Goal: Task Accomplishment & Management: Complete application form

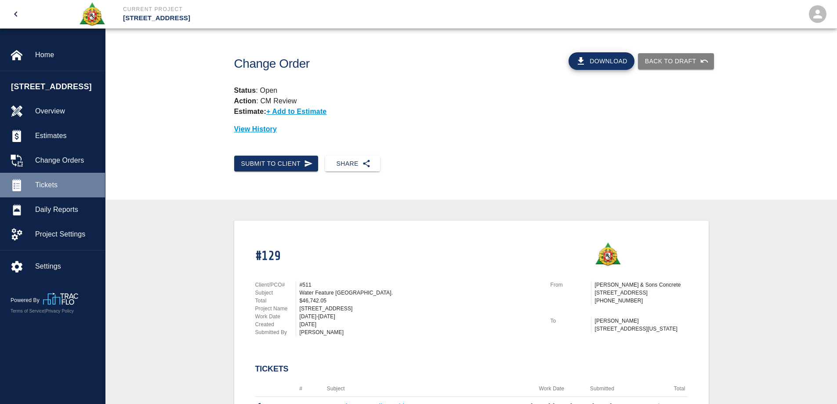
click at [50, 184] on span "Tickets" at bounding box center [66, 185] width 63 height 11
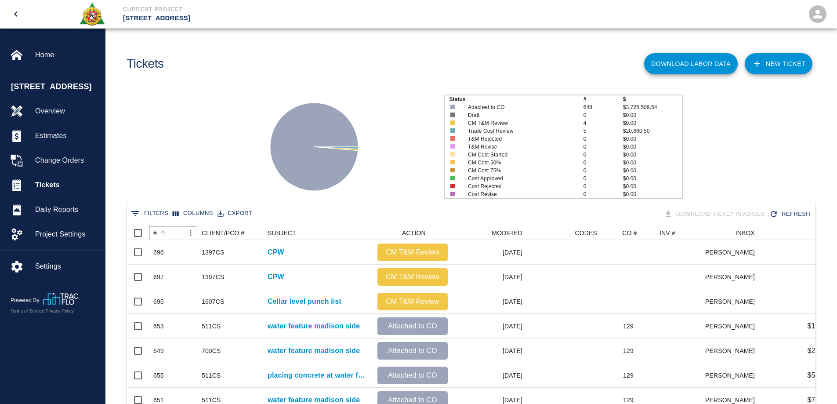
click at [156, 231] on div "#" at bounding box center [155, 233] width 4 height 14
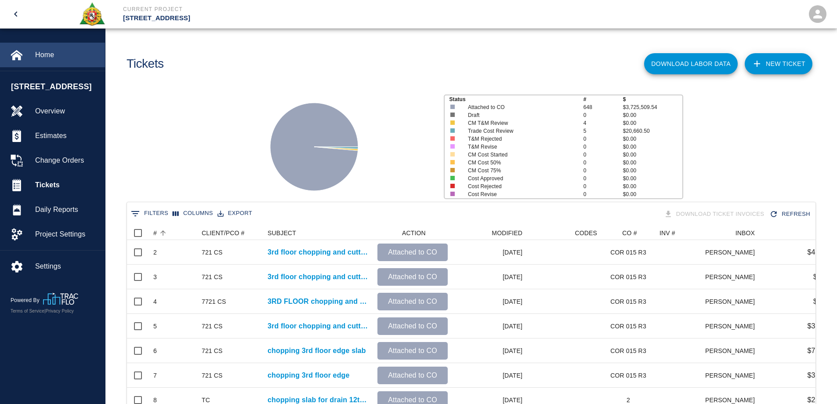
click at [49, 52] on span "Home" at bounding box center [66, 55] width 63 height 11
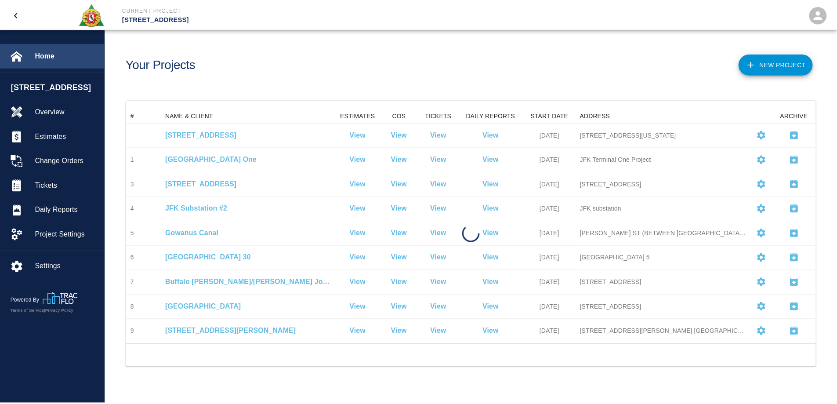
scroll to position [229, 689]
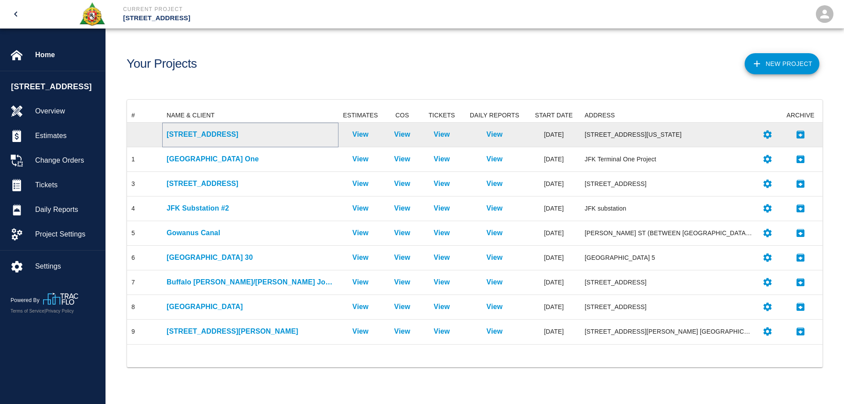
click at [201, 131] on p "[STREET_ADDRESS]" at bounding box center [250, 134] width 167 height 11
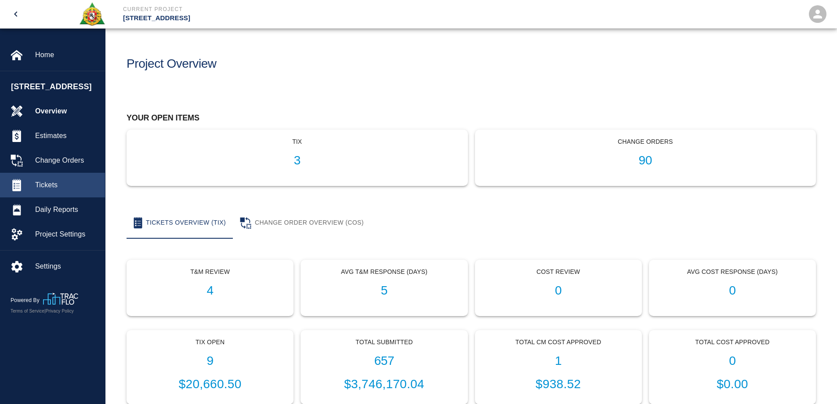
click at [57, 185] on span "Tickets" at bounding box center [66, 185] width 63 height 11
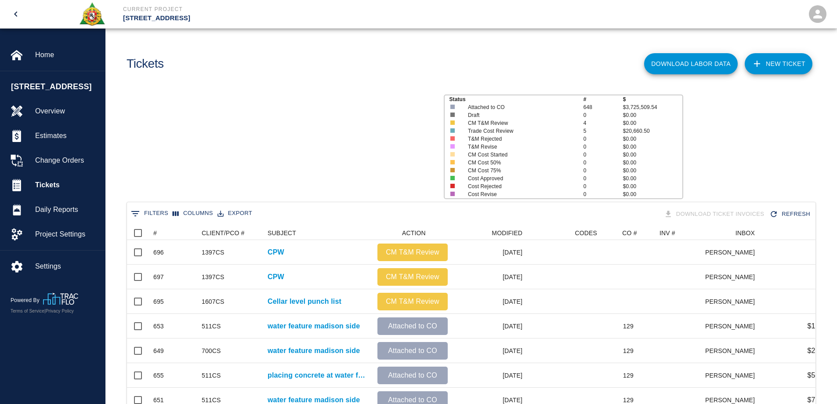
scroll to position [506, 682]
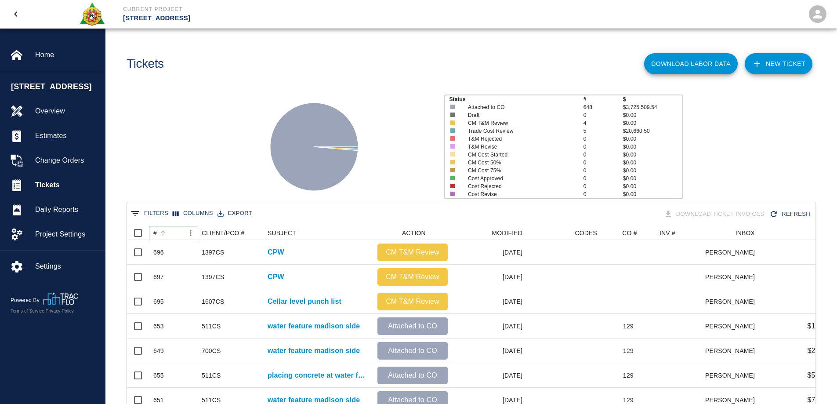
click at [157, 232] on button "Sort" at bounding box center [163, 233] width 12 height 12
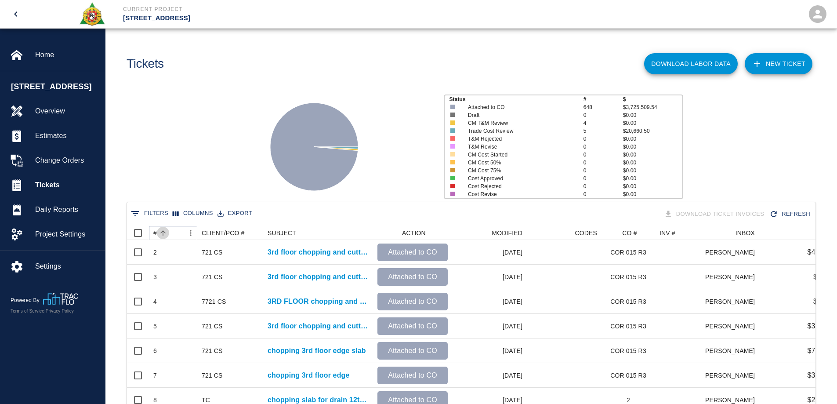
click at [157, 232] on button "Sort" at bounding box center [163, 233] width 12 height 12
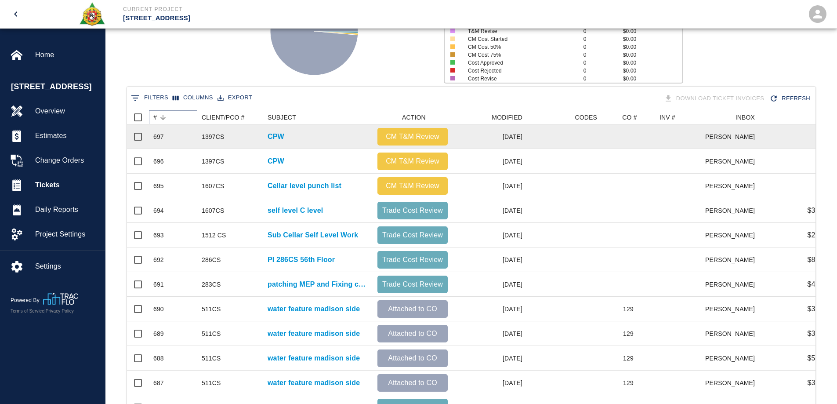
scroll to position [379, 0]
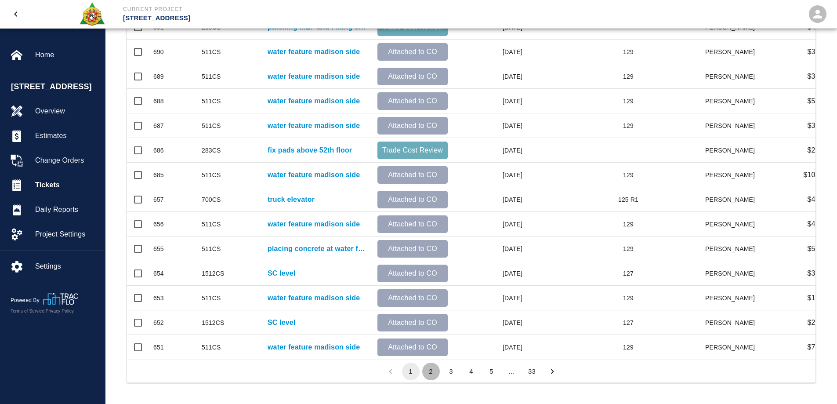
click at [431, 371] on button "2" at bounding box center [431, 372] width 18 height 18
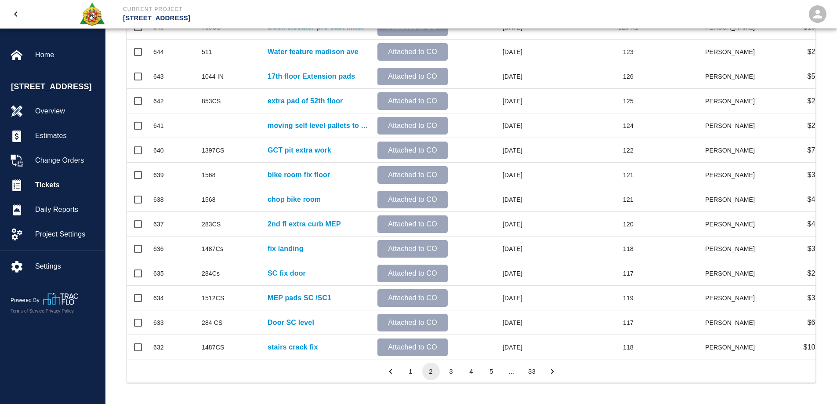
click at [413, 371] on button "1" at bounding box center [411, 372] width 18 height 18
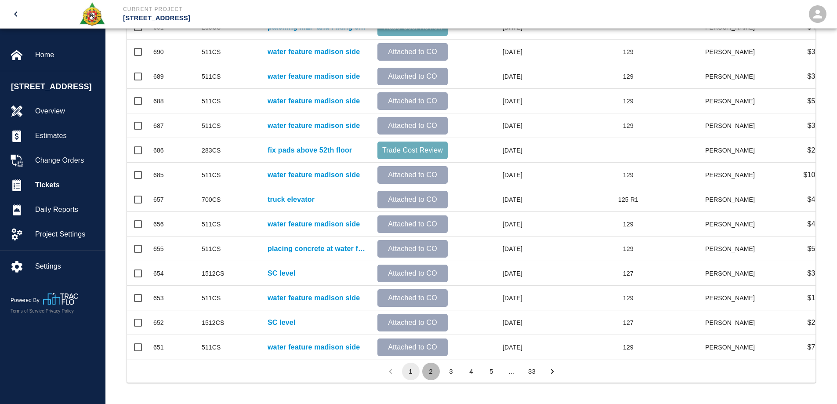
click at [426, 371] on button "2" at bounding box center [431, 372] width 18 height 18
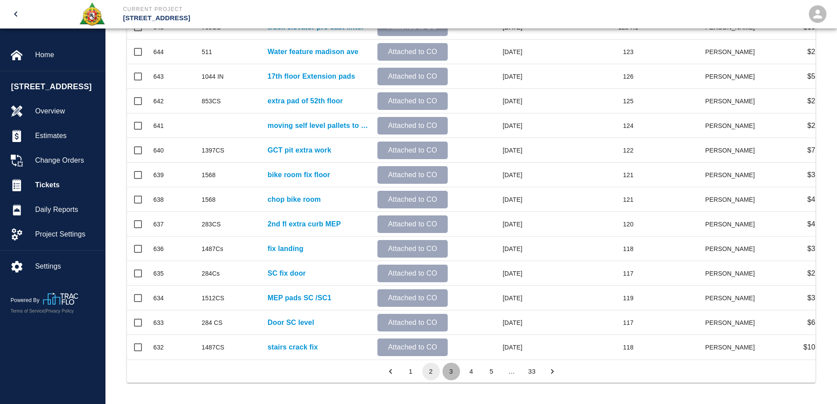
click at [447, 370] on button "3" at bounding box center [452, 372] width 18 height 18
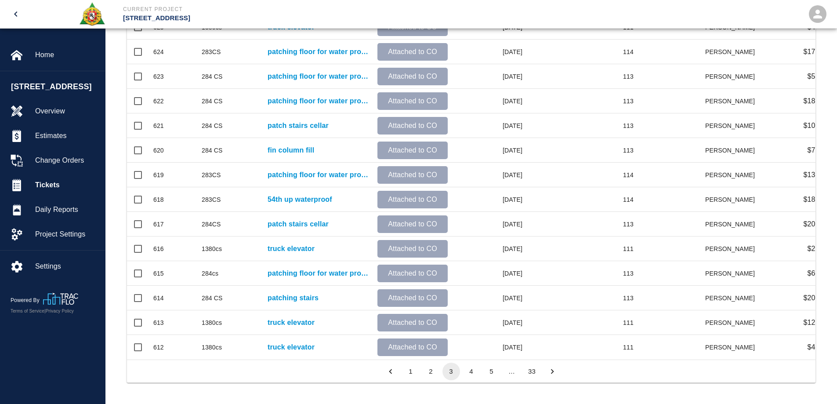
click at [431, 375] on button "2" at bounding box center [431, 372] width 18 height 18
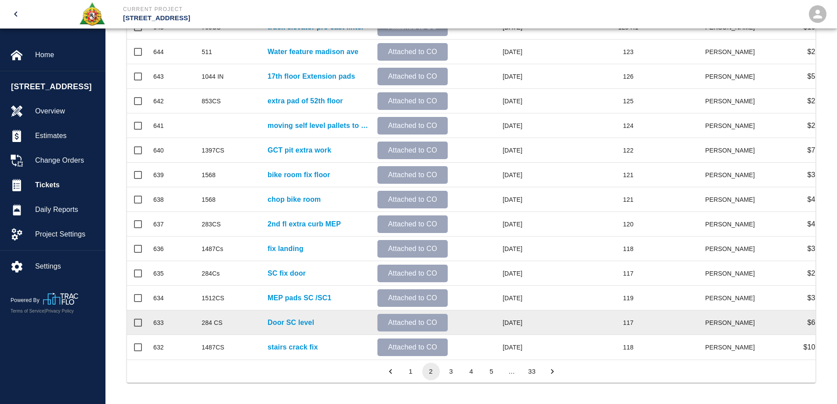
scroll to position [160, 0]
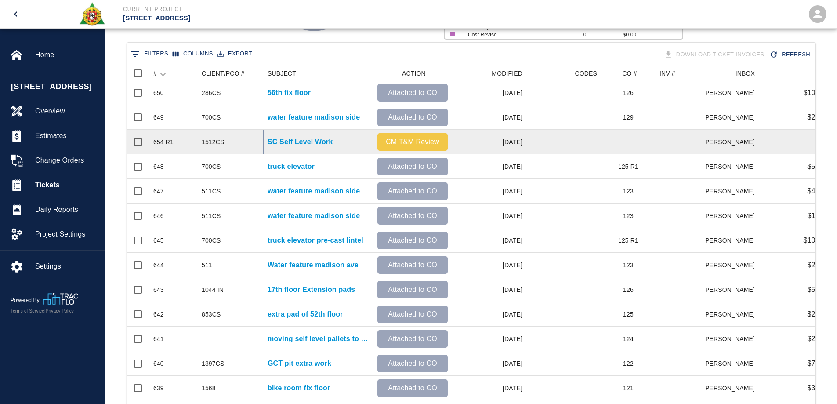
click at [307, 141] on p "SC Self Level Work" at bounding box center [300, 142] width 65 height 11
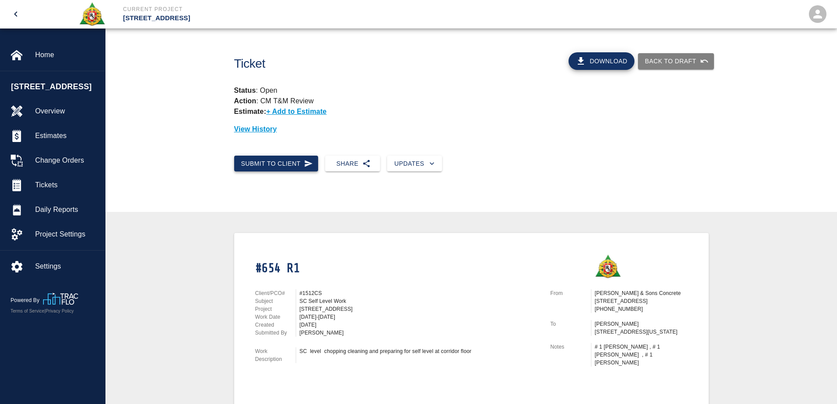
click at [281, 158] on button "Submit to Client" at bounding box center [276, 164] width 84 height 16
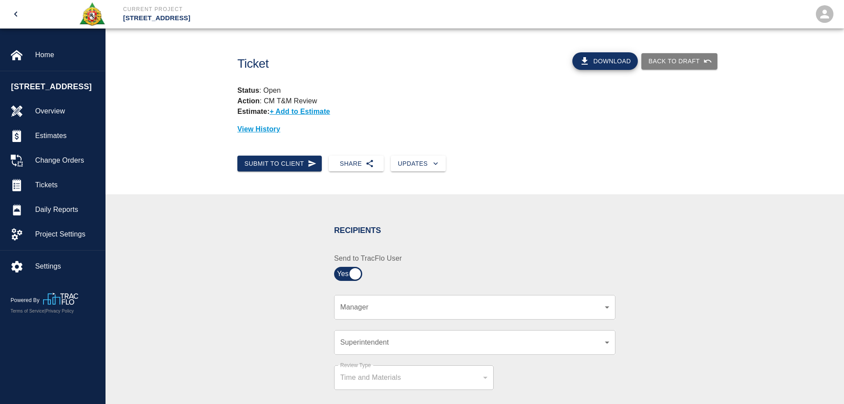
click at [372, 309] on body "Current Project 270 Park Ave Home 270 Park Ave Overview Estimates Change Orders…" at bounding box center [422, 202] width 844 height 404
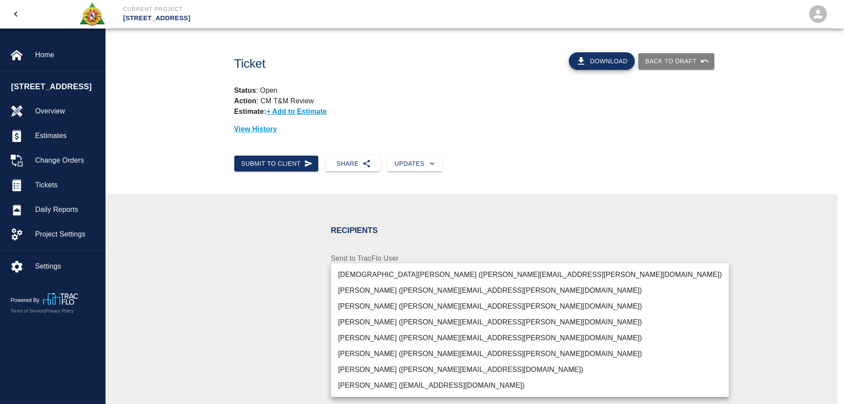
click at [375, 337] on li "Pablo Molina (pablo.molina@aecom.com)" at bounding box center [530, 338] width 398 height 16
type input "15ee5819-a12b-4d49-b208-872c21abcab9"
click at [279, 350] on div at bounding box center [422, 202] width 844 height 404
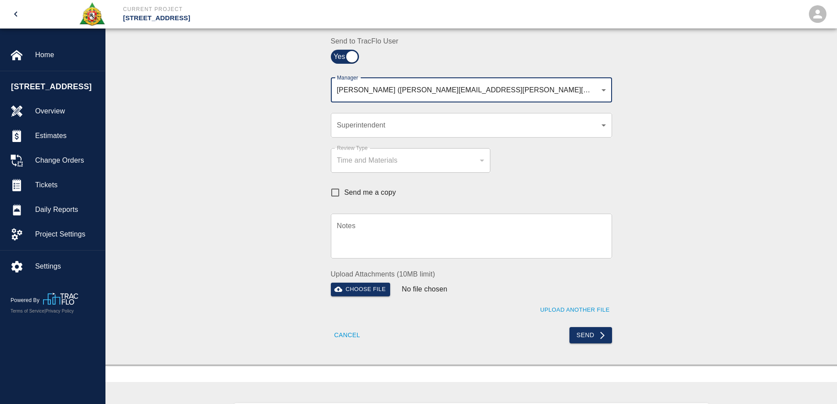
scroll to position [220, 0]
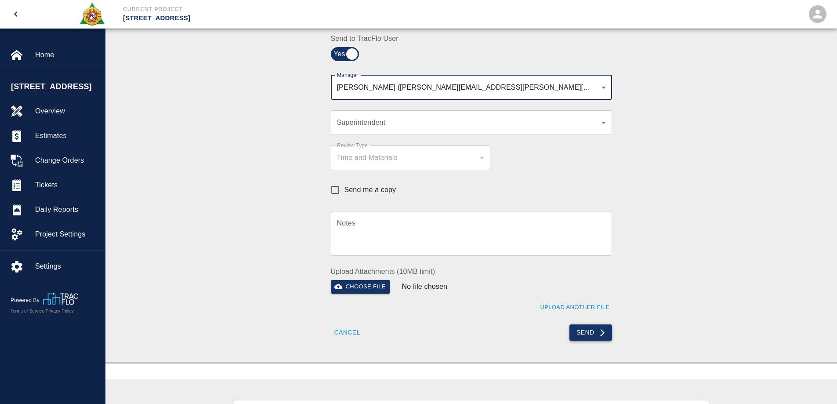
click at [591, 332] on button "Send" at bounding box center [591, 332] width 43 height 16
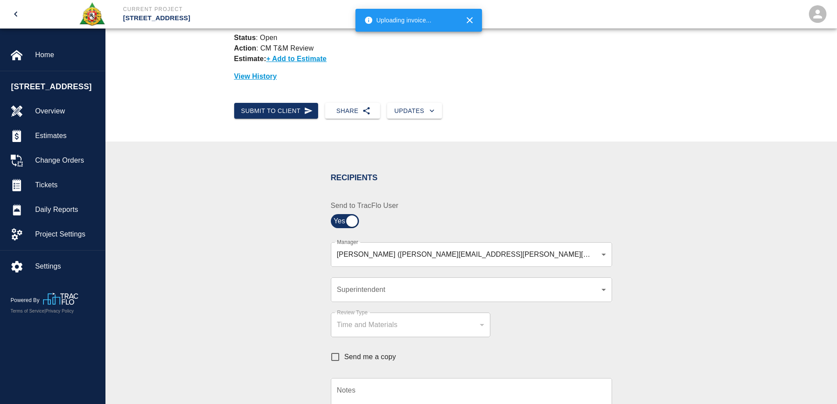
scroll to position [44, 0]
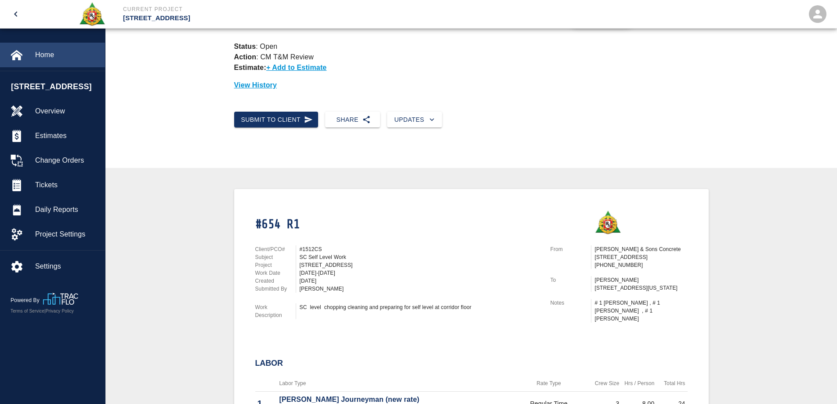
click at [41, 55] on span "Home" at bounding box center [66, 55] width 63 height 11
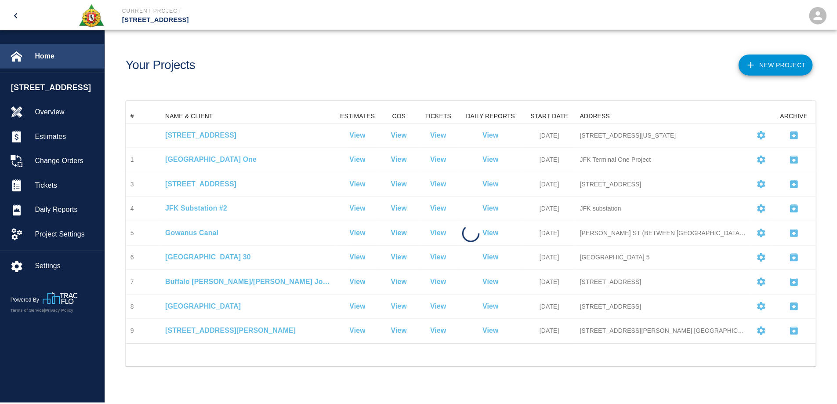
scroll to position [229, 689]
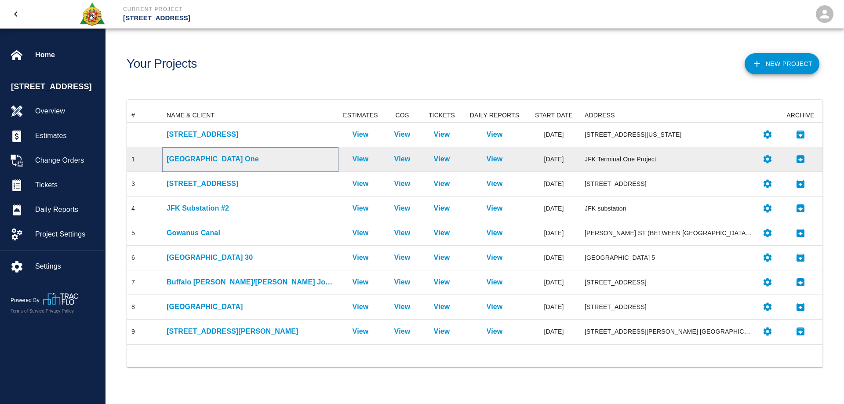
click at [219, 159] on p "[GEOGRAPHIC_DATA] One" at bounding box center [250, 159] width 167 height 11
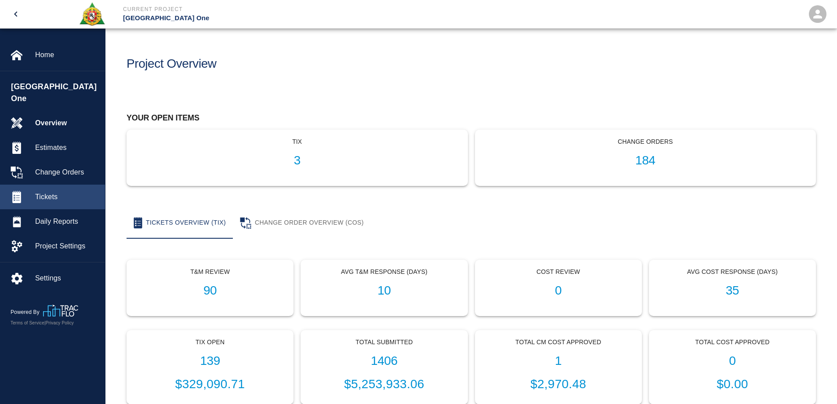
click at [58, 192] on span "Tickets" at bounding box center [66, 197] width 63 height 11
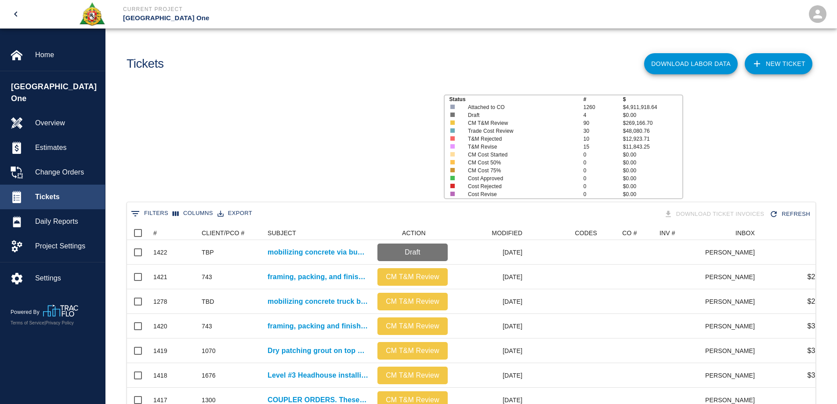
scroll to position [506, 682]
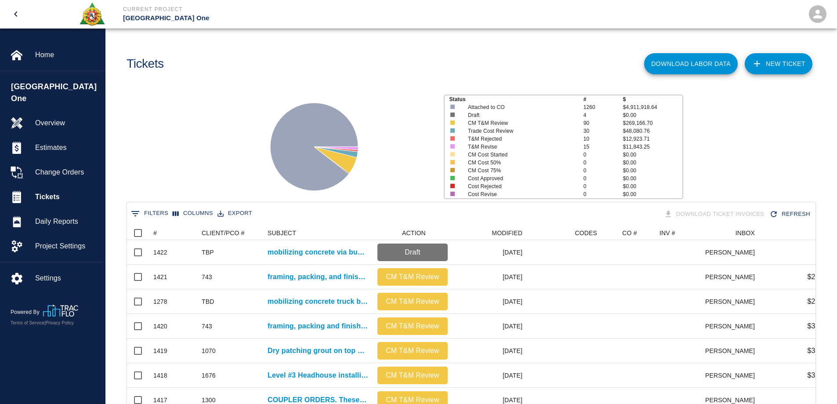
click at [153, 214] on button "0 Filters" at bounding box center [150, 214] width 42 height 14
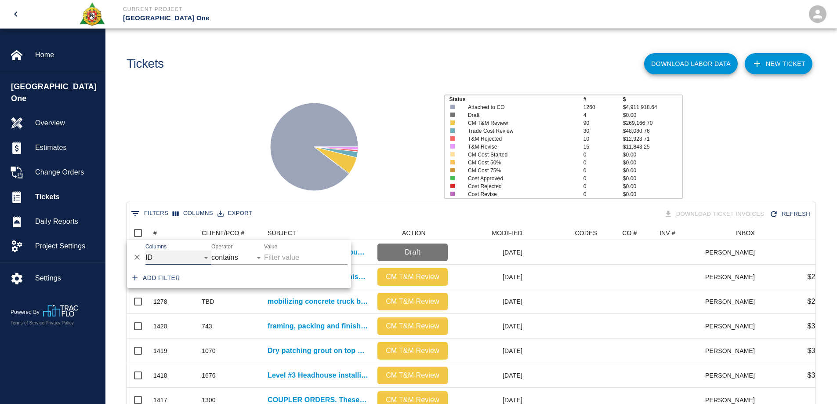
click at [179, 262] on select "ID # CLIENT/PCO # SUBJECT DESCRIPTION ACTION WORK MODIFIED CREATED CODES CO # I…" at bounding box center [179, 258] width 66 height 14
click at [146, 251] on select "ID # CLIENT/PCO # SUBJECT DESCRIPTION ACTION WORK MODIFIED CREATED CODES CO # I…" at bounding box center [179, 258] width 66 height 14
select select "pco_number"
click at [284, 261] on input "Value" at bounding box center [306, 258] width 84 height 14
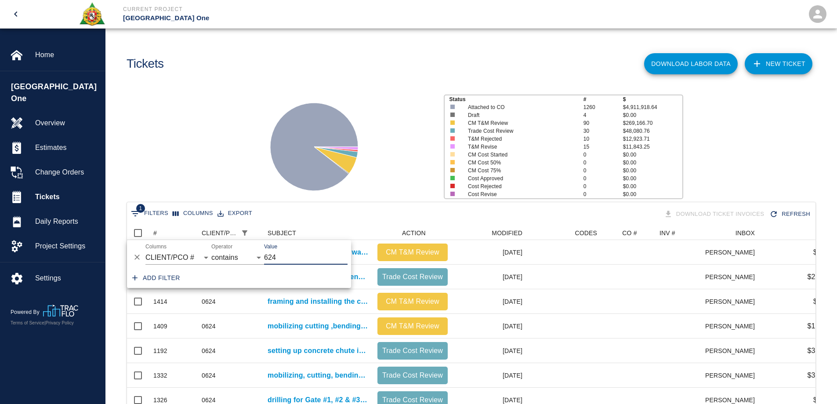
type input "624"
click at [290, 120] on icon at bounding box center [314, 147] width 88 height 88
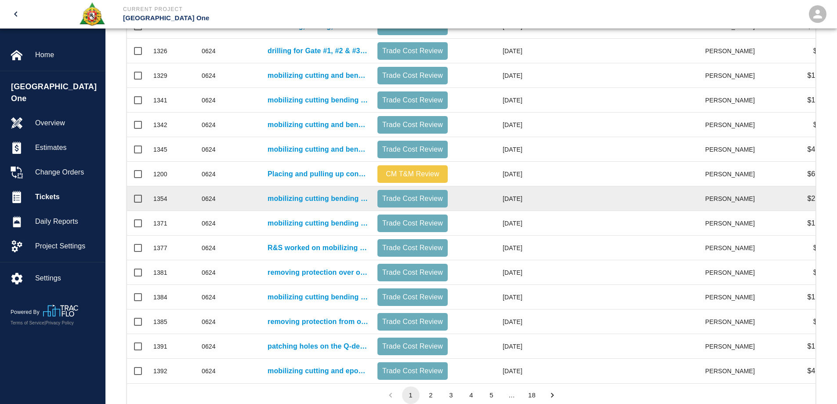
scroll to position [379, 0]
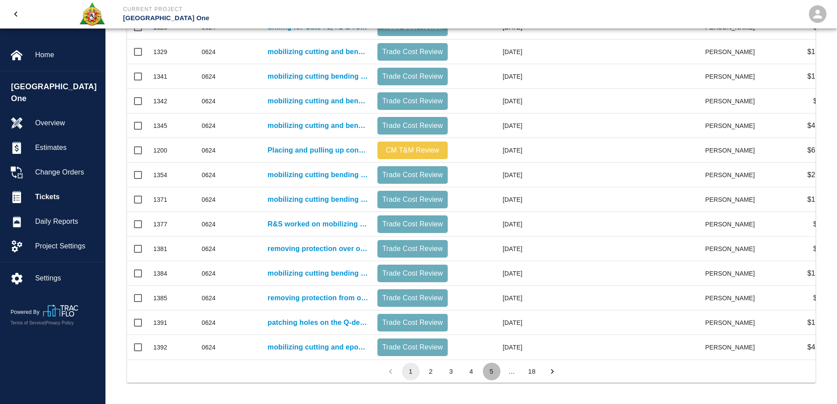
click at [493, 373] on button "5" at bounding box center [492, 372] width 18 height 18
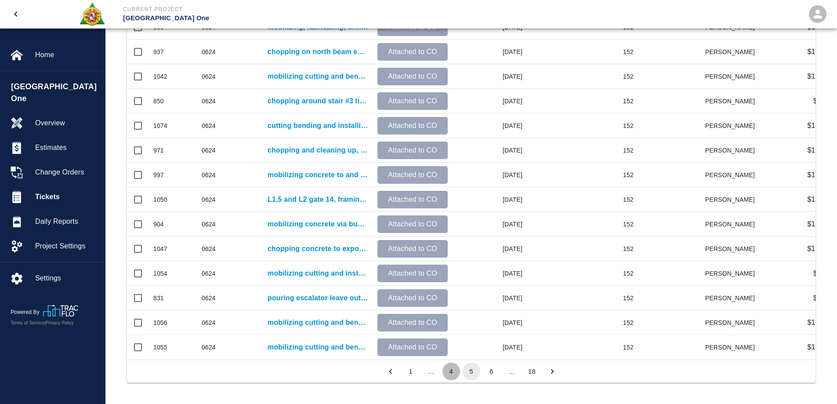
click at [452, 373] on button "4" at bounding box center [452, 372] width 18 height 18
click at [435, 372] on button "2" at bounding box center [431, 372] width 18 height 18
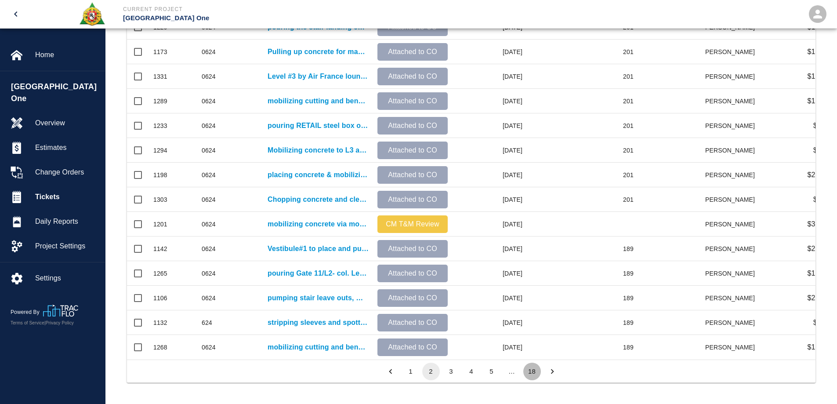
click at [532, 369] on button "18" at bounding box center [533, 372] width 18 height 18
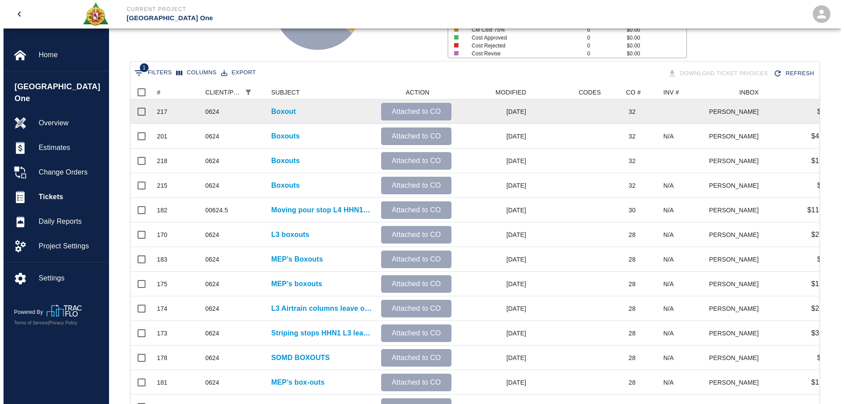
scroll to position [0, 0]
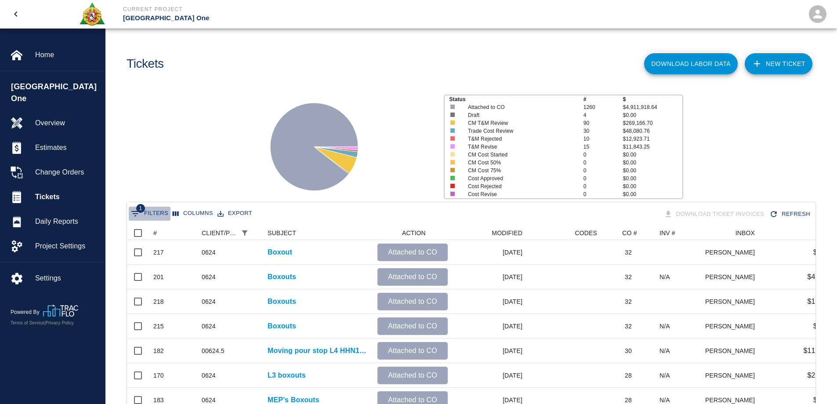
click at [138, 217] on icon "Show filters" at bounding box center [135, 213] width 11 height 11
select select "pco_number"
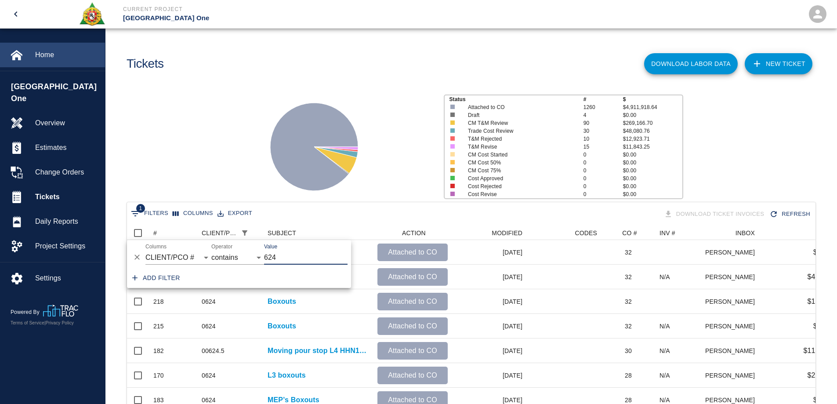
click at [42, 55] on span "Home" at bounding box center [66, 55] width 63 height 11
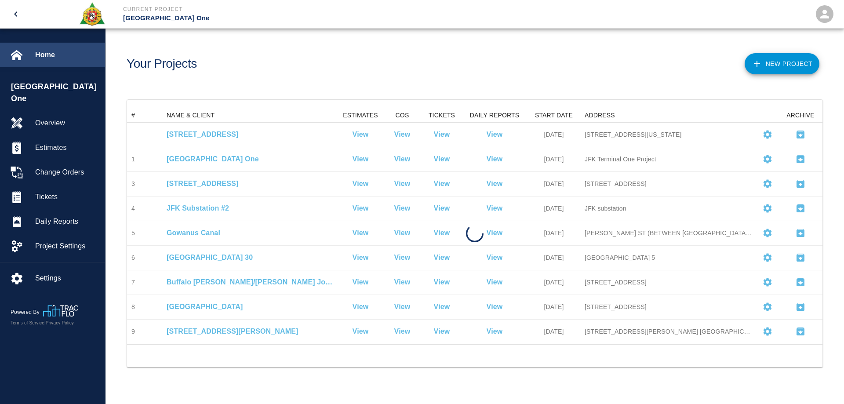
scroll to position [229, 689]
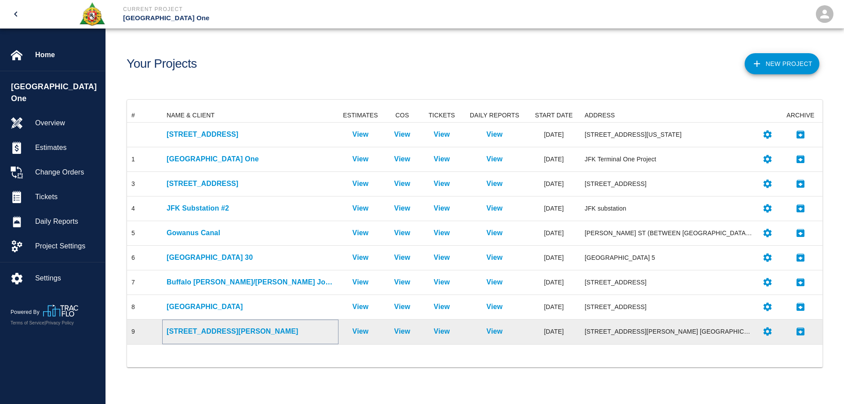
click at [209, 328] on p "[STREET_ADDRESS][PERSON_NAME]" at bounding box center [250, 331] width 167 height 11
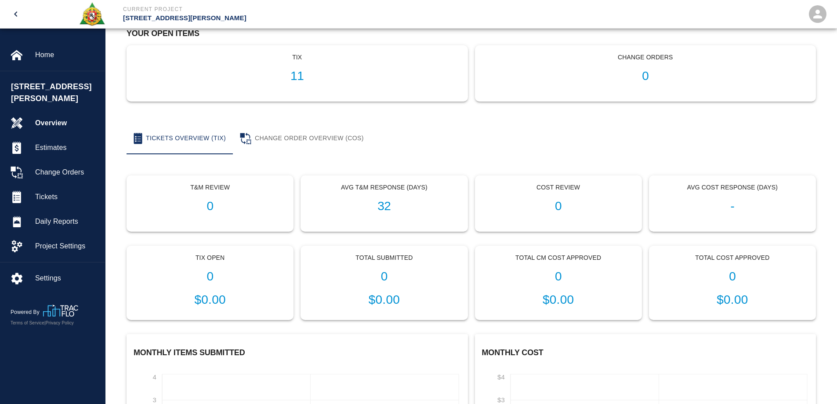
scroll to position [88, 0]
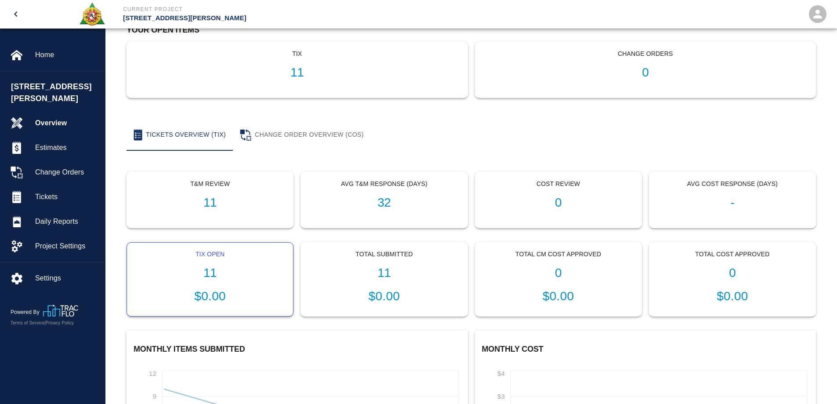
click at [215, 273] on h1 "11" at bounding box center [210, 273] width 152 height 15
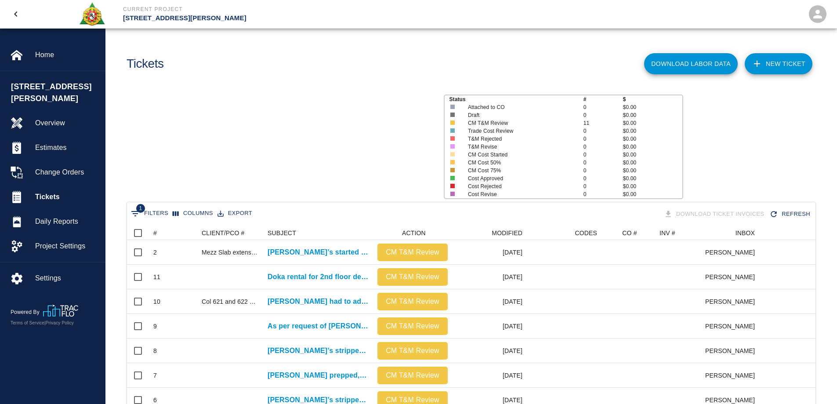
scroll to position [285, 682]
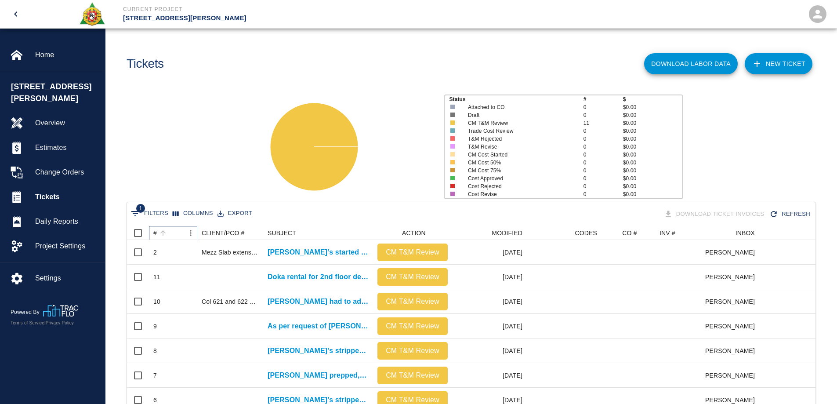
click at [156, 233] on div "#" at bounding box center [155, 233] width 4 height 14
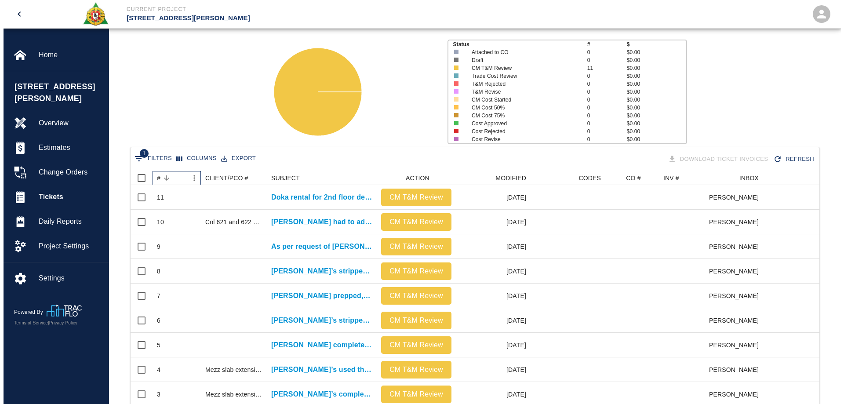
scroll to position [0, 0]
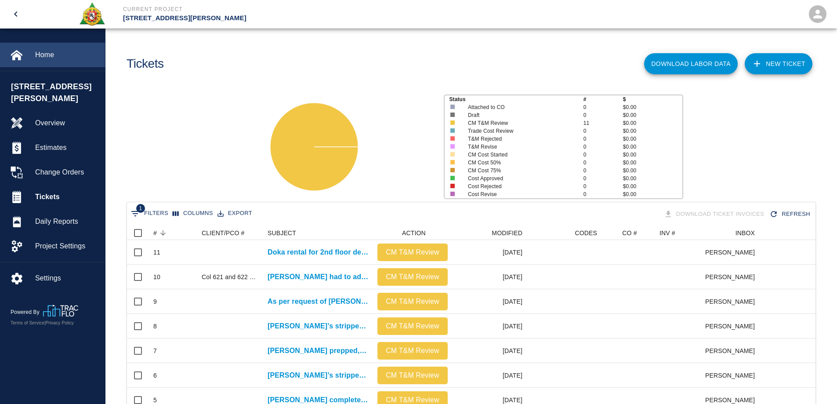
click at [49, 56] on span "Home" at bounding box center [66, 55] width 63 height 11
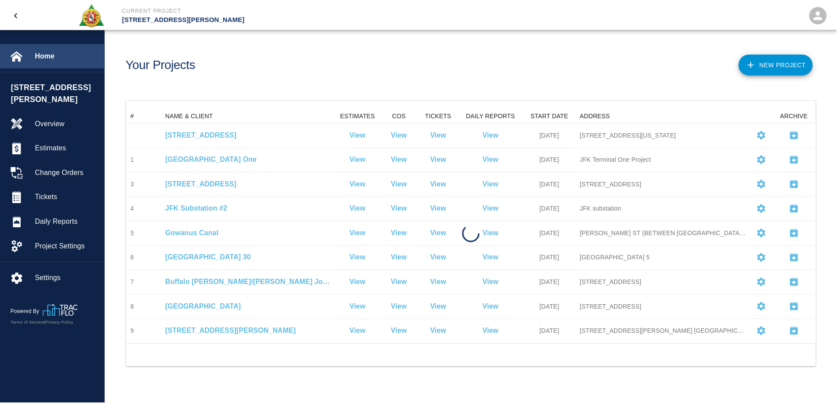
scroll to position [229, 689]
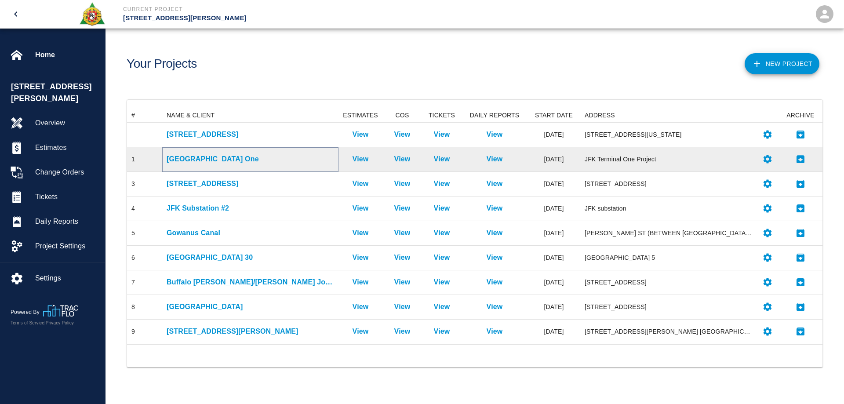
click at [204, 160] on p "[GEOGRAPHIC_DATA] One" at bounding box center [250, 159] width 167 height 11
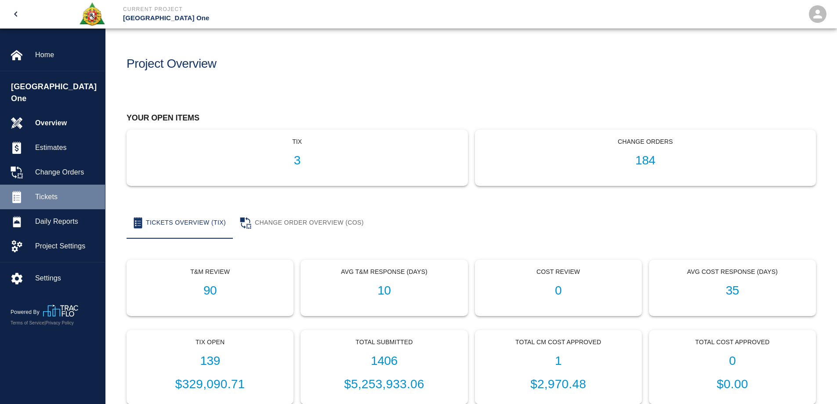
click at [59, 192] on span "Tickets" at bounding box center [66, 197] width 63 height 11
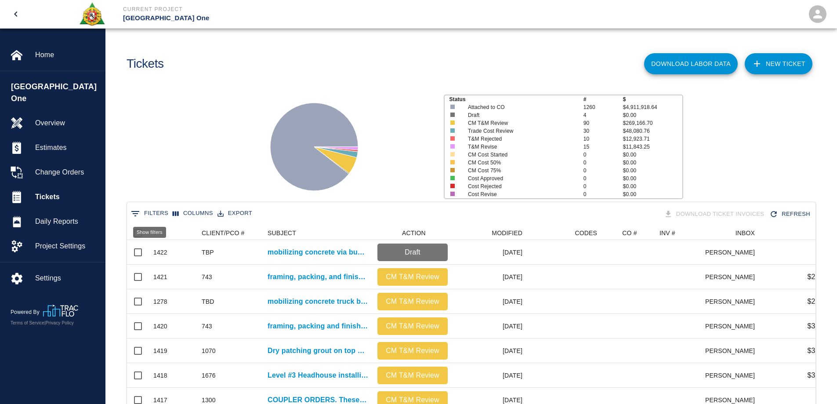
click at [155, 215] on button "0 Filters" at bounding box center [150, 214] width 42 height 14
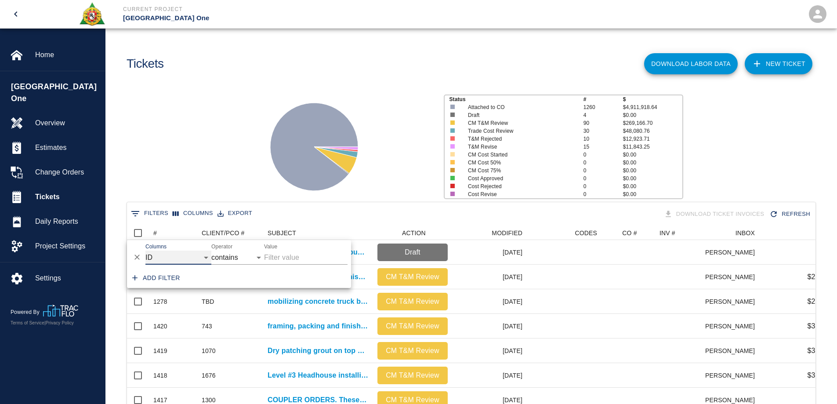
drag, startPoint x: 148, startPoint y: 259, endPoint x: 153, endPoint y: 256, distance: 5.7
click at [148, 259] on select "ID # CLIENT/PCO # SUBJECT DESCRIPTION ACTION WORK MODIFIED CREATED CODES CO # I…" at bounding box center [179, 258] width 66 height 14
click at [146, 251] on select "ID # CLIENT/PCO # SUBJECT DESCRIPTION ACTION WORK MODIFIED CREATED CODES CO # I…" at bounding box center [179, 258] width 66 height 14
select select "pco_number"
click at [288, 254] on input "Value" at bounding box center [306, 258] width 84 height 14
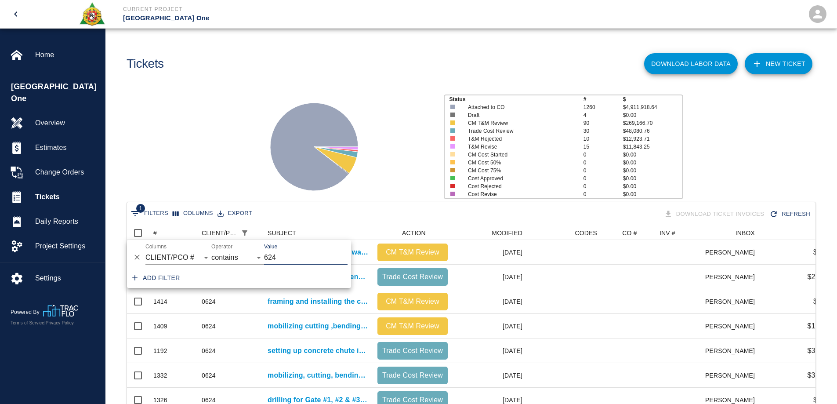
type input "624"
click at [248, 171] on div "Status # $ Attached to CO 1260 $4,911,918.64 Draft 4 $0.00 CM T&M Review 90 $26…" at bounding box center [467, 143] width 739 height 117
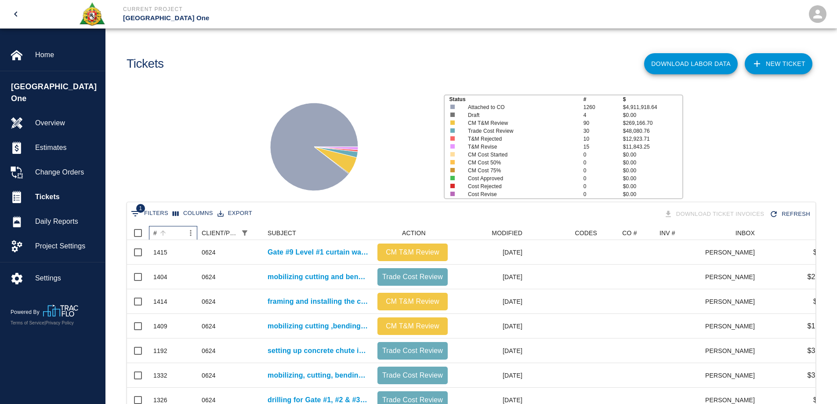
click at [156, 233] on div "#" at bounding box center [155, 233] width 4 height 14
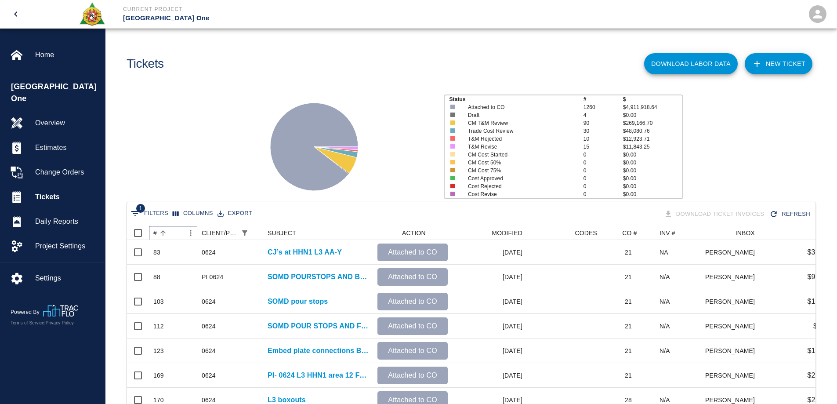
click at [154, 233] on div "#" at bounding box center [155, 233] width 4 height 14
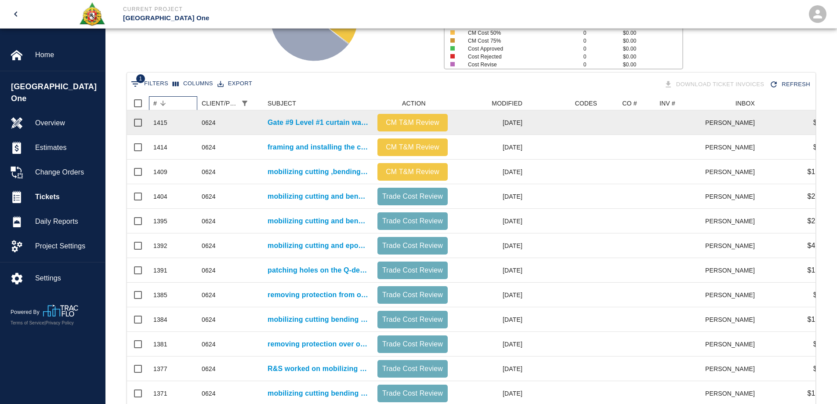
scroll to position [132, 0]
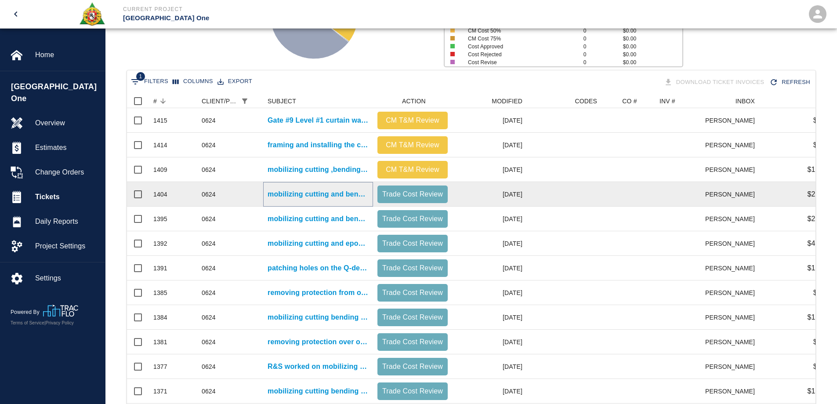
click at [303, 195] on p "mobilizing cutting and bending and chipping ( exposing rebar) and barlocking fo…" at bounding box center [318, 194] width 101 height 11
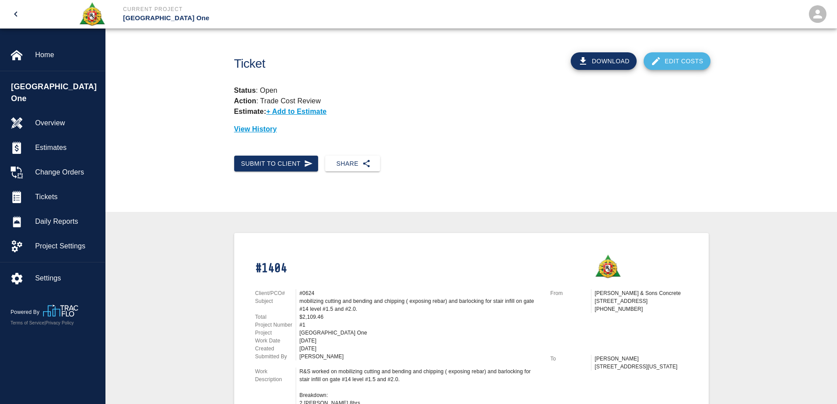
click at [702, 58] on link "Edit Costs" at bounding box center [677, 61] width 67 height 18
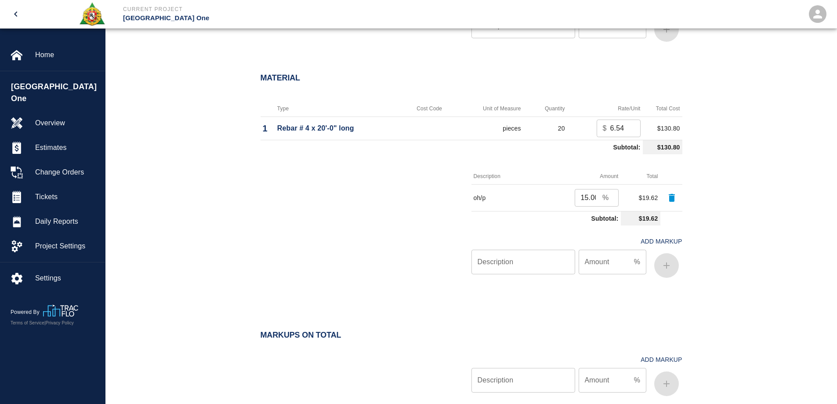
scroll to position [848, 0]
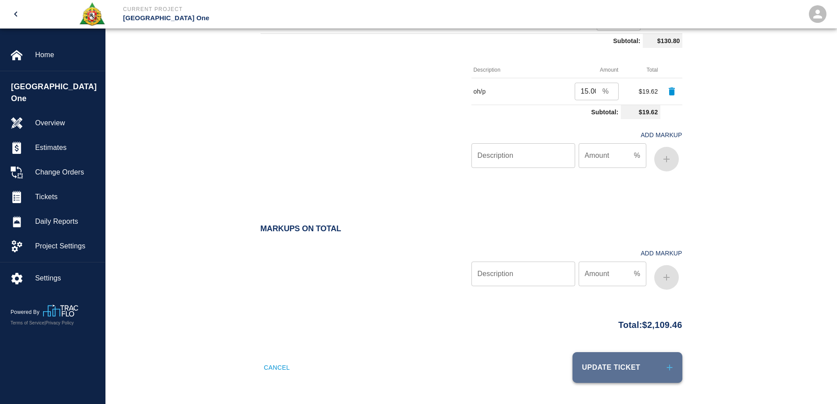
click at [634, 373] on button "Update Ticket" at bounding box center [628, 367] width 110 height 31
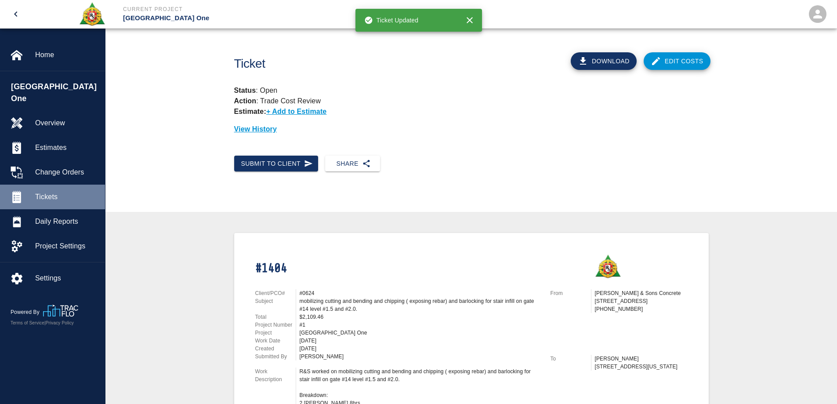
click at [55, 192] on span "Tickets" at bounding box center [66, 197] width 63 height 11
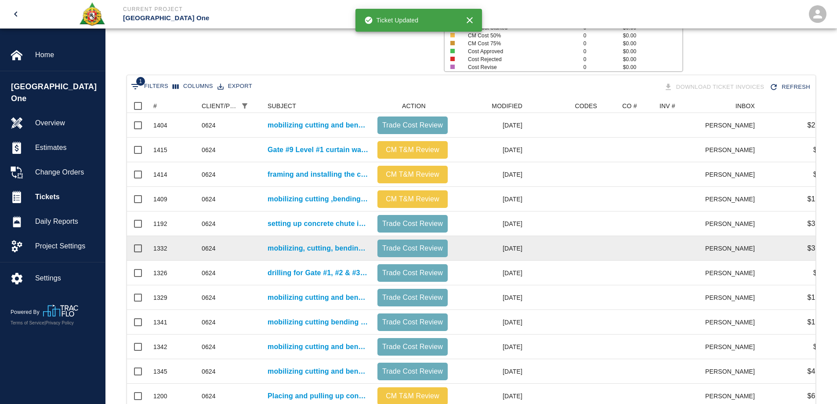
scroll to position [132, 0]
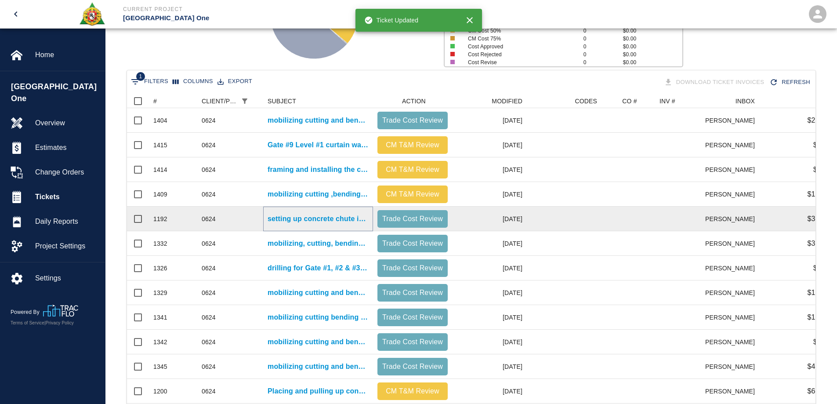
click at [320, 219] on p "setting up concrete chute into wheel [PERSON_NAME] and pales. Placing and pulli…" at bounding box center [318, 219] width 101 height 11
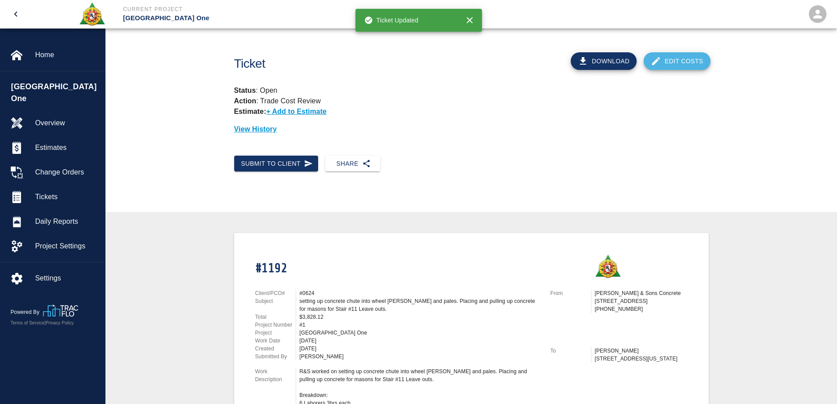
click at [672, 60] on link "Edit Costs" at bounding box center [677, 61] width 67 height 18
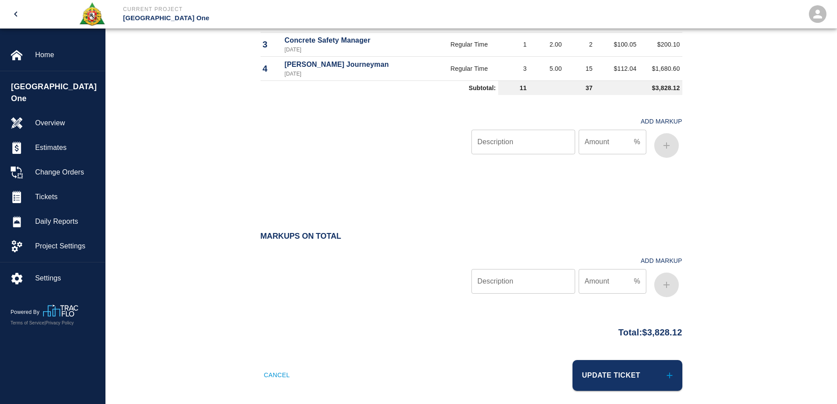
scroll to position [676, 0]
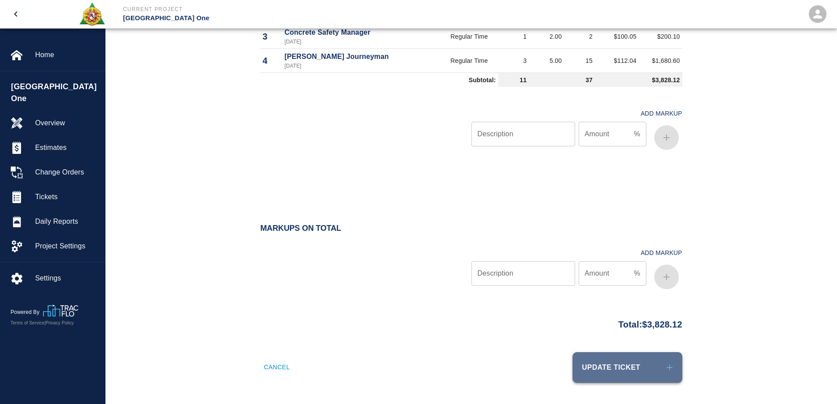
click at [636, 368] on button "Update Ticket" at bounding box center [628, 367] width 110 height 31
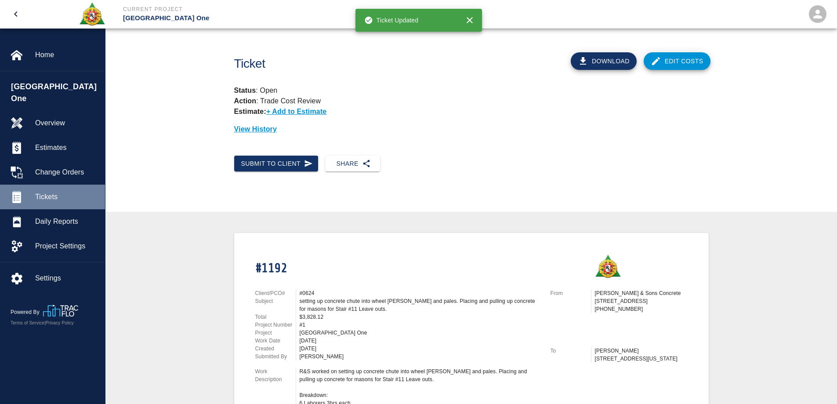
click at [49, 192] on span "Tickets" at bounding box center [66, 197] width 63 height 11
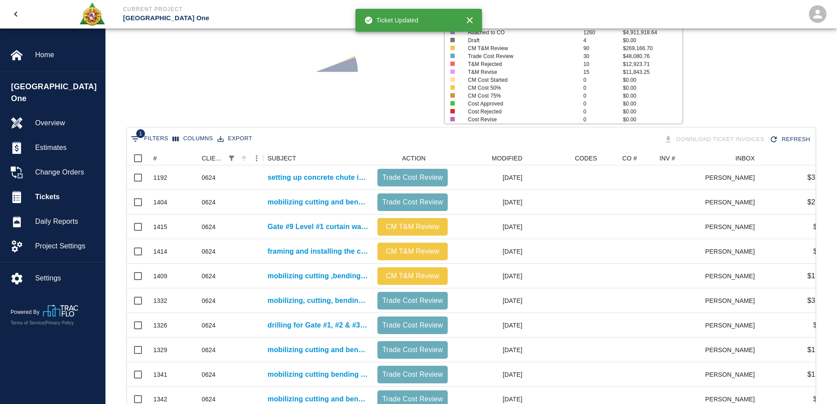
scroll to position [220, 0]
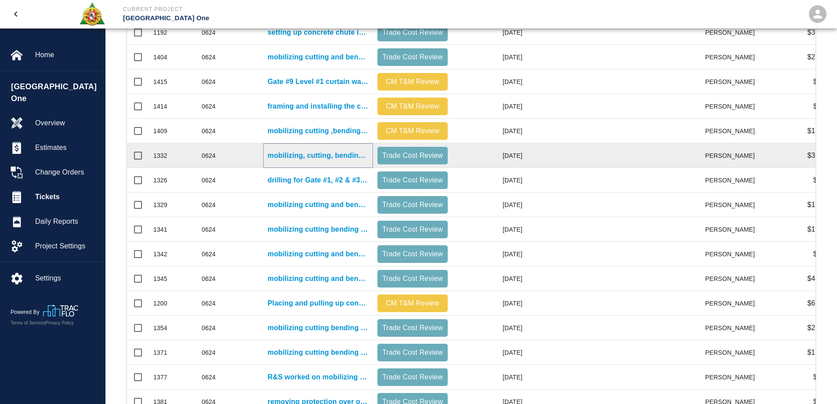
click at [339, 156] on p "mobilizing, cutting, bending, and drilling for level #2 gate #2, #3, #4 electri…" at bounding box center [318, 155] width 101 height 11
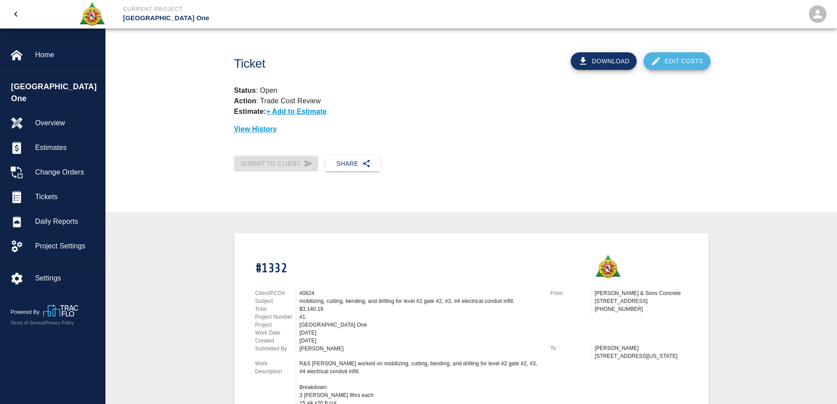
click at [678, 61] on link "Edit Costs" at bounding box center [677, 61] width 67 height 18
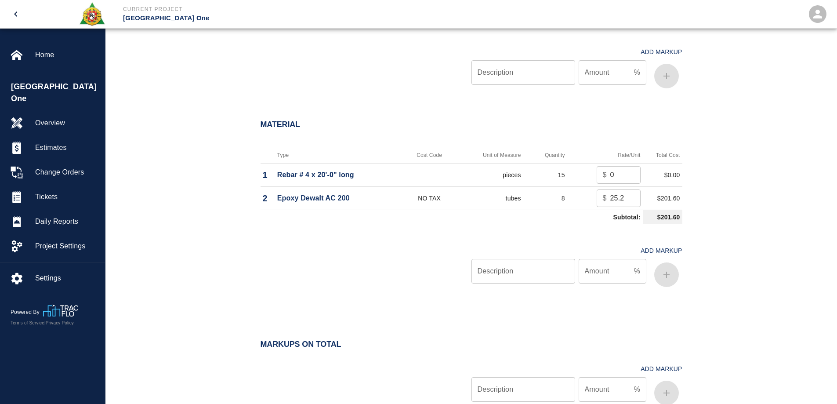
scroll to position [659, 0]
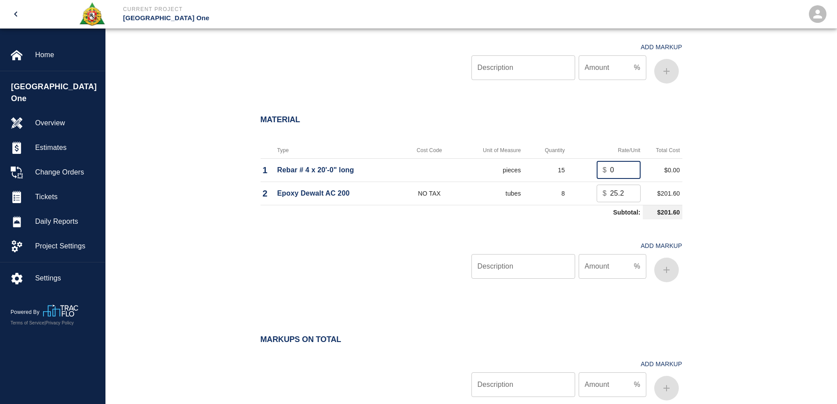
drag, startPoint x: 617, startPoint y: 169, endPoint x: 590, endPoint y: 170, distance: 26.8
click at [590, 170] on td "$ 0 ​" at bounding box center [606, 169] width 76 height 23
type input "6.54"
click at [499, 271] on input "Description" at bounding box center [524, 266] width 104 height 25
type input "oh/p"
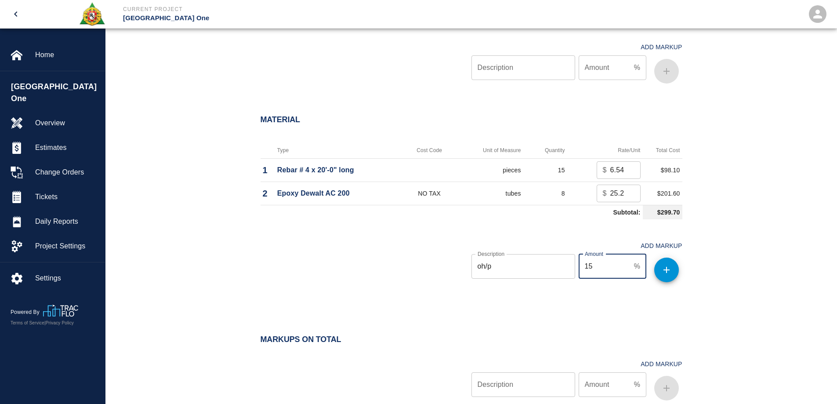
type input "15"
click at [668, 269] on icon "button" at bounding box center [667, 270] width 6 height 6
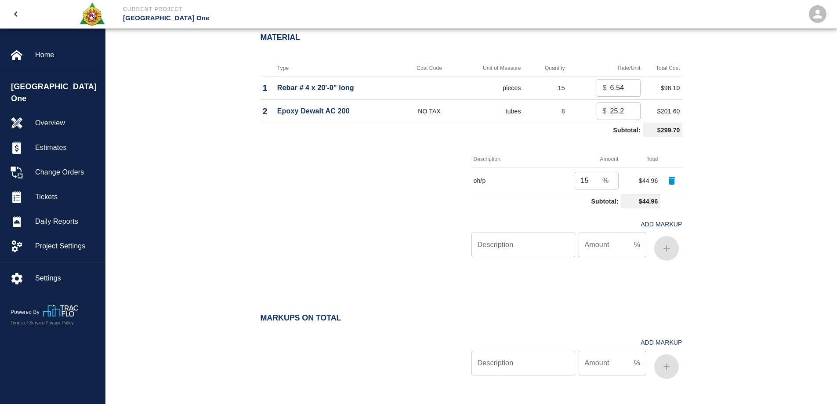
scroll to position [831, 0]
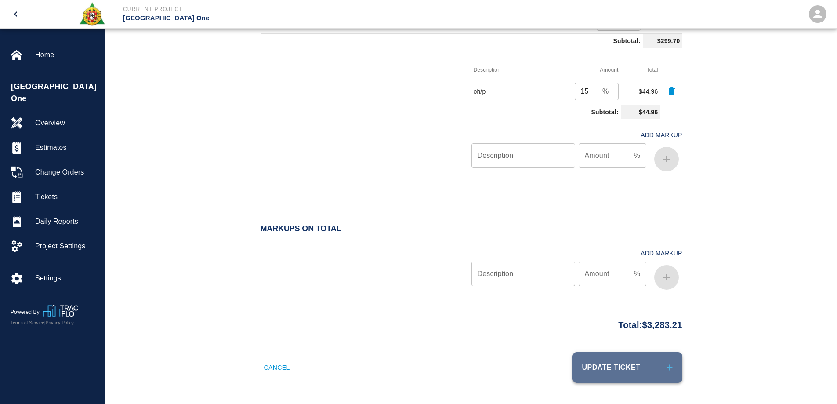
click at [663, 382] on button "Update Ticket" at bounding box center [628, 367] width 110 height 31
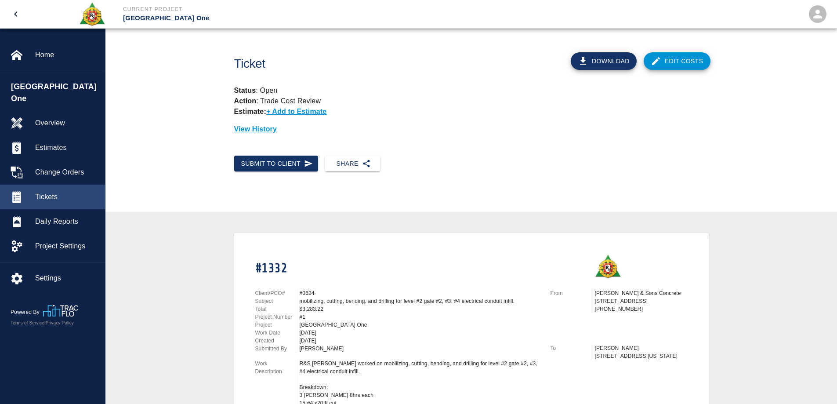
click at [46, 192] on span "Tickets" at bounding box center [66, 197] width 63 height 11
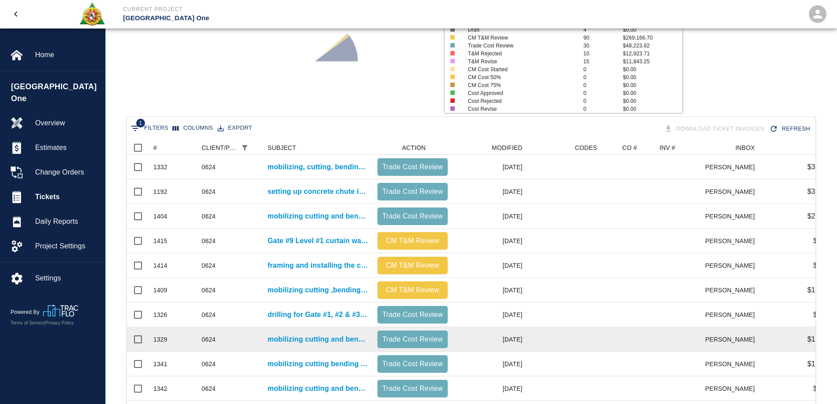
scroll to position [176, 0]
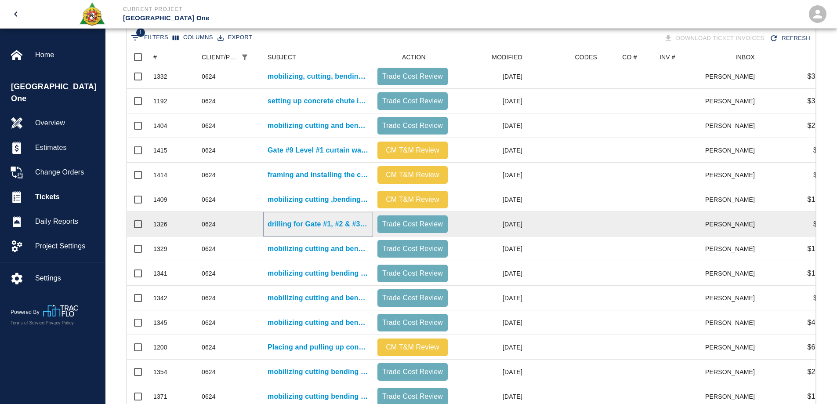
click at [332, 229] on p "drilling for Gate #1, #2 & #3- L#2 elec. closet conduit leave outs and HHS4/L3-…" at bounding box center [318, 224] width 101 height 11
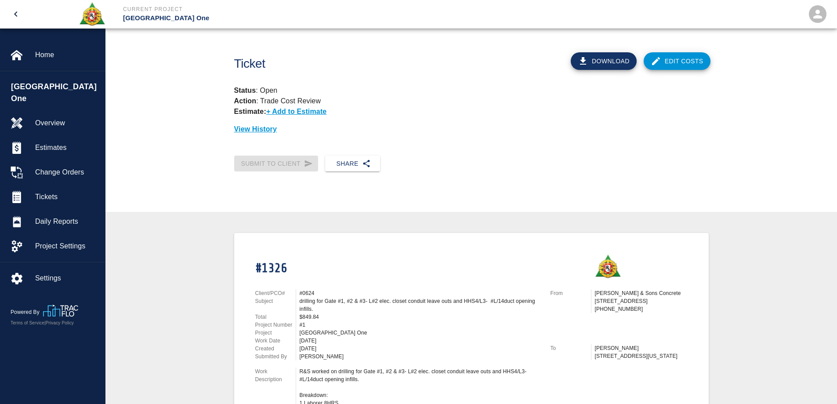
click at [683, 60] on link "Edit Costs" at bounding box center [677, 61] width 67 height 18
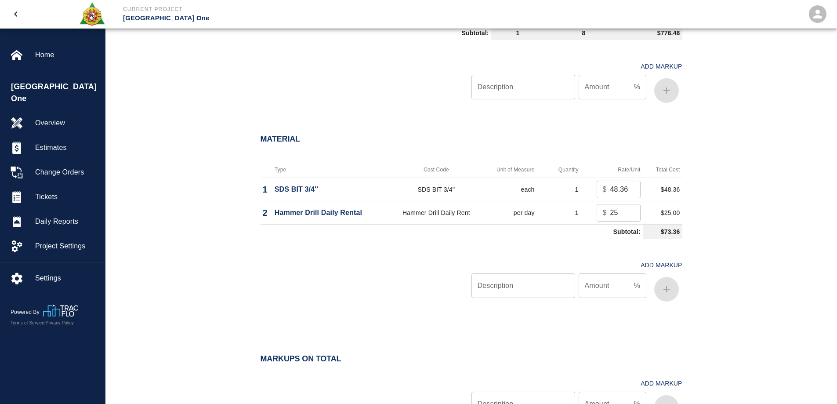
scroll to position [703, 0]
drag, startPoint x: 619, startPoint y: 215, endPoint x: 591, endPoint y: 218, distance: 27.8
click at [598, 212] on div "$ 25 ​" at bounding box center [619, 212] width 44 height 18
type input "0"
click at [520, 290] on input "Description" at bounding box center [524, 285] width 104 height 25
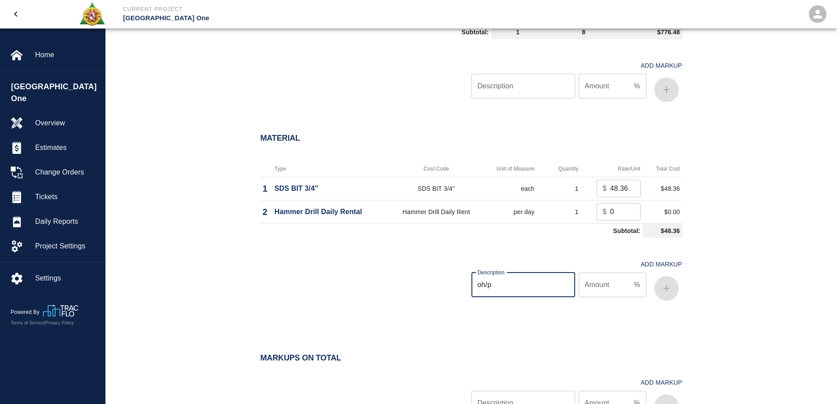
type input "oh/p"
type input "15"
click at [672, 293] on button "button" at bounding box center [667, 288] width 25 height 25
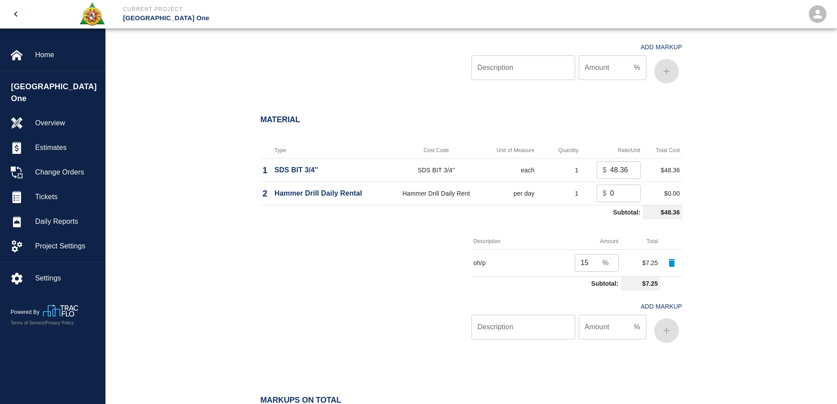
scroll to position [893, 0]
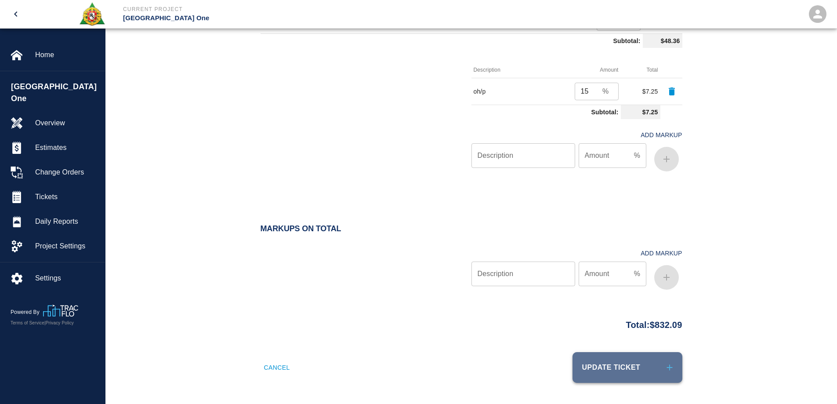
click at [641, 365] on button "Update Ticket" at bounding box center [628, 367] width 110 height 31
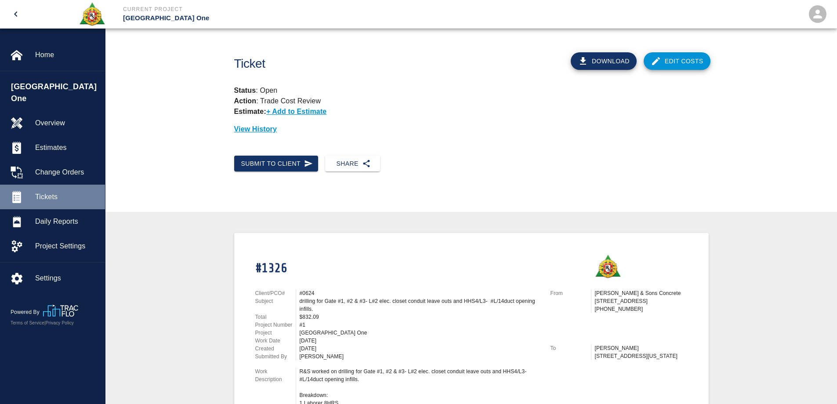
click at [46, 192] on span "Tickets" at bounding box center [66, 197] width 63 height 11
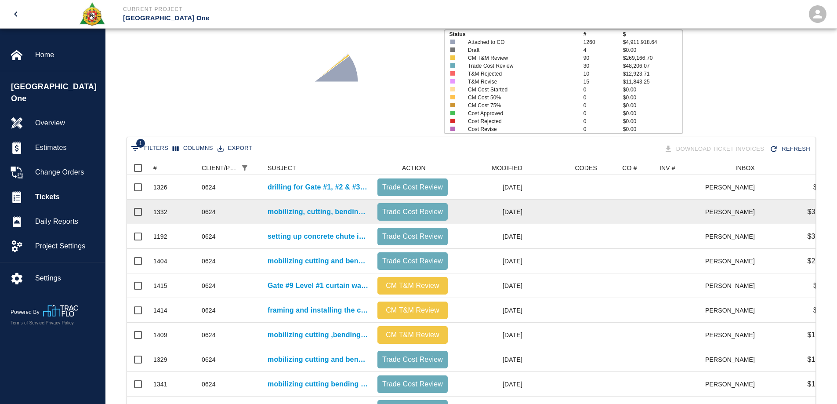
scroll to position [220, 0]
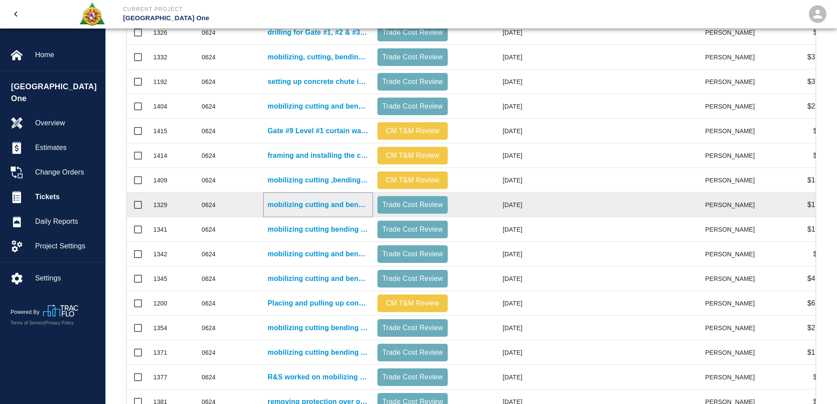
click at [304, 204] on p "mobilizing cutting and bending and drilling for gate #1 electrical closet." at bounding box center [318, 205] width 101 height 11
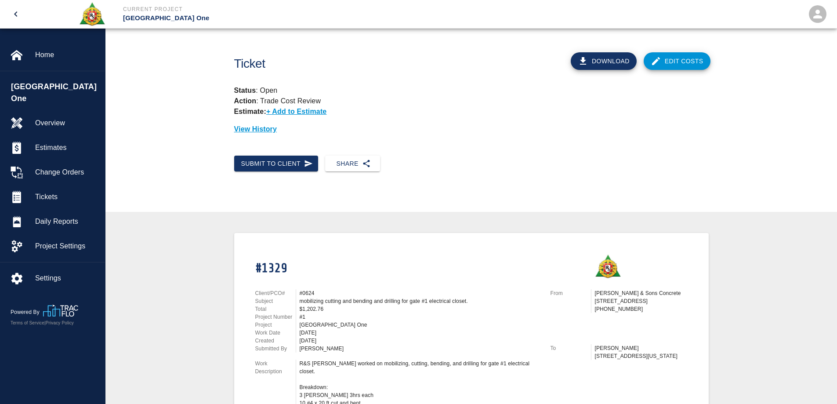
click at [680, 59] on link "Edit Costs" at bounding box center [677, 61] width 67 height 18
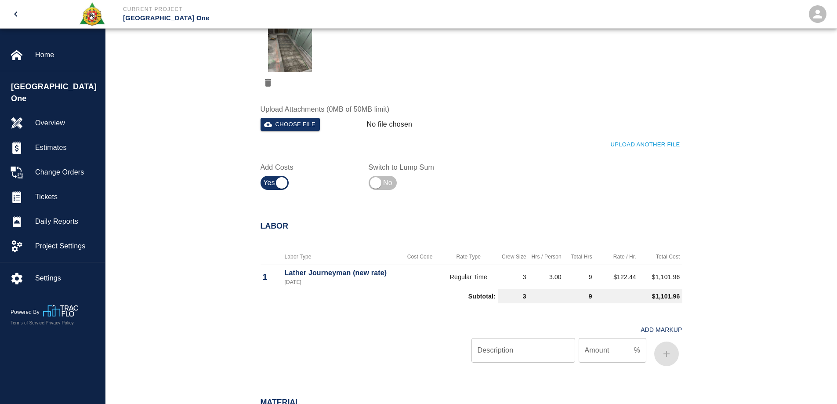
scroll to position [528, 0]
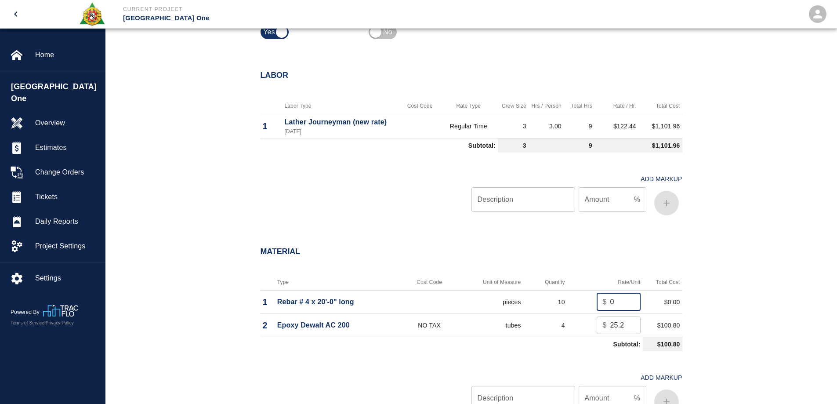
drag, startPoint x: 619, startPoint y: 300, endPoint x: 597, endPoint y: 301, distance: 22.0
click at [597, 301] on div "$ 0 ​" at bounding box center [619, 302] width 44 height 18
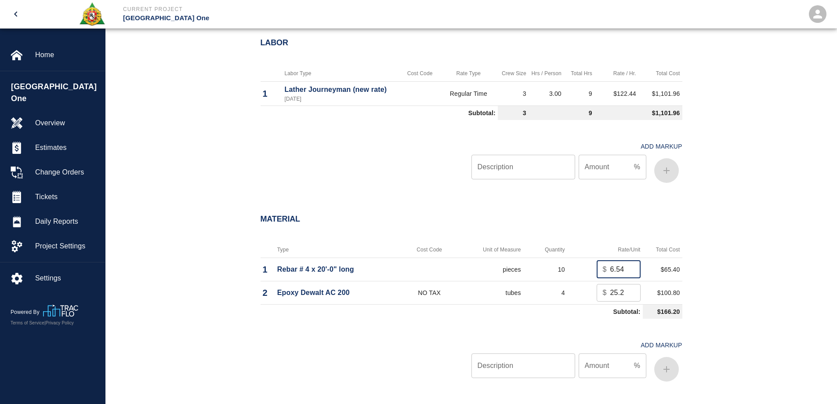
scroll to position [659, 0]
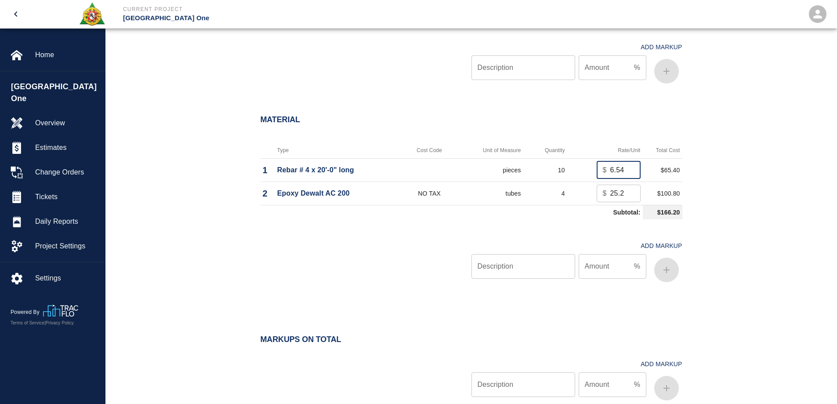
type input "6.54"
click at [527, 277] on input "Description" at bounding box center [524, 266] width 104 height 25
type input "oh/p"
type input "15"
click at [664, 272] on icon "button" at bounding box center [667, 270] width 11 height 11
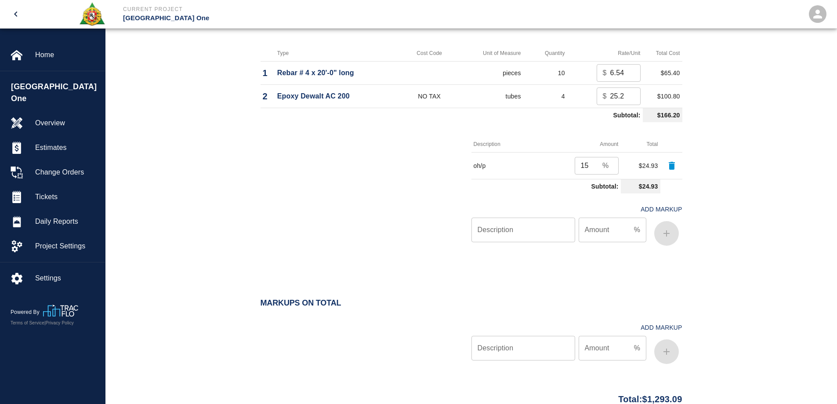
scroll to position [831, 0]
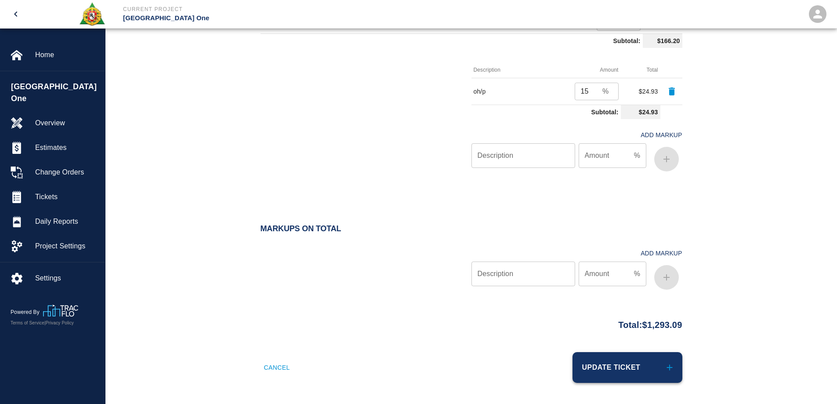
click at [654, 372] on button "Update Ticket" at bounding box center [628, 367] width 110 height 31
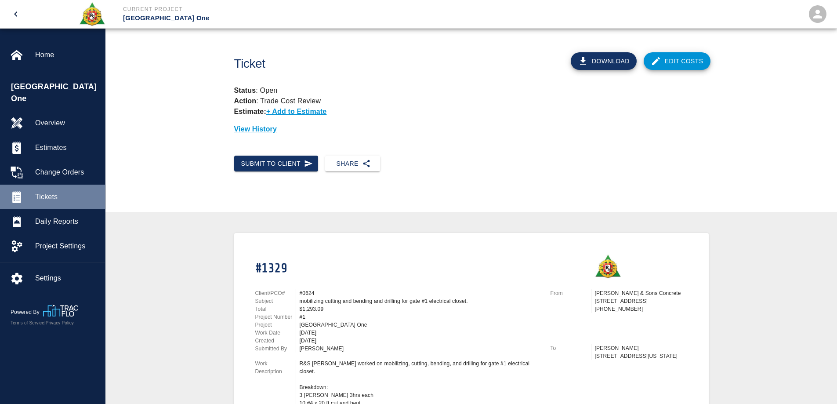
click at [51, 192] on span "Tickets" at bounding box center [66, 197] width 63 height 11
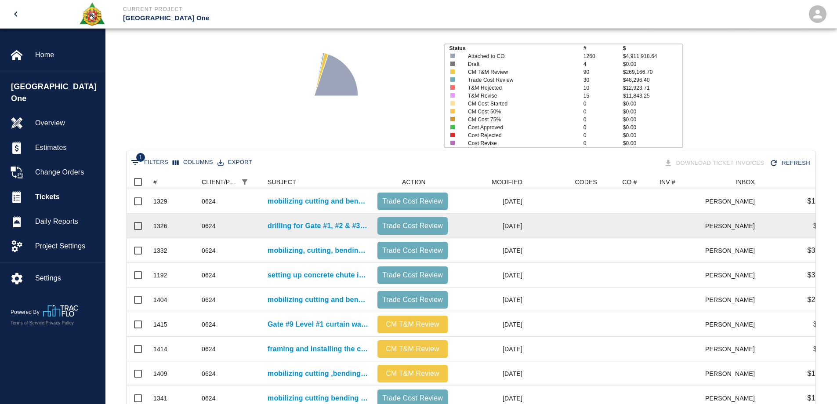
scroll to position [264, 0]
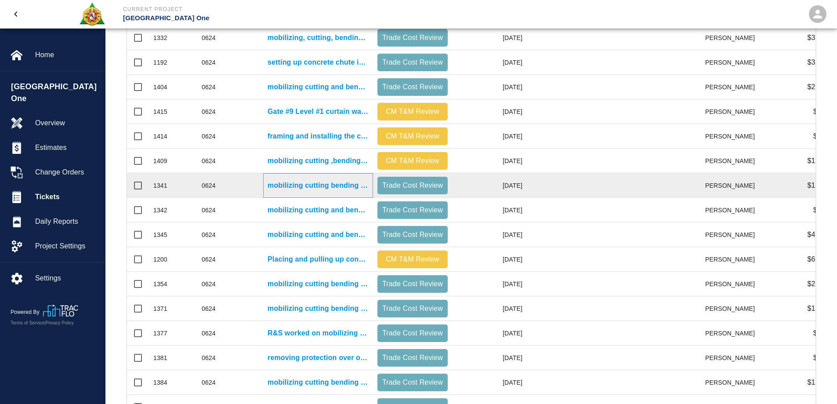
click at [342, 183] on p "mobilizing cutting bending chipping and drilling gate #12 stairway infill level…" at bounding box center [318, 185] width 101 height 11
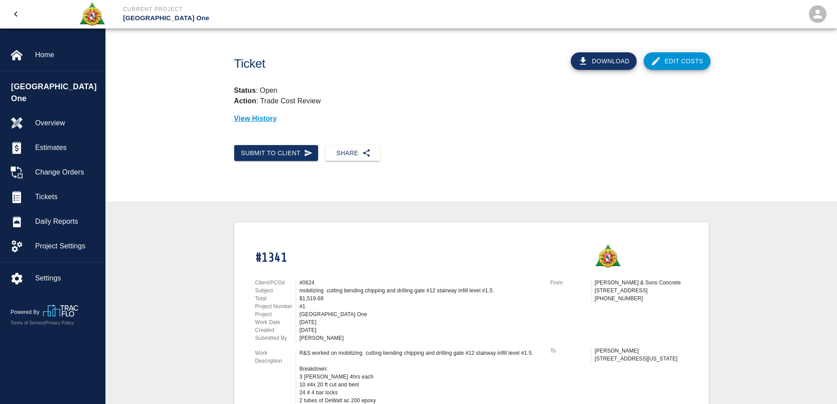
click at [676, 60] on link "Edit Costs" at bounding box center [677, 61] width 67 height 18
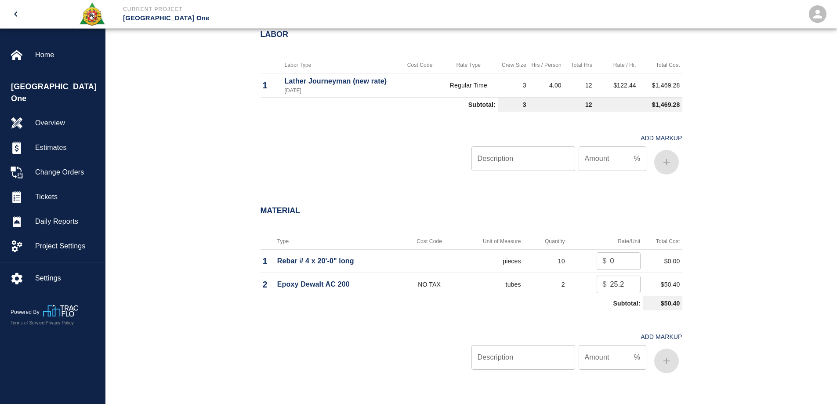
scroll to position [615, 0]
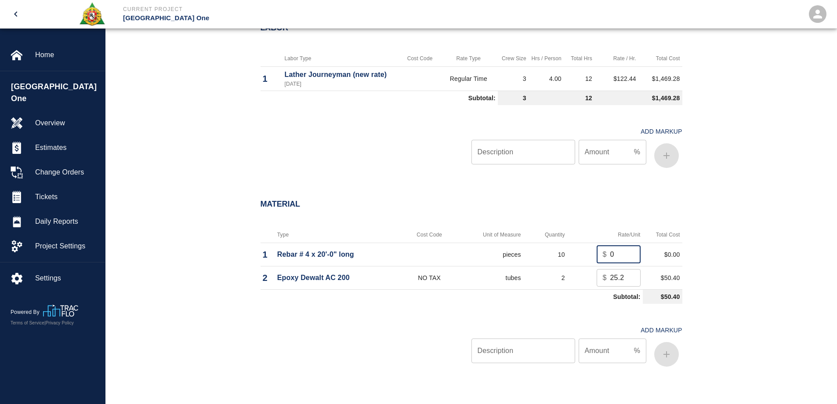
drag, startPoint x: 617, startPoint y: 259, endPoint x: 605, endPoint y: 254, distance: 13.0
click at [605, 254] on div "$ 0 ​" at bounding box center [619, 255] width 44 height 18
type input "6.54"
click at [544, 358] on input "Description" at bounding box center [524, 351] width 104 height 25
type input "oh/p"
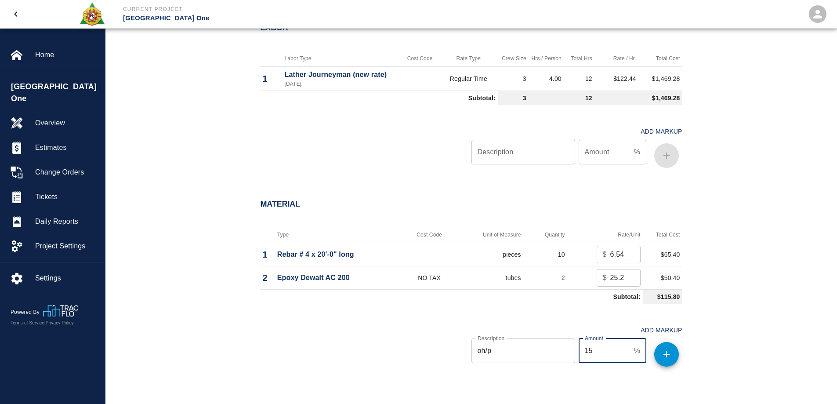
type input "15"
click at [667, 352] on icon "button" at bounding box center [667, 354] width 11 height 11
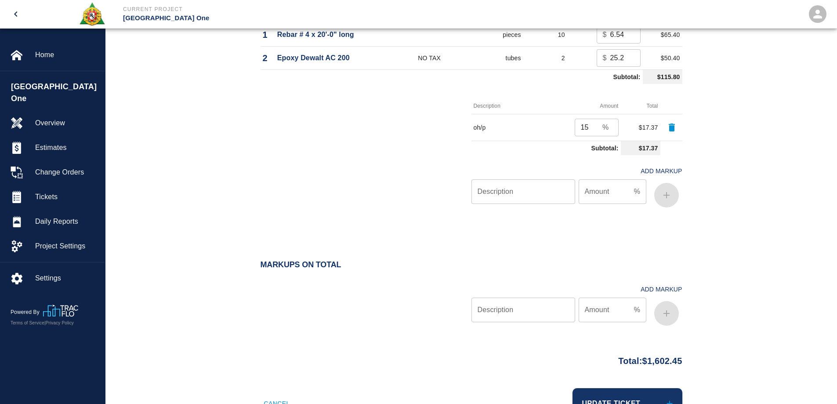
scroll to position [871, 0]
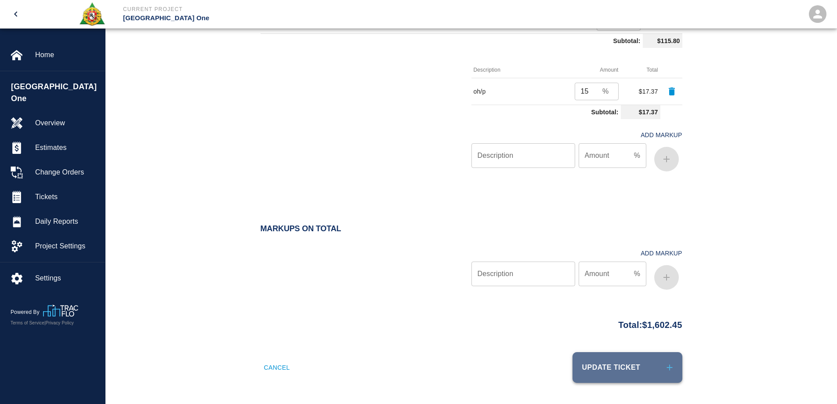
click at [646, 367] on button "Update Ticket" at bounding box center [628, 367] width 110 height 31
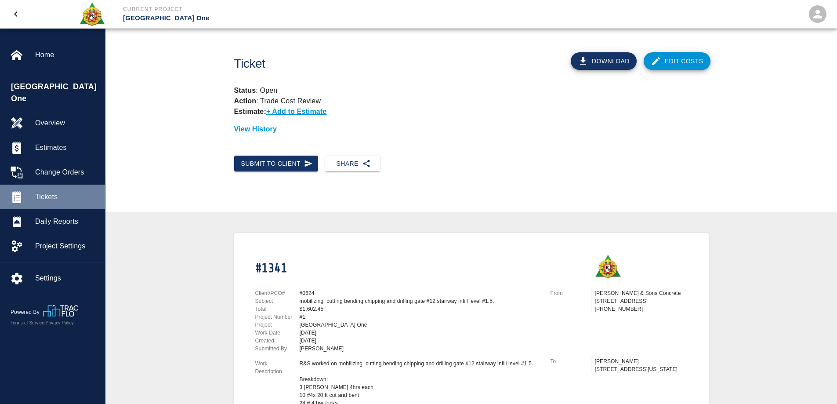
click at [55, 192] on span "Tickets" at bounding box center [66, 197] width 63 height 11
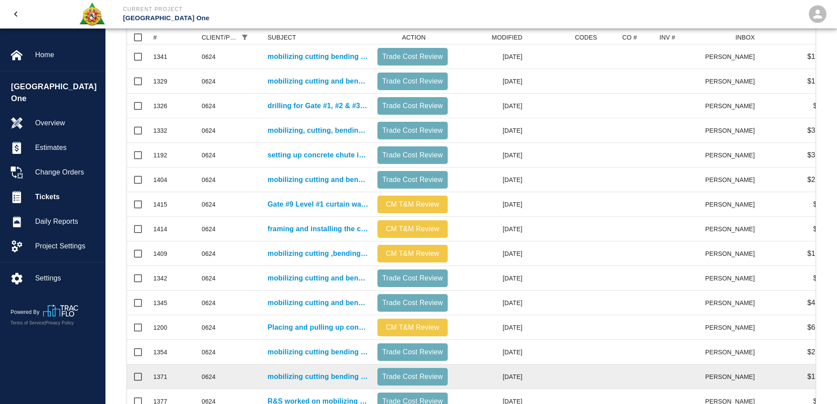
scroll to position [308, 0]
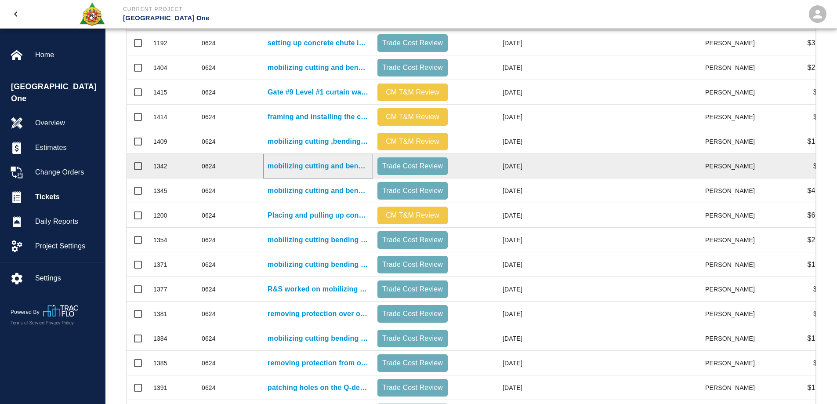
click at [339, 166] on p "mobilizing cutting and bending gate #12 stairway level #2.0." at bounding box center [318, 166] width 101 height 11
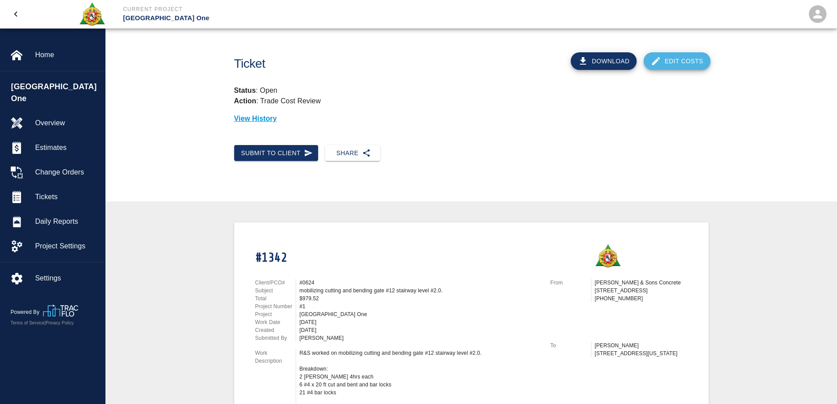
click at [680, 58] on link "Edit Costs" at bounding box center [677, 61] width 67 height 18
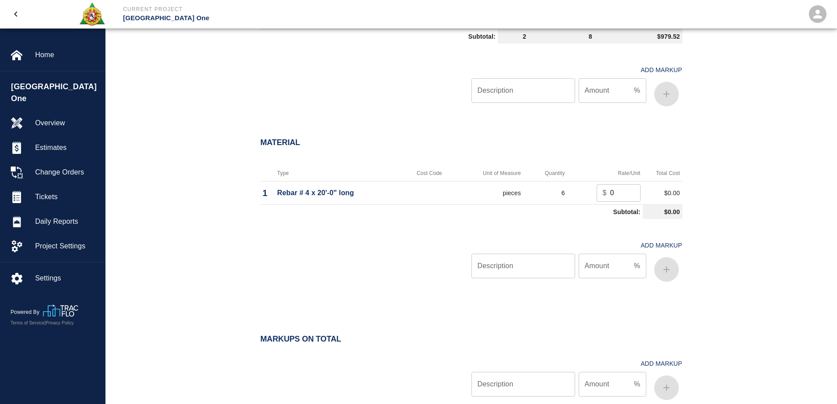
scroll to position [703, 0]
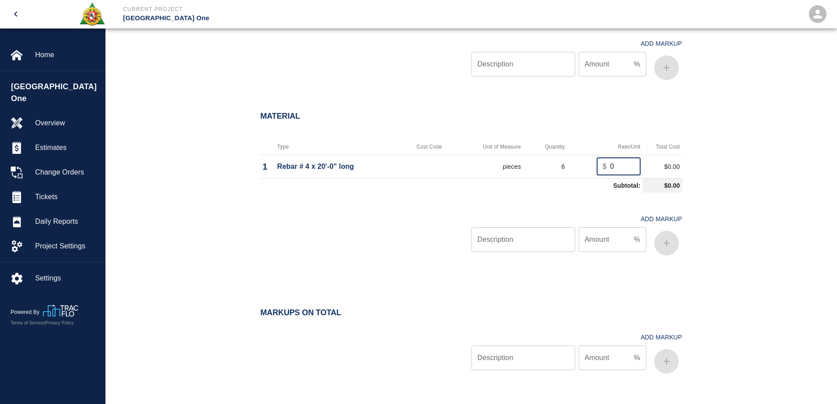
drag, startPoint x: 627, startPoint y: 170, endPoint x: 579, endPoint y: 174, distance: 48.1
click at [579, 174] on td "$ 0 ​" at bounding box center [606, 166] width 76 height 23
type input "6.54"
click at [502, 253] on div "Description Description Amount % Amount" at bounding box center [575, 241] width 215 height 35
click at [501, 231] on div "Description Description" at bounding box center [524, 239] width 104 height 25
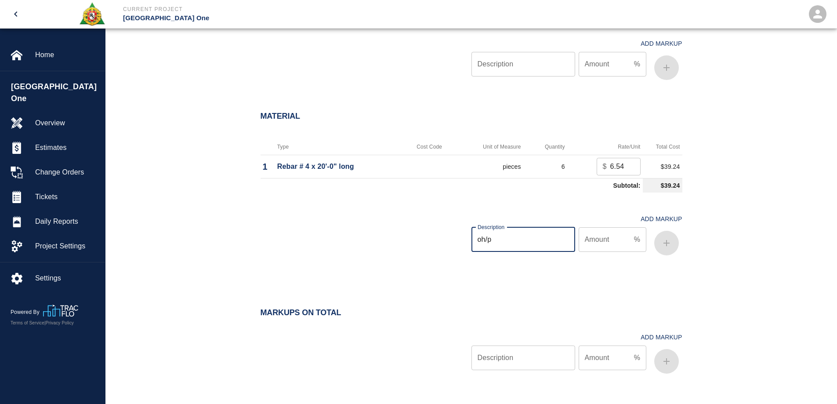
type input "oh/p"
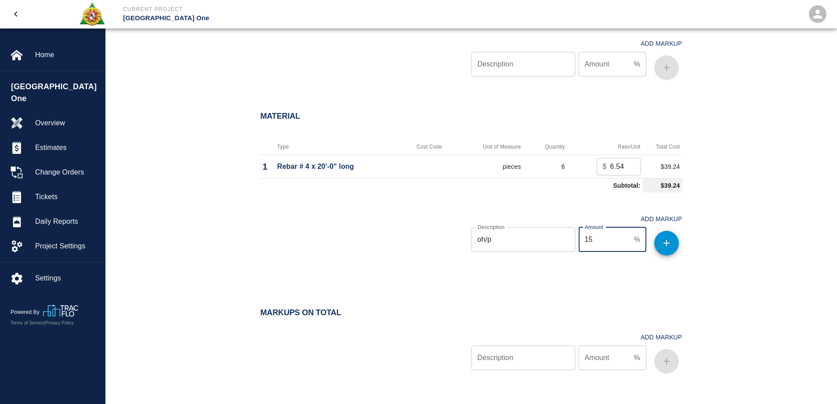
type input "15"
click at [665, 240] on icon "button" at bounding box center [667, 243] width 11 height 11
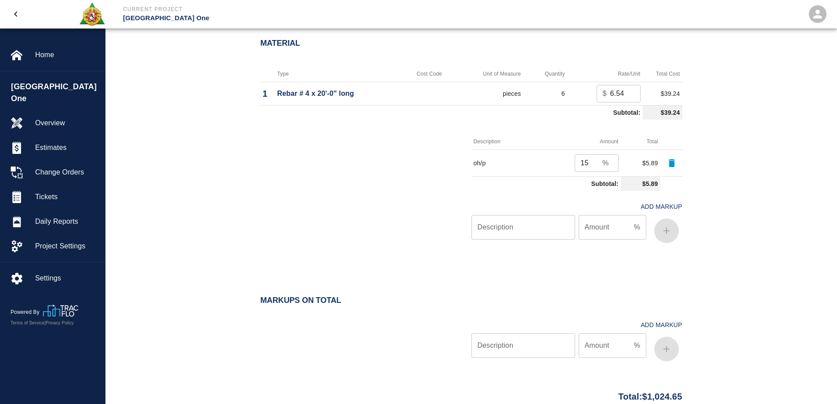
scroll to position [848, 0]
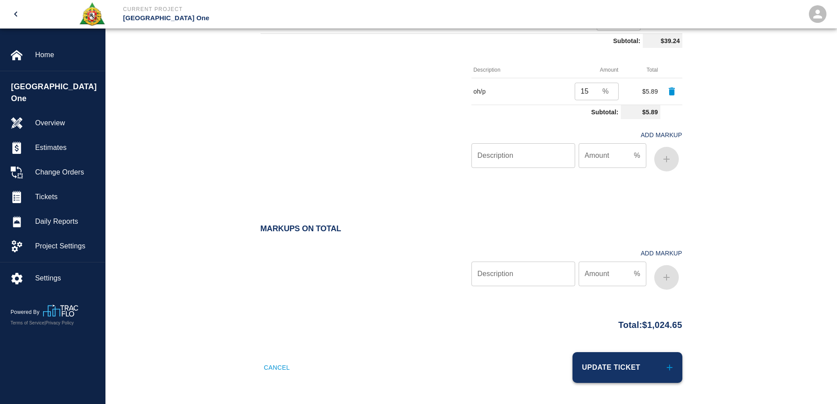
click at [658, 367] on button "Update Ticket" at bounding box center [628, 367] width 110 height 31
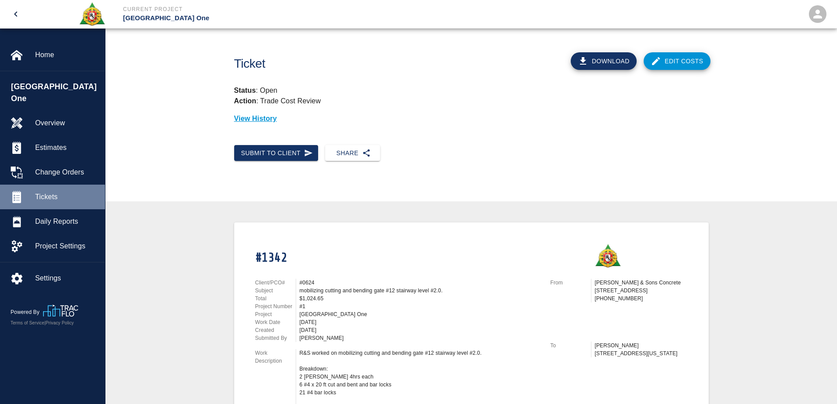
click at [53, 192] on span "Tickets" at bounding box center [66, 197] width 63 height 11
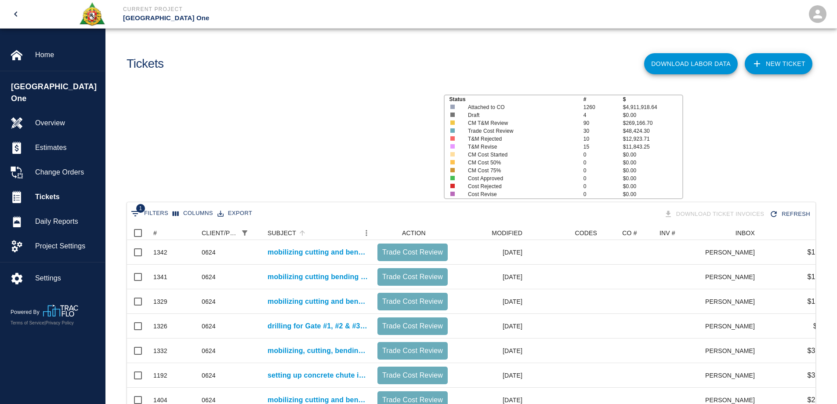
scroll to position [264, 0]
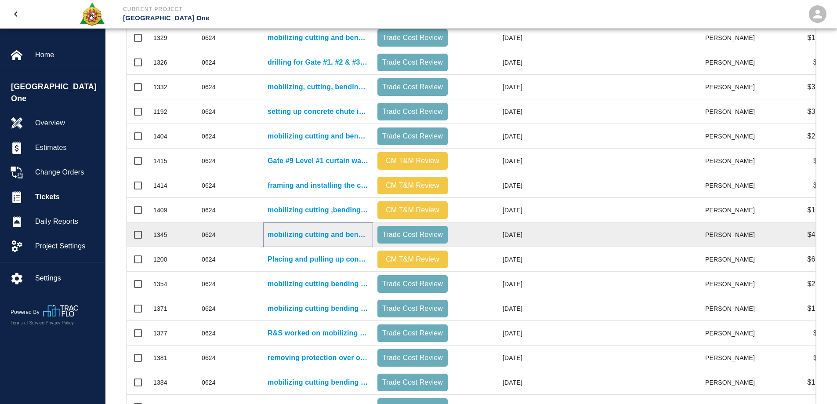
click at [354, 236] on p "mobilizing cutting and bending rebar for gate #12 stairway leave out infill lev…" at bounding box center [318, 234] width 101 height 11
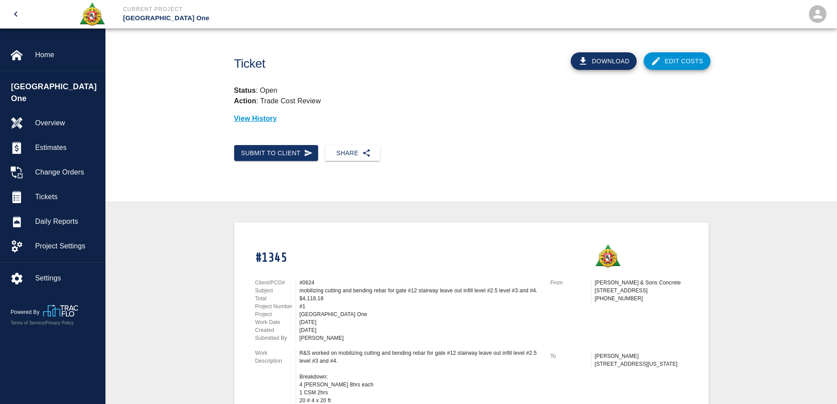
click at [688, 62] on link "Edit Costs" at bounding box center [677, 61] width 67 height 18
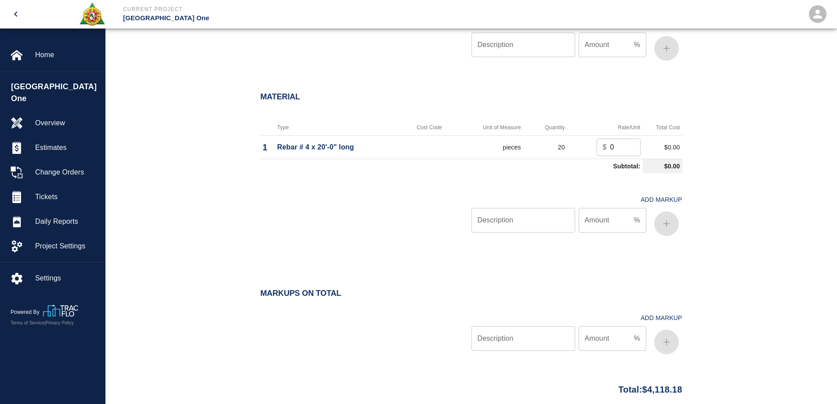
scroll to position [747, 0]
drag, startPoint x: 623, startPoint y: 143, endPoint x: 596, endPoint y: 145, distance: 26.9
click at [596, 145] on td "$ 0 ​" at bounding box center [606, 146] width 76 height 23
type input "6.54"
click at [513, 222] on input "Description" at bounding box center [524, 220] width 104 height 25
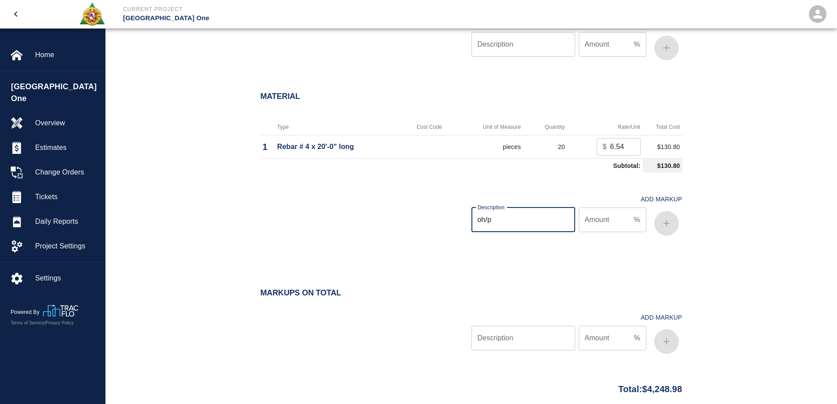
type input "oh/p"
type input "15"
click at [667, 225] on icon "button" at bounding box center [667, 223] width 6 height 6
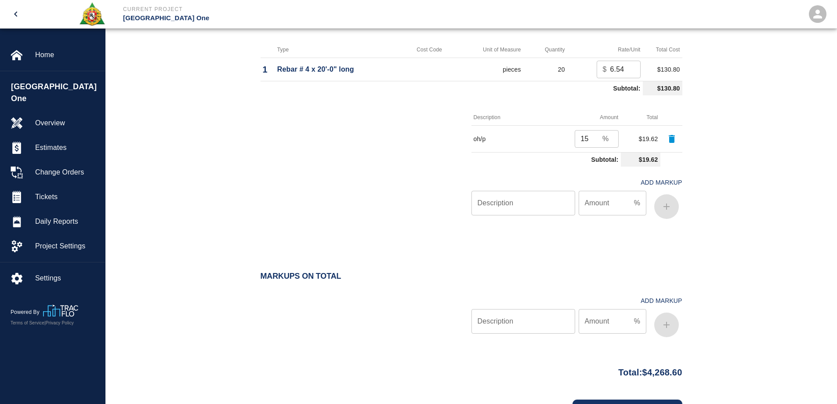
scroll to position [872, 0]
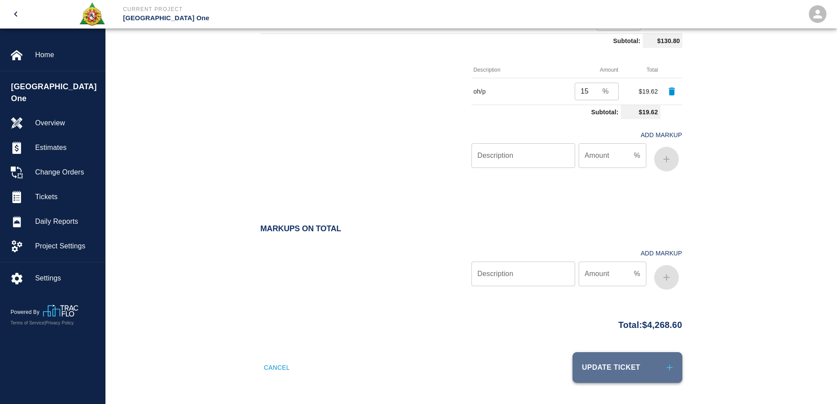
click at [629, 370] on button "Update Ticket" at bounding box center [628, 367] width 110 height 31
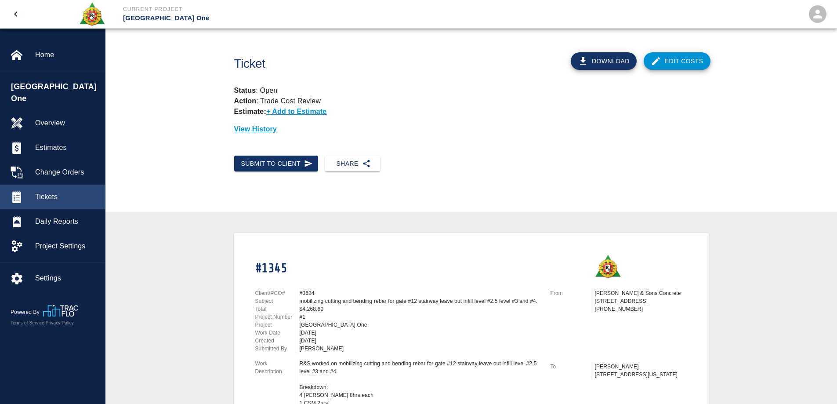
click at [51, 192] on span "Tickets" at bounding box center [66, 197] width 63 height 11
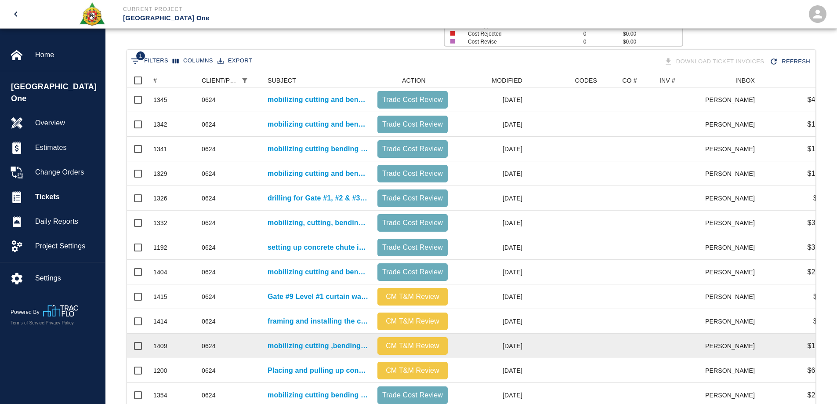
scroll to position [264, 0]
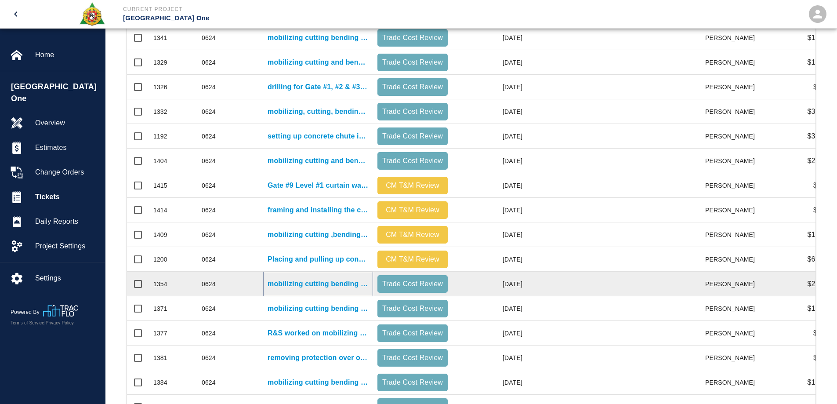
click at [328, 282] on p "mobilizing cutting bending and bar locking for gate #12 west stairway level #1.…" at bounding box center [318, 284] width 101 height 11
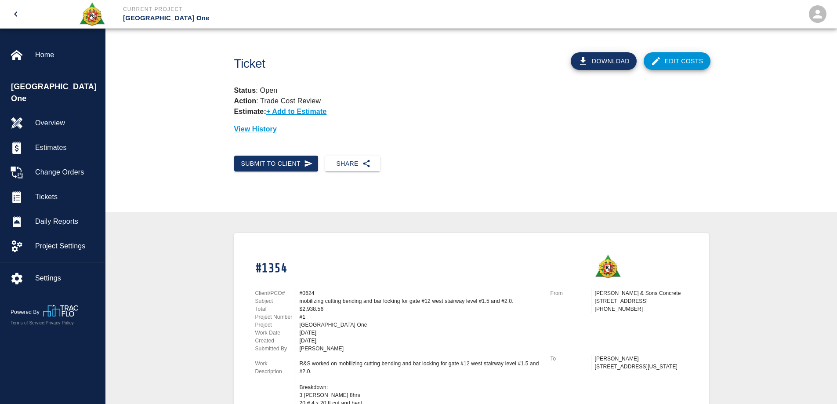
click at [676, 60] on link "Edit Costs" at bounding box center [677, 61] width 67 height 18
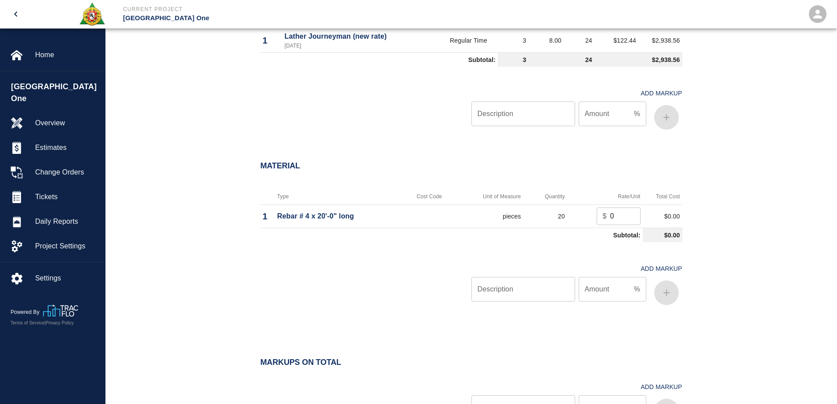
scroll to position [659, 0]
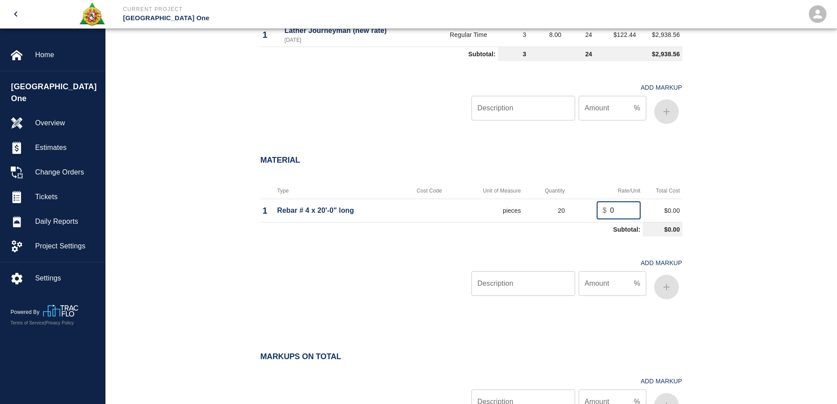
drag, startPoint x: 619, startPoint y: 211, endPoint x: 585, endPoint y: 216, distance: 33.8
click at [585, 216] on td "$ 0 ​" at bounding box center [606, 210] width 76 height 23
type input "6.54"
click at [524, 289] on input "Description" at bounding box center [524, 283] width 104 height 25
type input "oh/p"
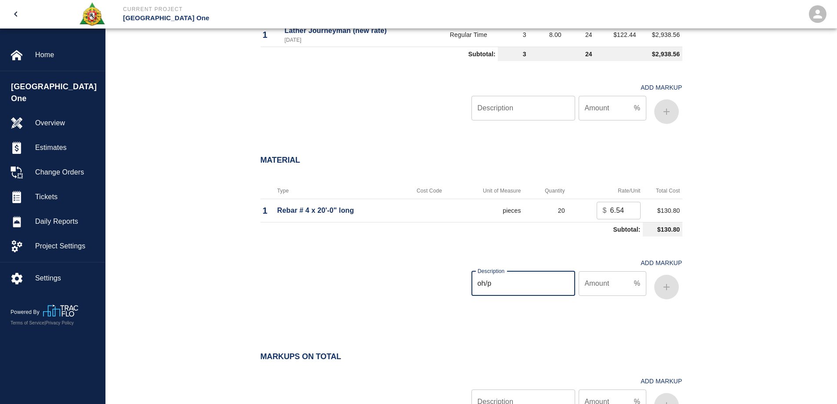
drag, startPoint x: 612, startPoint y: 287, endPoint x: 605, endPoint y: 292, distance: 8.8
click at [610, 288] on input "Amount" at bounding box center [605, 283] width 52 height 25
type input "15"
click at [664, 288] on icon "button" at bounding box center [667, 287] width 11 height 11
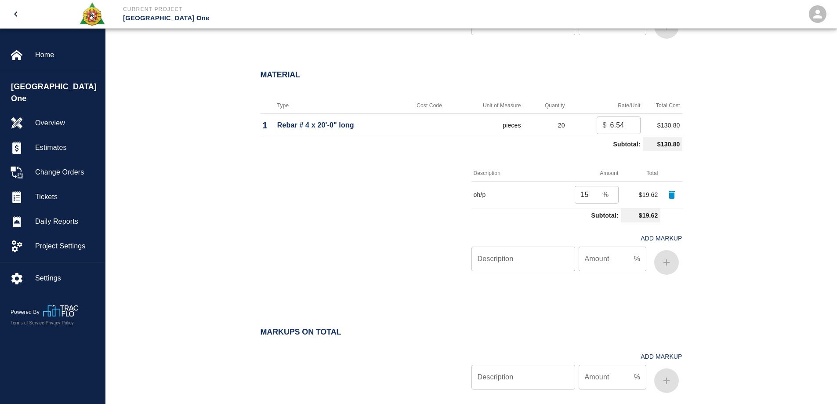
scroll to position [848, 0]
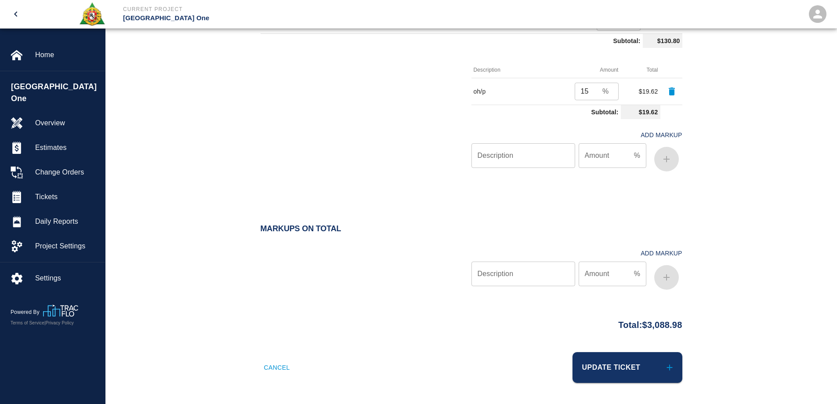
click at [662, 368] on button "Update Ticket" at bounding box center [628, 367] width 110 height 31
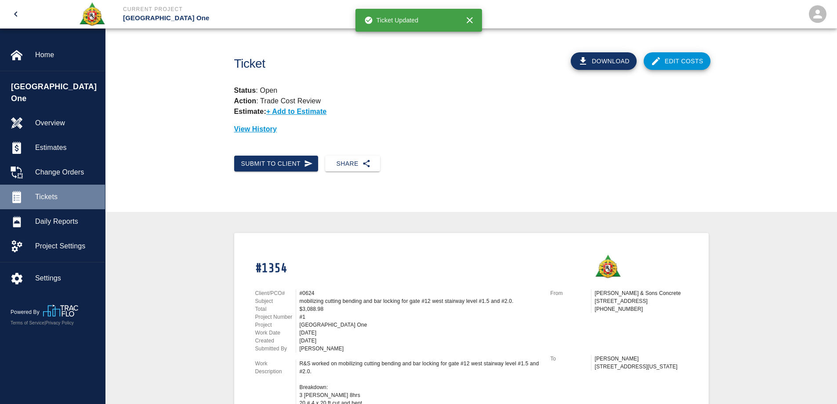
click at [59, 192] on span "Tickets" at bounding box center [66, 197] width 63 height 11
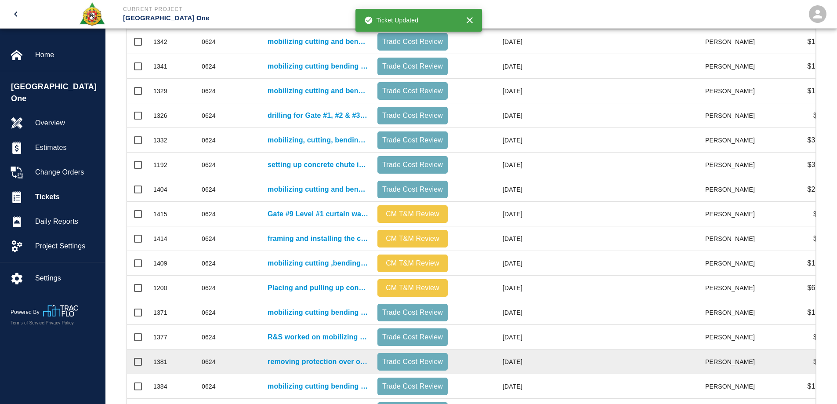
scroll to position [379, 0]
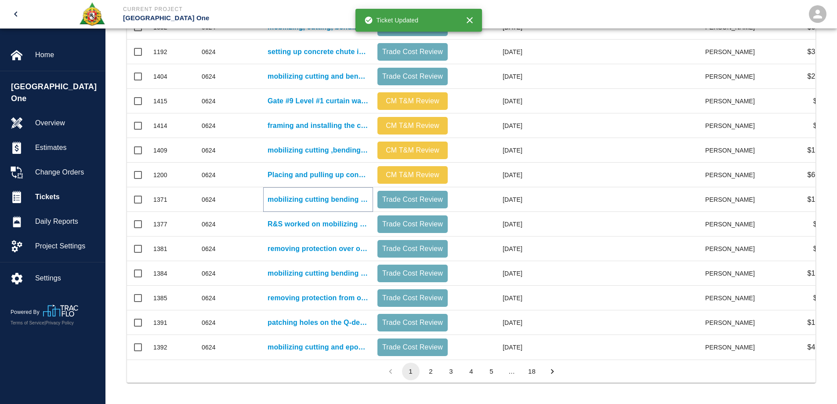
click at [311, 194] on p "mobilizing cutting bending and bar locking for Gate #6 Level #2 stairs infill." at bounding box center [318, 199] width 101 height 11
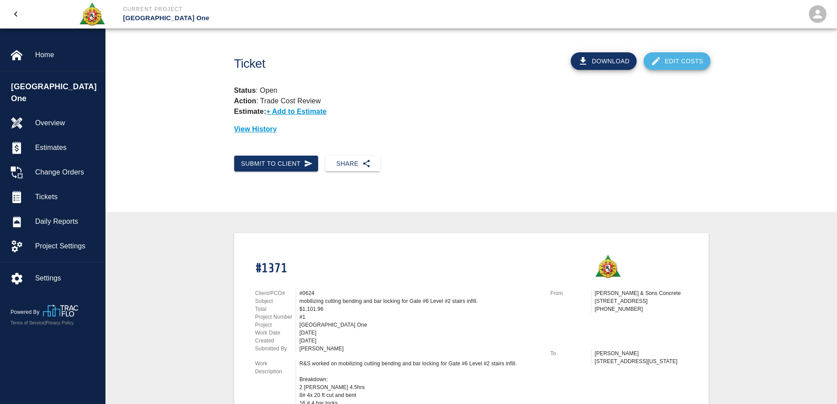
click at [666, 62] on link "Edit Costs" at bounding box center [677, 61] width 67 height 18
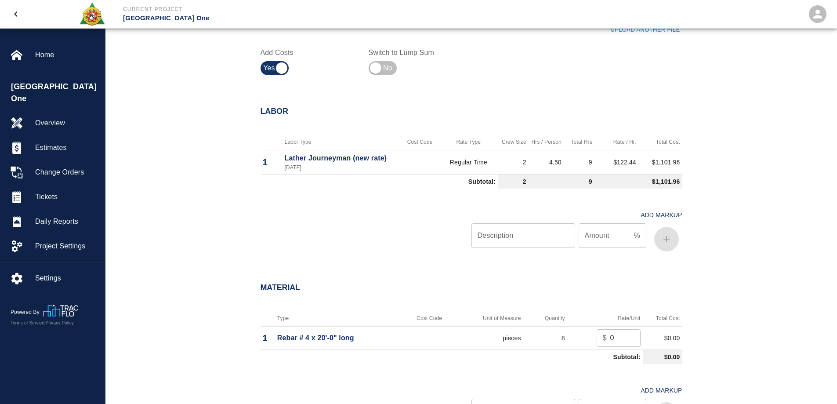
scroll to position [615, 0]
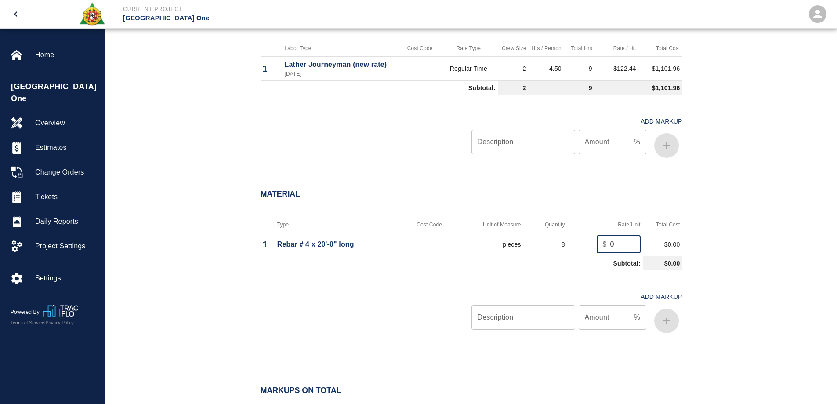
drag, startPoint x: 622, startPoint y: 241, endPoint x: 604, endPoint y: 241, distance: 18.0
click at [604, 241] on div "$ 0 ​" at bounding box center [619, 245] width 44 height 18
type input "6.54"
click at [554, 318] on input "Description" at bounding box center [524, 317] width 104 height 25
type input "oh/p"
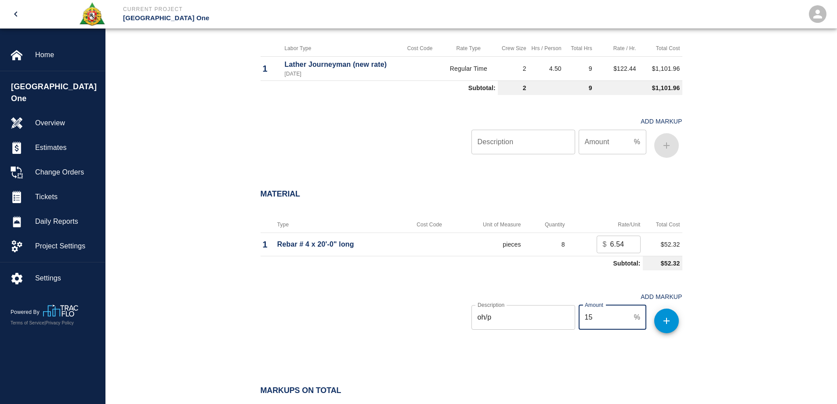
type input "15"
click at [664, 327] on button "button" at bounding box center [667, 321] width 25 height 25
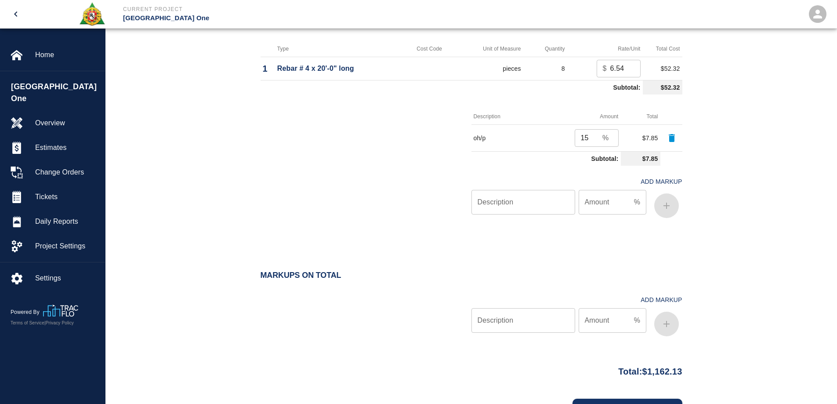
scroll to position [838, 0]
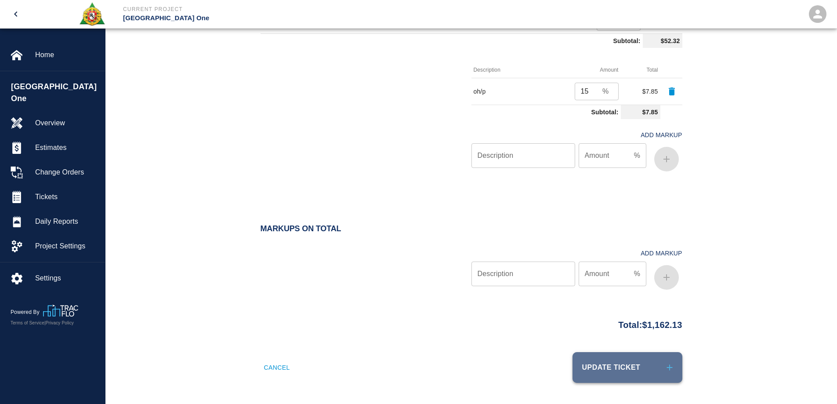
click at [635, 373] on button "Update Ticket" at bounding box center [628, 367] width 110 height 31
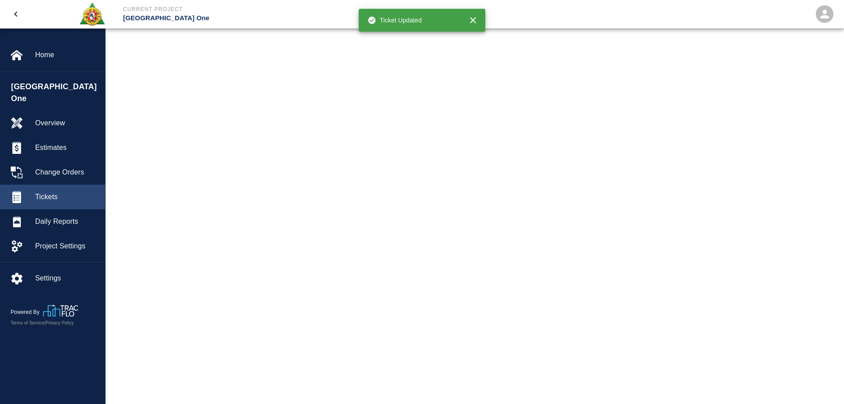
click at [51, 192] on span "Tickets" at bounding box center [66, 197] width 63 height 11
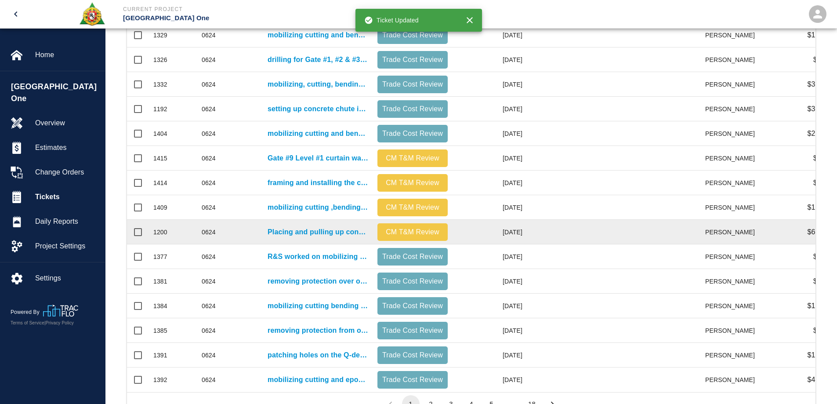
scroll to position [352, 0]
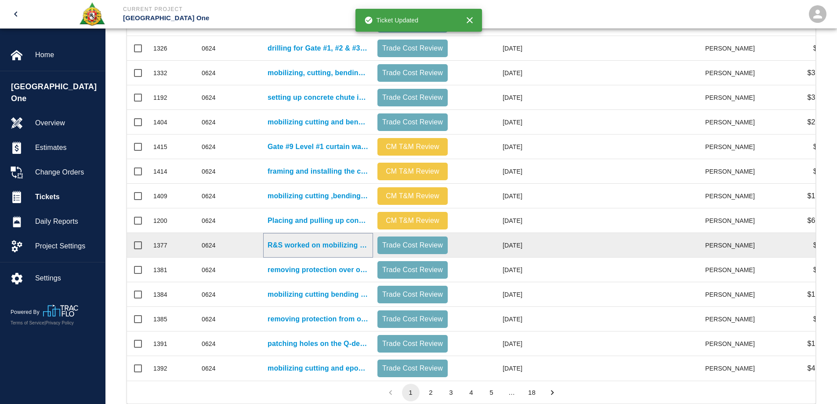
click at [329, 245] on p "R&S worked on mobilizing concrete buggy to area, transferring concrete..." at bounding box center [318, 245] width 101 height 11
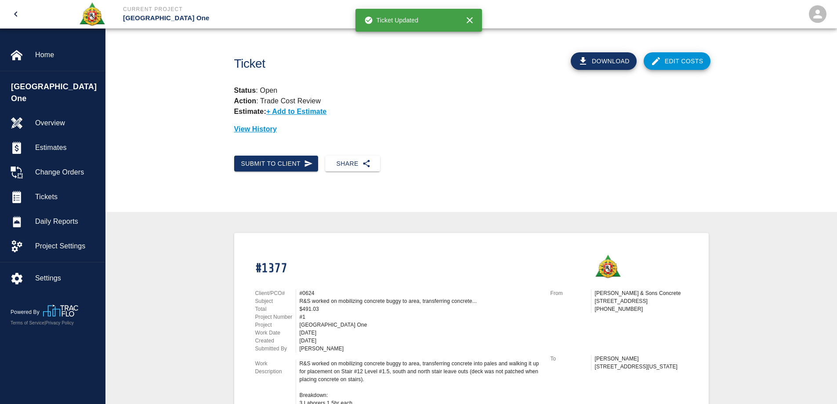
click at [665, 60] on link "Edit Costs" at bounding box center [677, 61] width 67 height 18
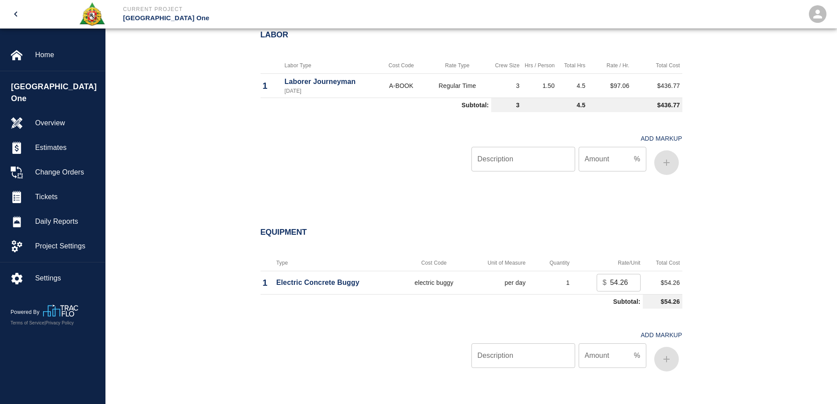
scroll to position [703, 0]
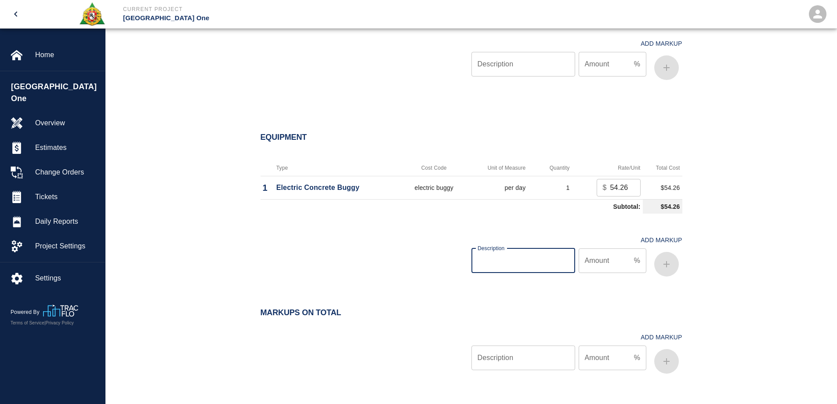
click at [545, 262] on input "Description" at bounding box center [524, 260] width 104 height 25
type input "oh/p"
type input "15"
click at [668, 262] on icon "button" at bounding box center [667, 264] width 11 height 11
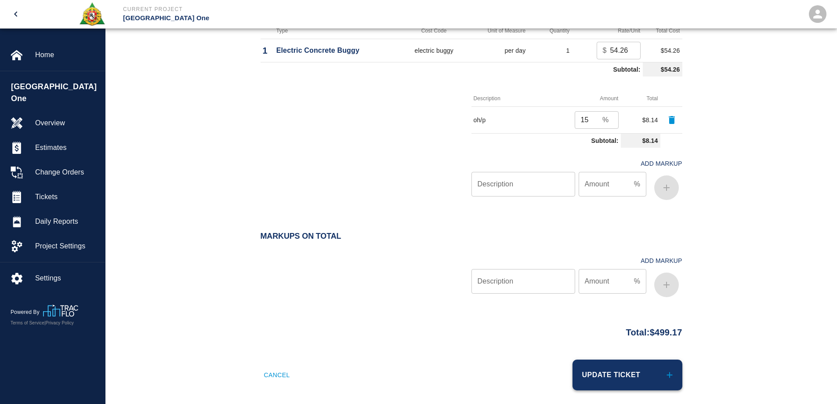
scroll to position [848, 0]
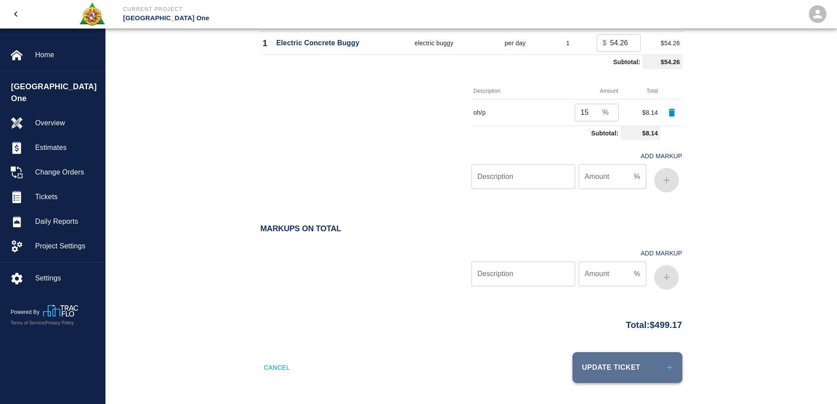
click at [648, 373] on button "Update Ticket" at bounding box center [628, 367] width 110 height 31
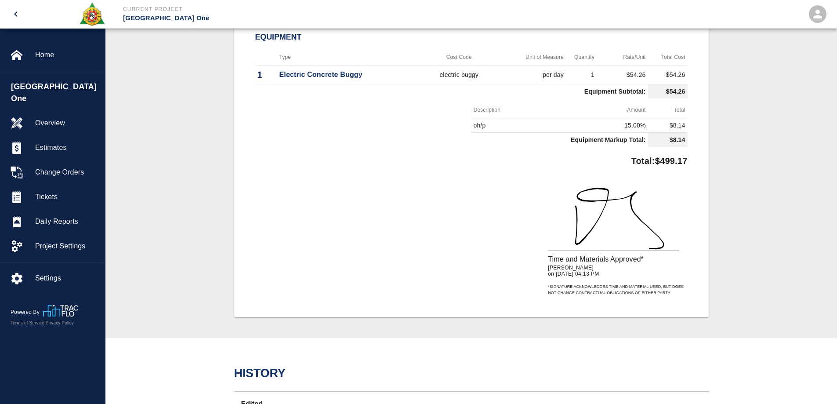
scroll to position [484, 0]
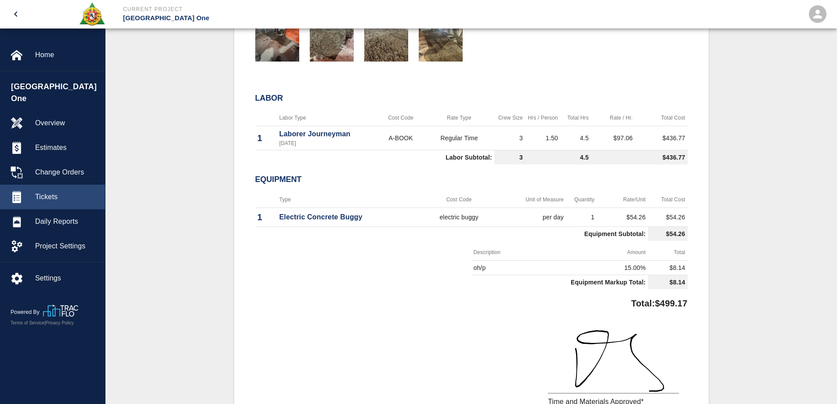
click at [45, 192] on span "Tickets" at bounding box center [66, 197] width 63 height 11
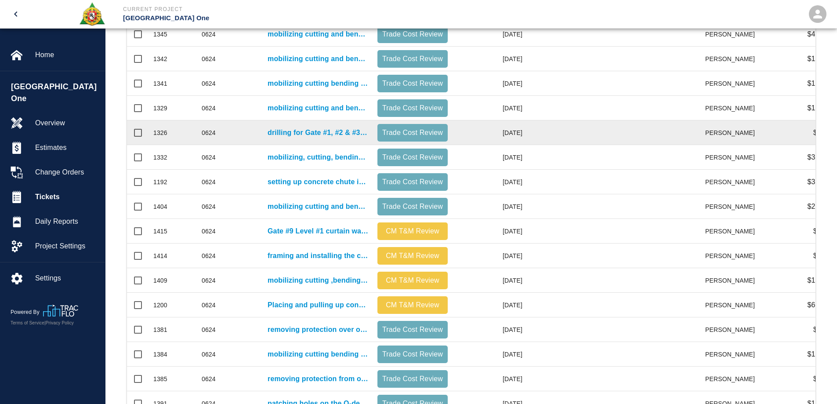
scroll to position [379, 0]
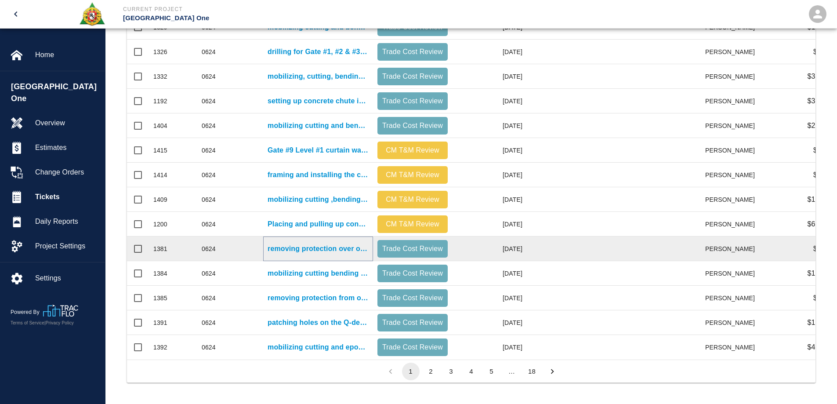
click at [339, 244] on p "removing protection over opening and drilling holes for rebar installation for …" at bounding box center [318, 249] width 101 height 11
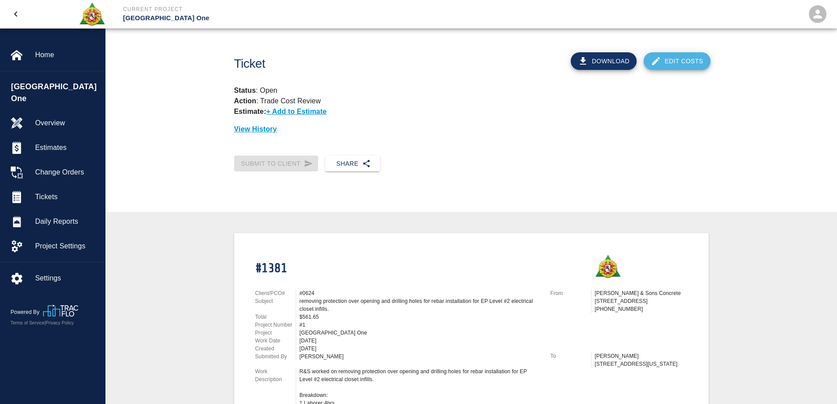
click at [678, 62] on link "Edit Costs" at bounding box center [677, 61] width 67 height 18
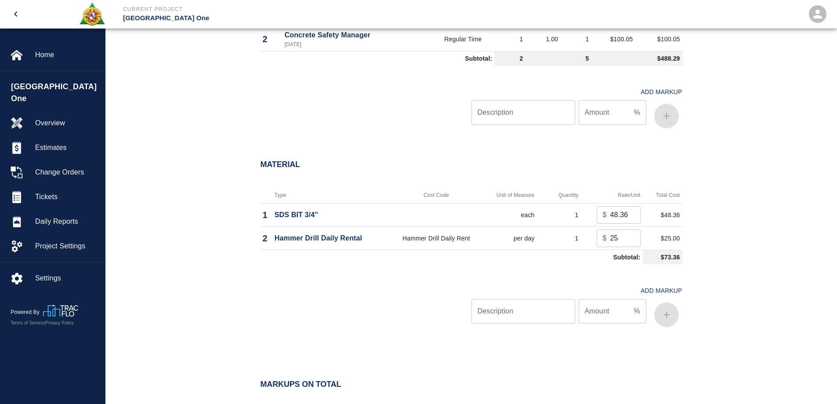
scroll to position [659, 0]
drag, startPoint x: 619, startPoint y: 235, endPoint x: 592, endPoint y: 239, distance: 27.5
click at [592, 239] on td "$ 25 ​" at bounding box center [612, 237] width 62 height 23
type input "0"
click at [502, 311] on input "Description" at bounding box center [524, 311] width 104 height 25
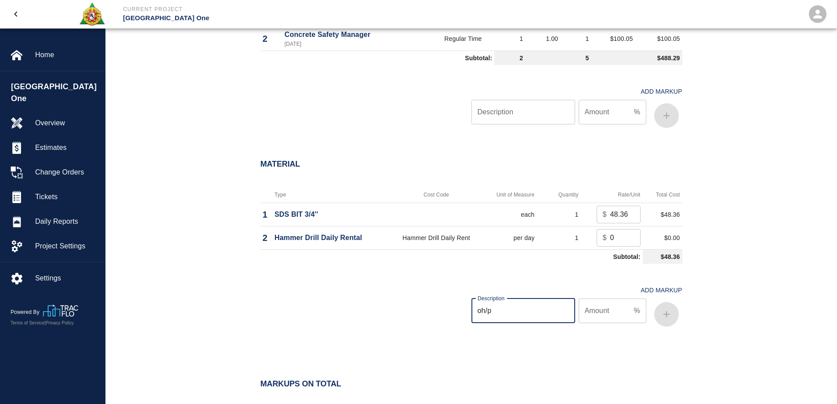
type input "oh/p"
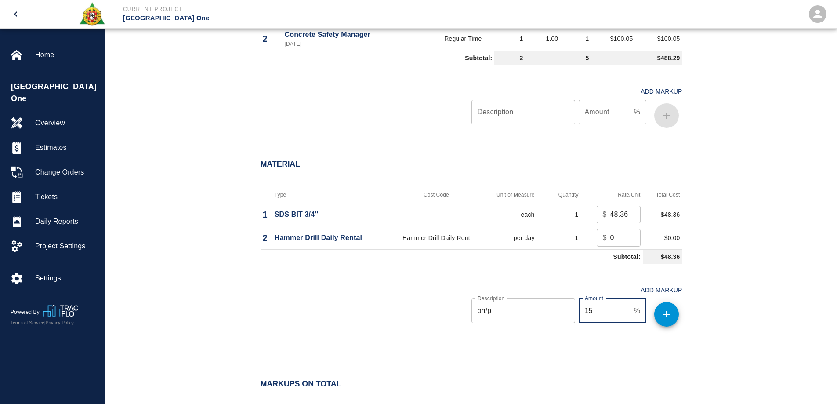
type input "15"
click at [666, 311] on icon "button" at bounding box center [667, 314] width 11 height 11
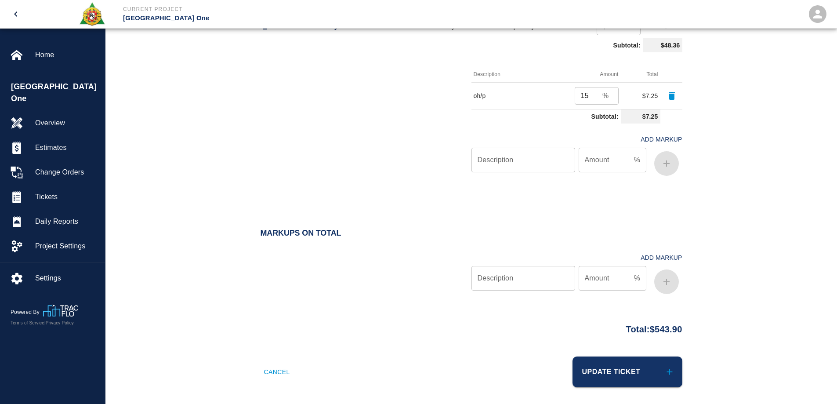
scroll to position [875, 0]
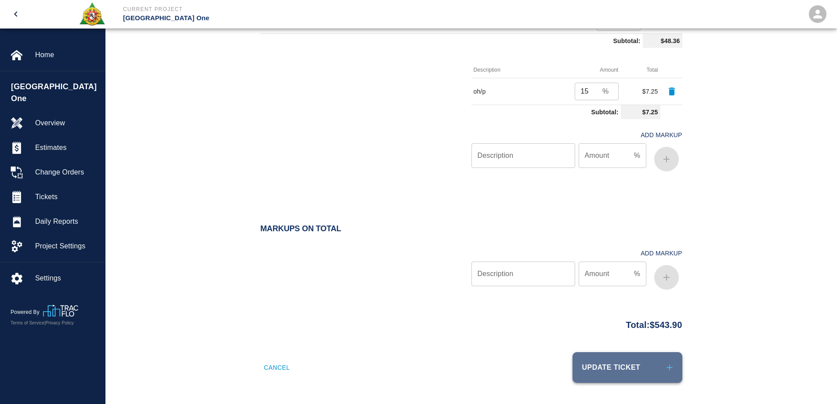
click at [634, 366] on button "Update Ticket" at bounding box center [628, 367] width 110 height 31
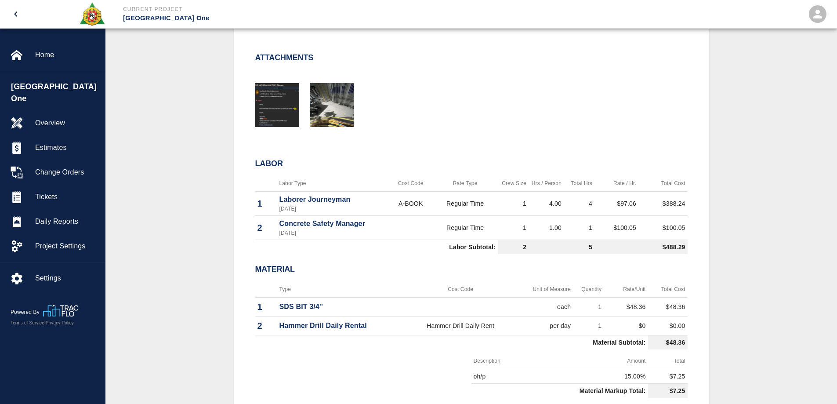
scroll to position [528, 0]
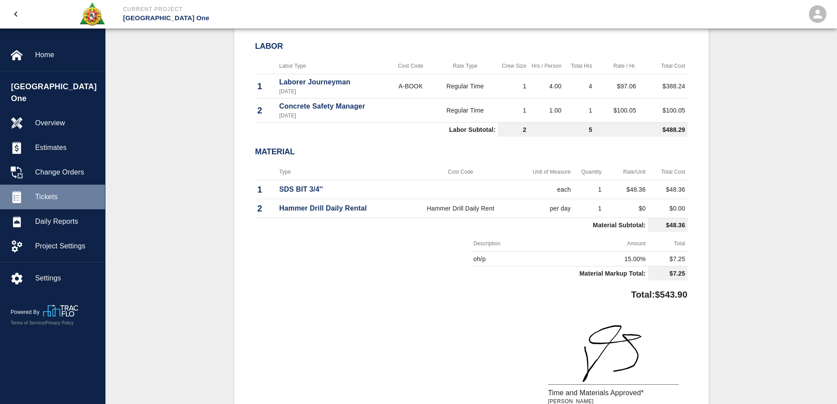
click at [55, 192] on span "Tickets" at bounding box center [66, 197] width 63 height 11
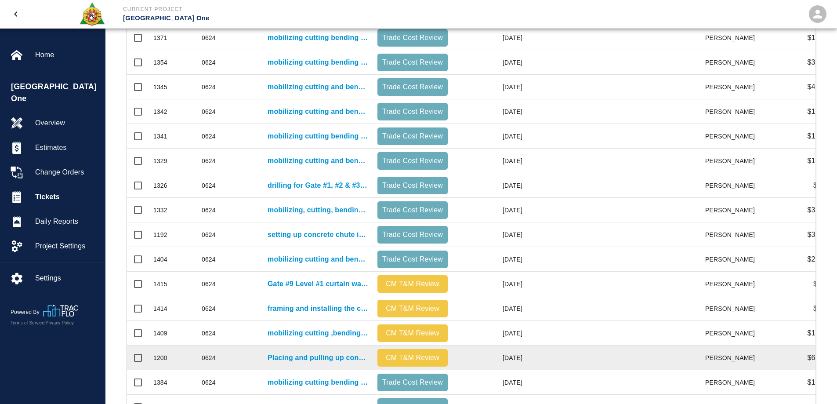
scroll to position [379, 0]
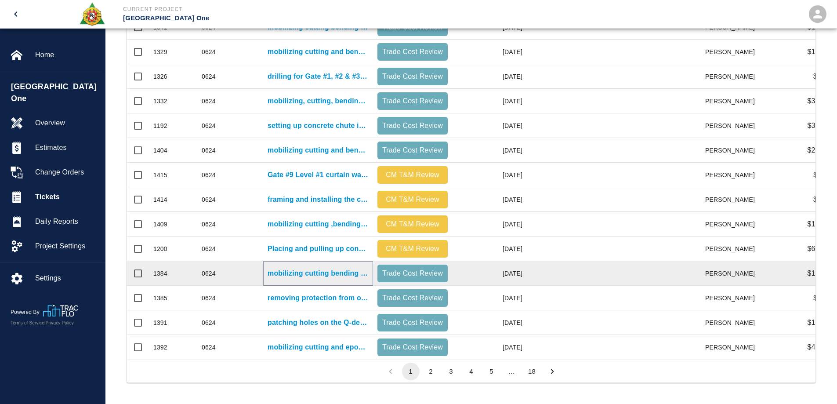
click at [347, 268] on p "mobilizing cutting bending and bar locking for Gate #6.1 stairway leave out lev…" at bounding box center [318, 273] width 101 height 11
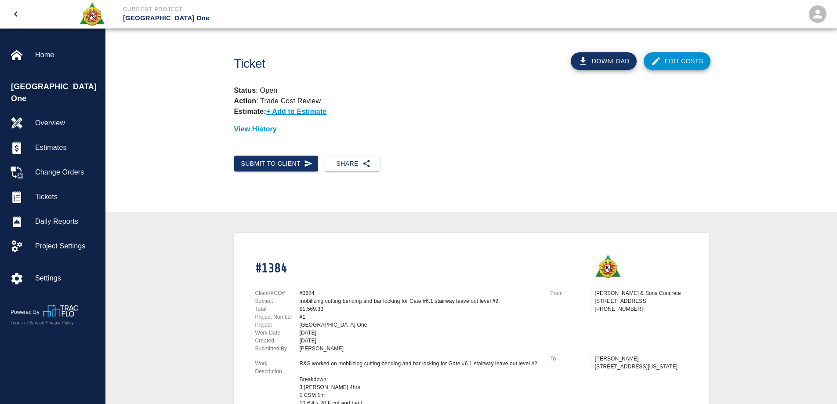
click at [685, 59] on link "Edit Costs" at bounding box center [677, 61] width 67 height 18
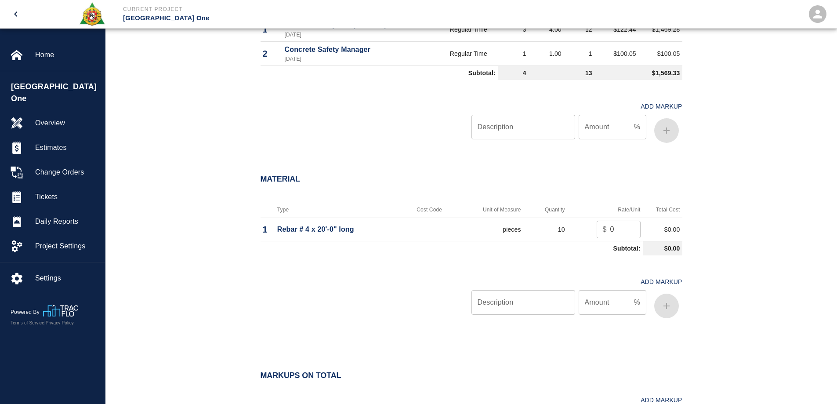
scroll to position [703, 0]
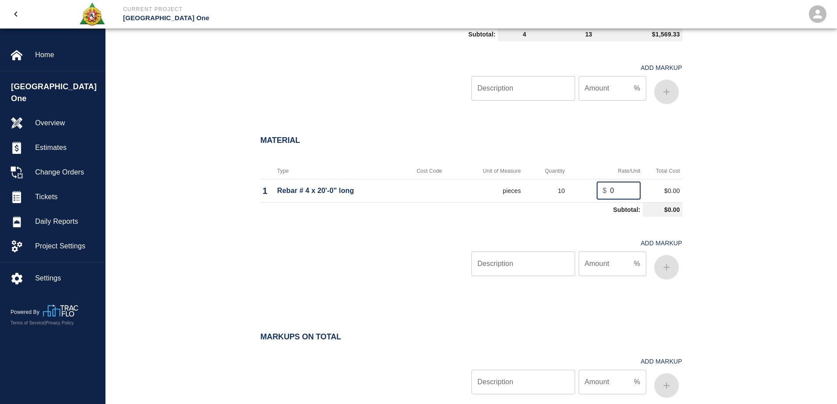
drag, startPoint x: 616, startPoint y: 190, endPoint x: 582, endPoint y: 194, distance: 34.1
click at [582, 194] on td "$ 0 ​" at bounding box center [606, 190] width 76 height 23
type input "6.54"
click at [509, 269] on input "Description" at bounding box center [524, 263] width 104 height 25
type input "oh/p"
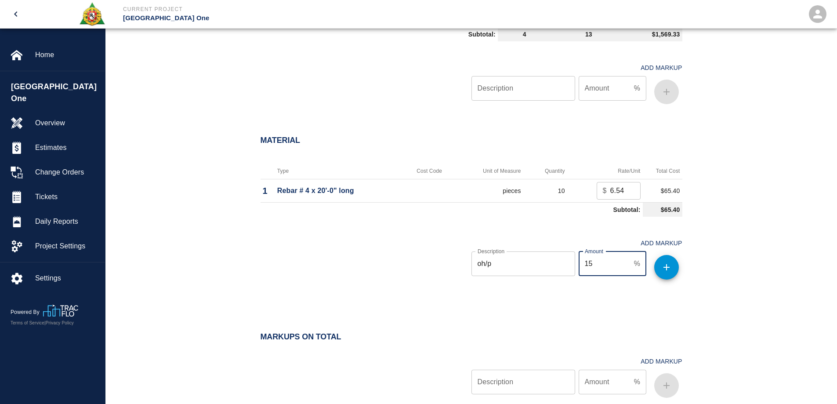
type input "15"
click at [667, 269] on icon "button" at bounding box center [667, 267] width 11 height 11
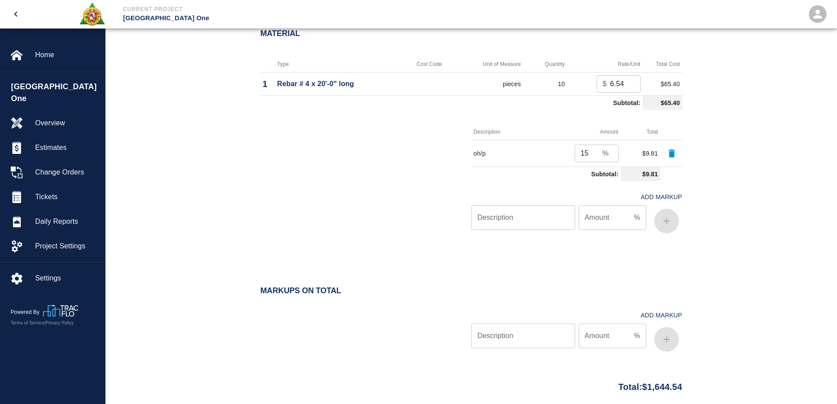
scroll to position [872, 0]
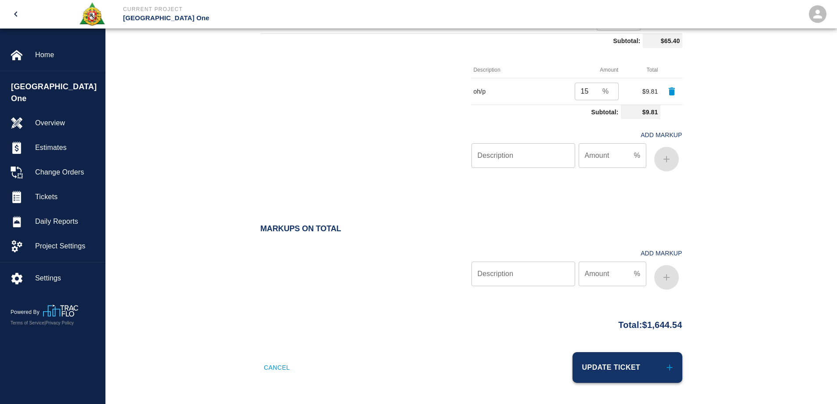
click at [646, 365] on button "Update Ticket" at bounding box center [628, 367] width 110 height 31
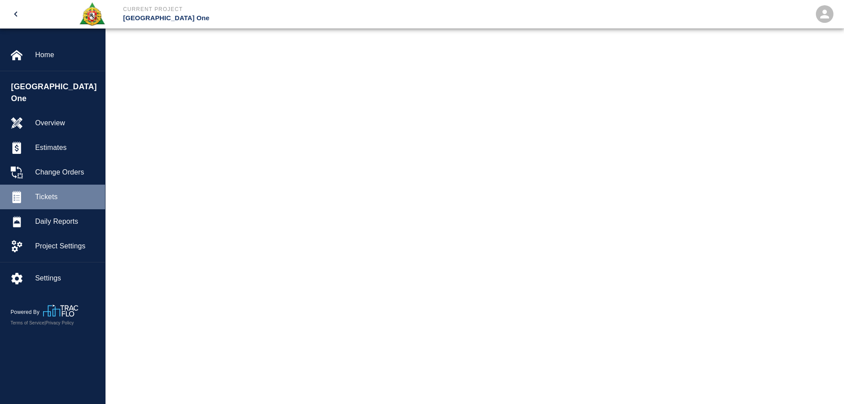
click at [50, 192] on span "Tickets" at bounding box center [66, 197] width 63 height 11
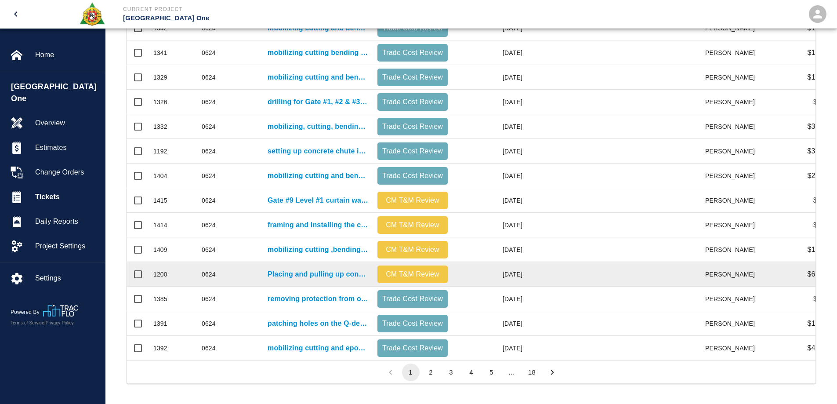
scroll to position [379, 0]
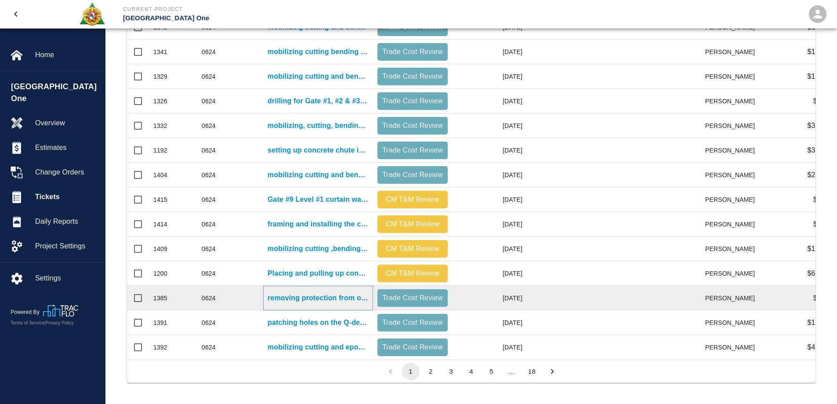
click at [326, 293] on p "removing protection from opening as well as drilling holes for rebar at EP Leve…" at bounding box center [318, 298] width 101 height 11
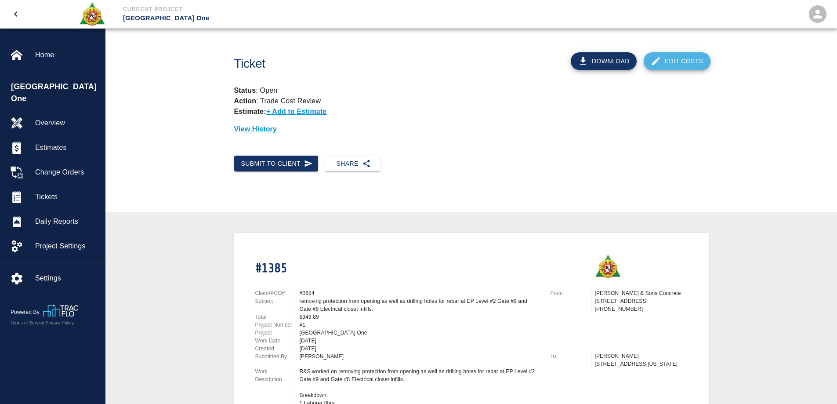
click at [669, 60] on link "Edit Costs" at bounding box center [677, 61] width 67 height 18
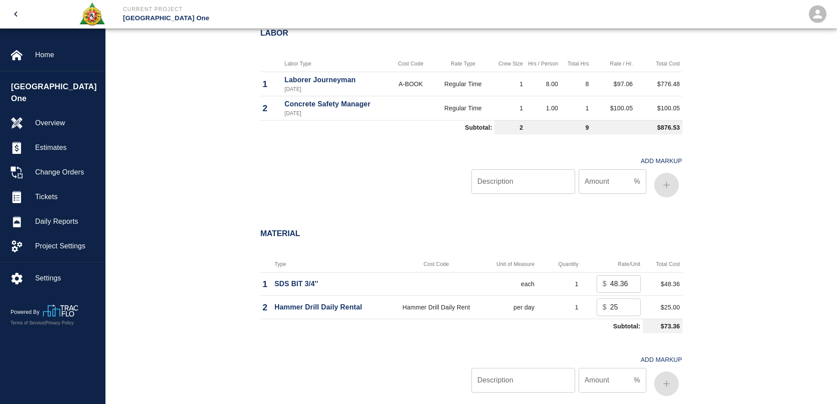
scroll to position [747, 0]
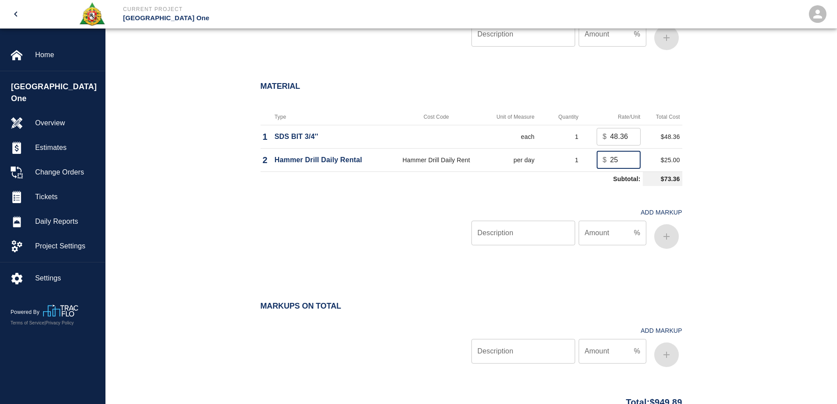
drag, startPoint x: 620, startPoint y: 161, endPoint x: 594, endPoint y: 163, distance: 26.0
click at [594, 163] on td "$ 25 ​" at bounding box center [612, 159] width 62 height 23
type input "0"
click at [528, 243] on input "Description" at bounding box center [524, 233] width 104 height 25
type input "oh/p"
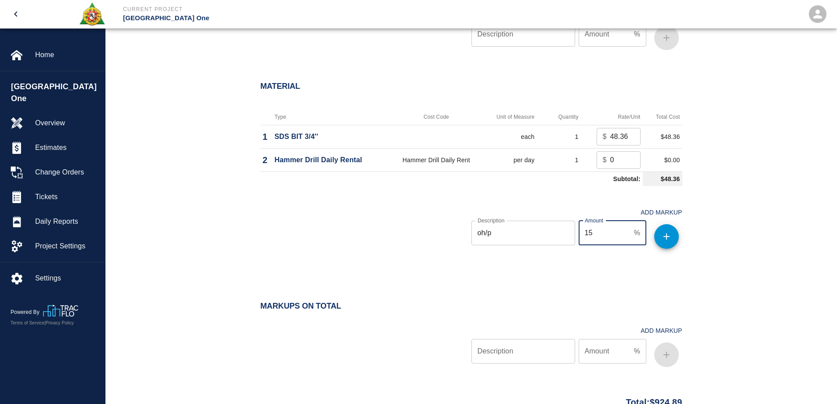
type input "15"
click at [671, 242] on button "button" at bounding box center [667, 236] width 25 height 25
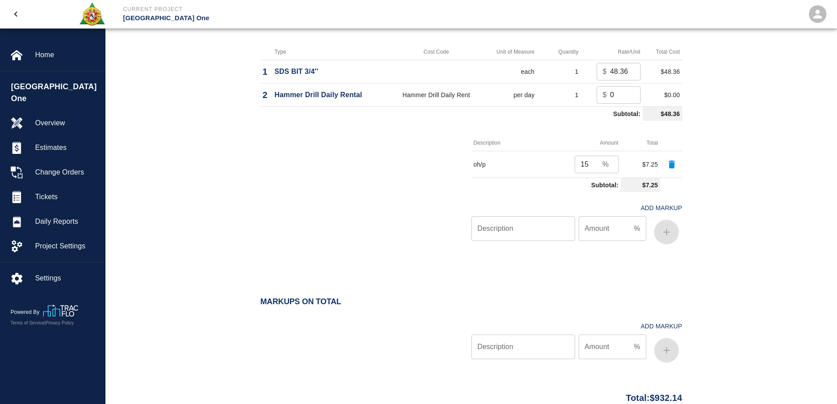
scroll to position [885, 0]
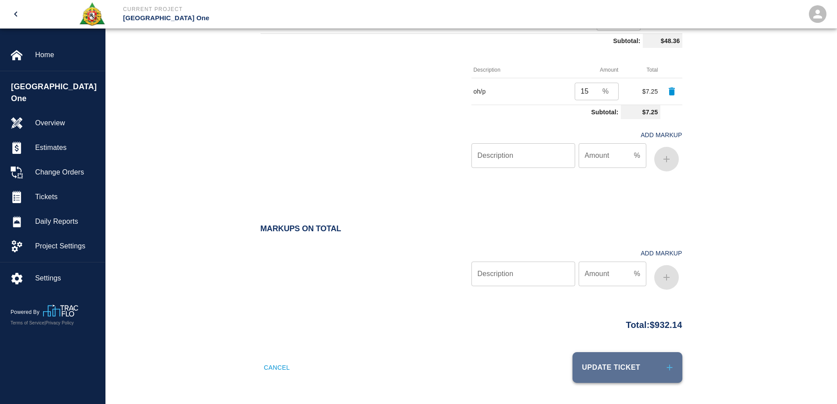
click at [633, 370] on button "Update Ticket" at bounding box center [628, 367] width 110 height 31
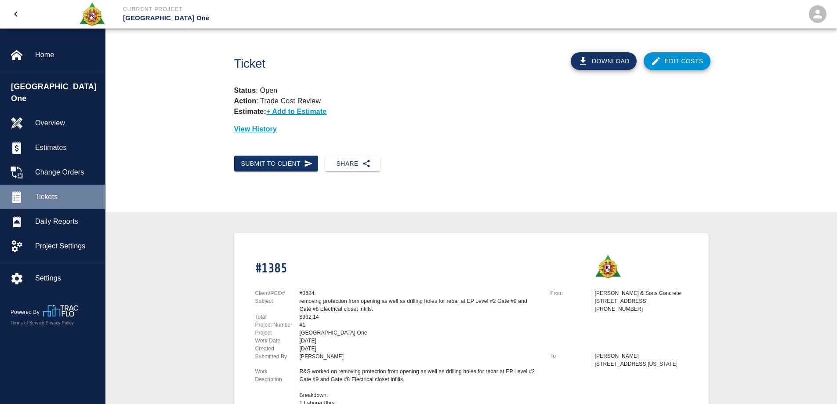
click at [55, 192] on span "Tickets" at bounding box center [66, 197] width 63 height 11
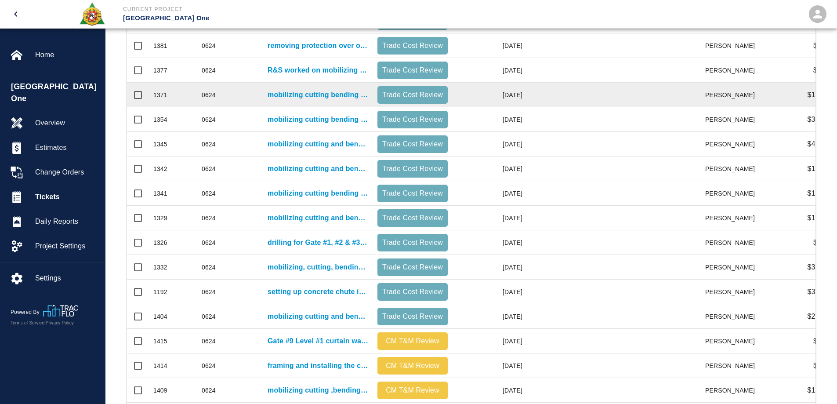
scroll to position [379, 0]
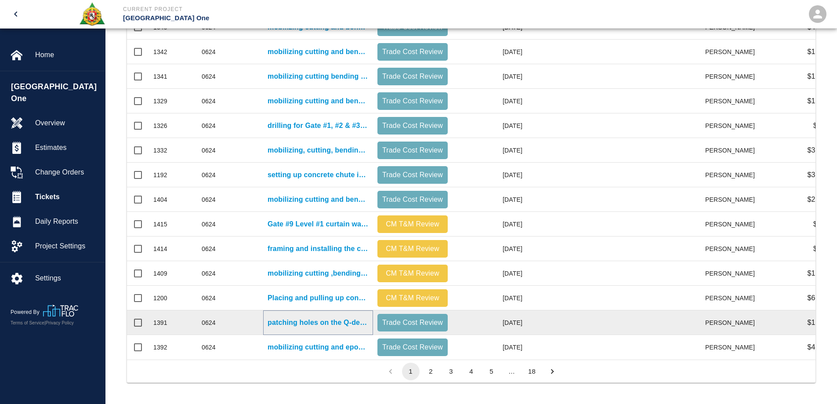
click at [353, 317] on p "patching holes on the Q-deck Level #2 [GEOGRAPHIC_DATA] #8, #9, #10 Electric cl…" at bounding box center [318, 322] width 101 height 11
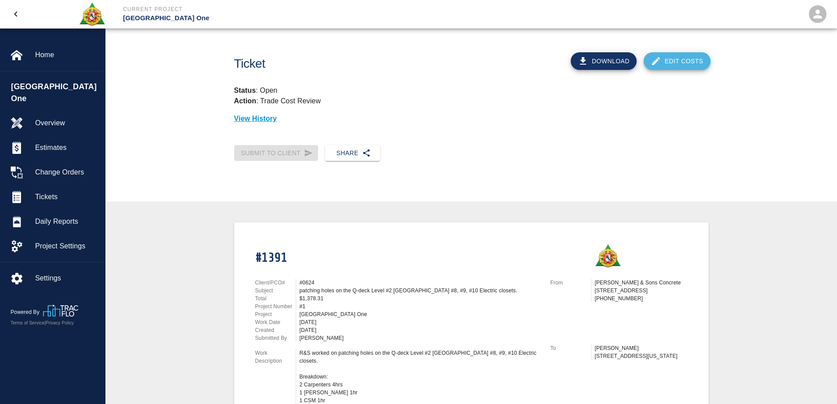
click at [685, 58] on link "Edit Costs" at bounding box center [677, 61] width 67 height 18
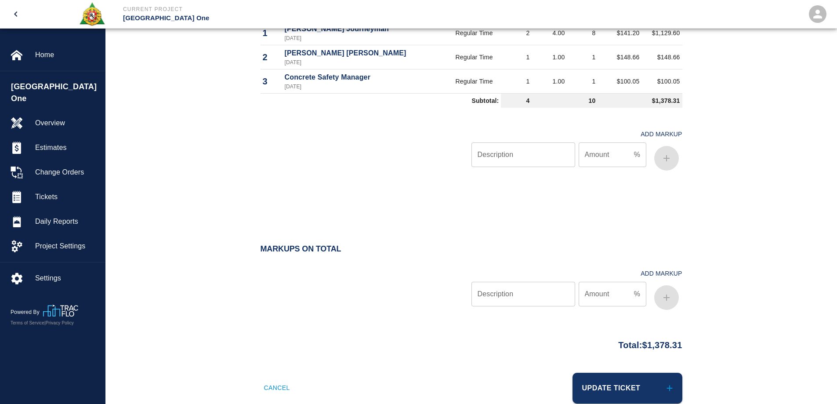
scroll to position [682, 0]
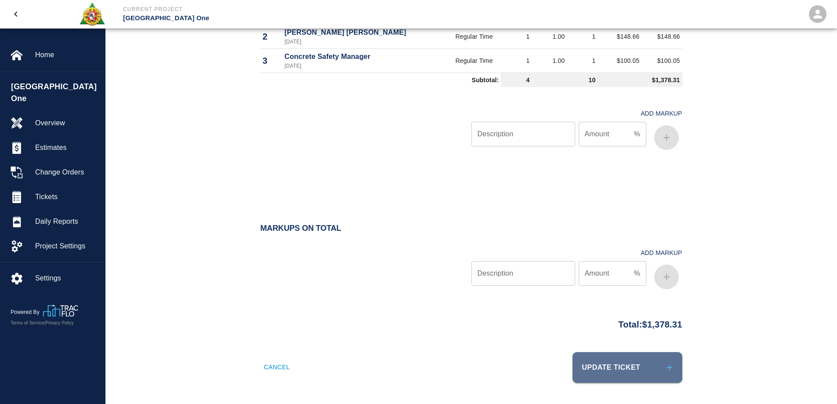
click at [625, 366] on button "Update Ticket" at bounding box center [628, 367] width 110 height 31
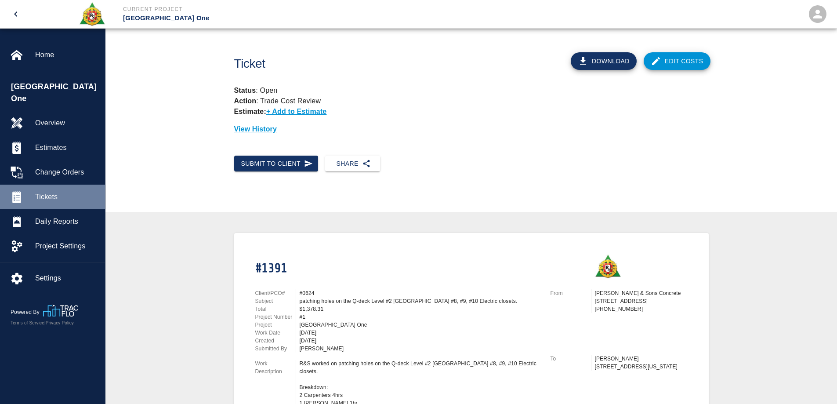
click at [60, 192] on span "Tickets" at bounding box center [66, 197] width 63 height 11
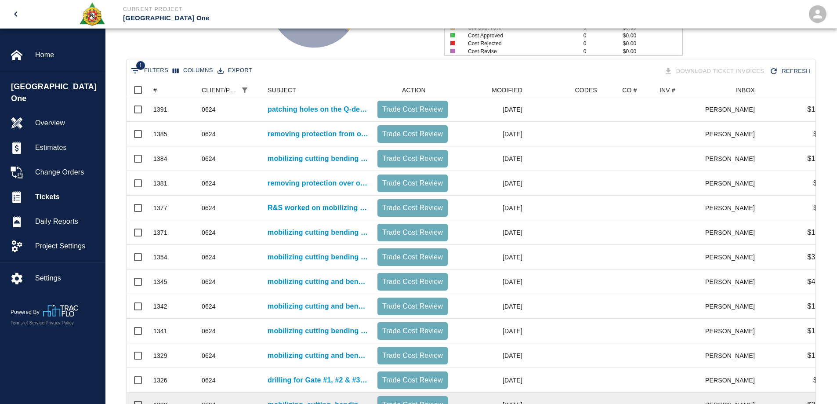
scroll to position [352, 0]
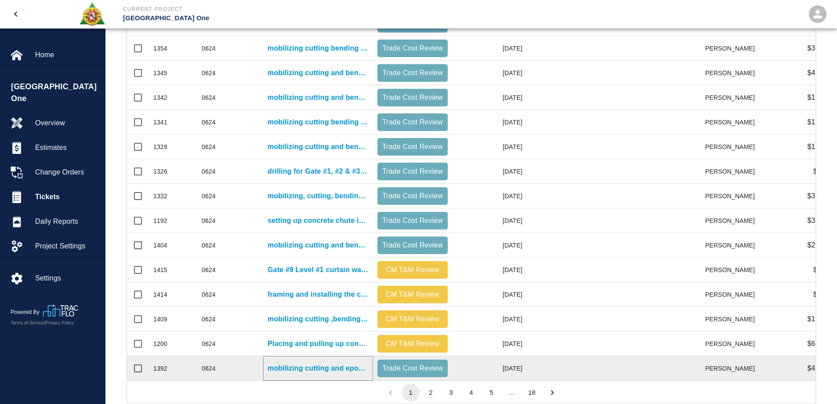
click at [353, 367] on p "mobilizing cutting and epoxying and installing rebar for Level #2 [GEOGRAPHIC_D…" at bounding box center [318, 368] width 101 height 11
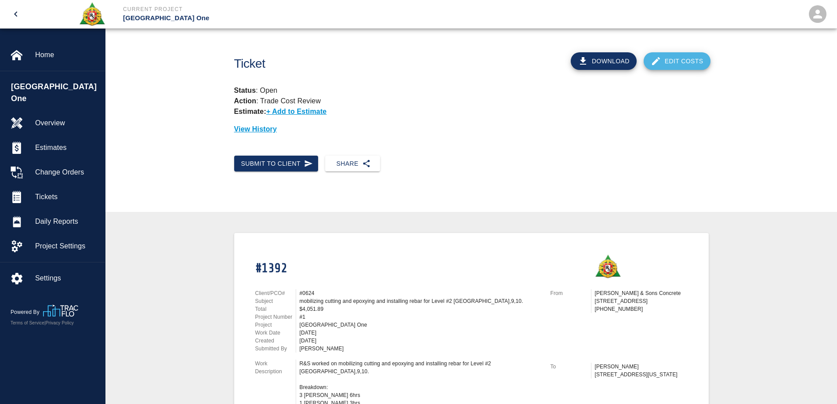
click at [685, 61] on link "Edit Costs" at bounding box center [677, 61] width 67 height 18
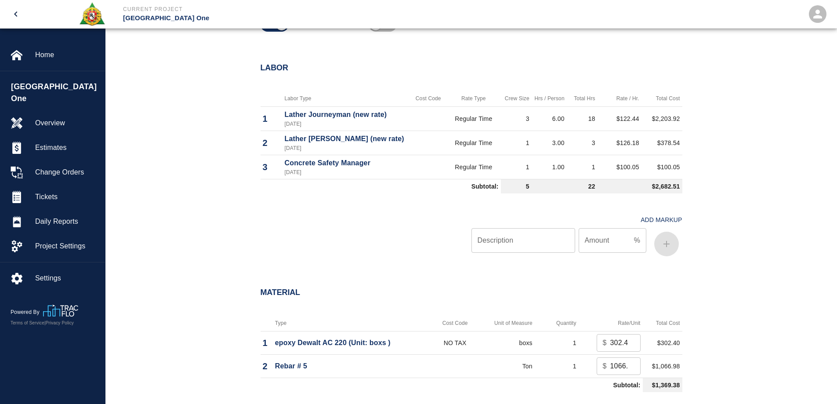
scroll to position [703, 0]
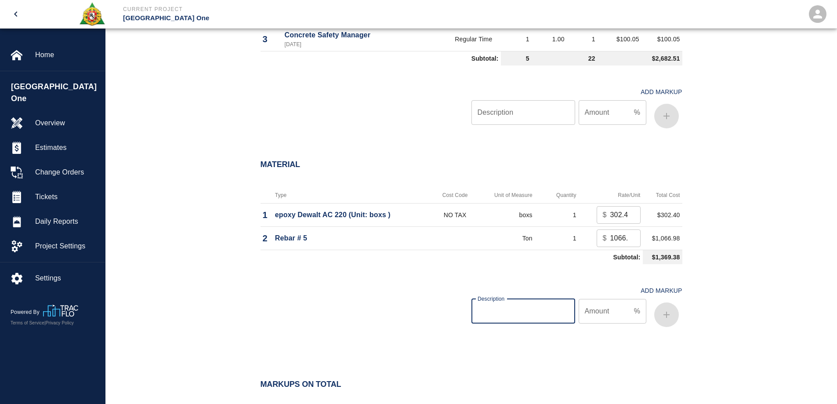
click at [545, 316] on input "Description" at bounding box center [524, 311] width 104 height 25
drag, startPoint x: 610, startPoint y: 240, endPoint x: 647, endPoint y: 244, distance: 37.5
click at [647, 244] on tr "2 Rebar # 5 Ton 1 $ 1066.98 ​ $1,066.98" at bounding box center [472, 237] width 422 height 23
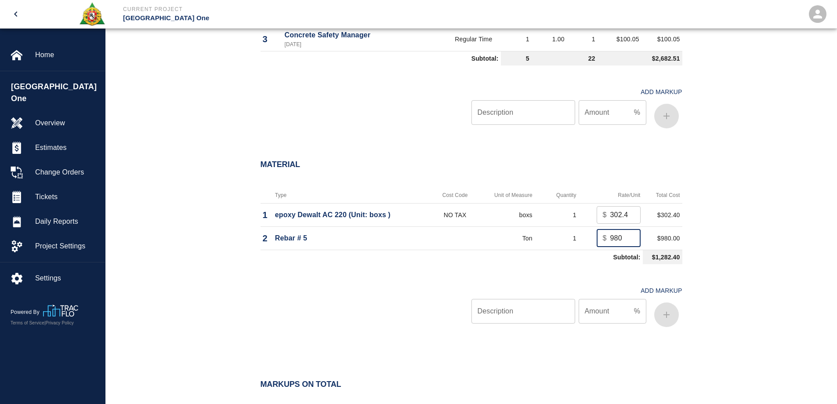
type input "980"
click at [537, 313] on input "Description" at bounding box center [524, 311] width 104 height 25
type input "oh/p"
type input "15"
click at [664, 314] on icon "button" at bounding box center [667, 315] width 6 height 6
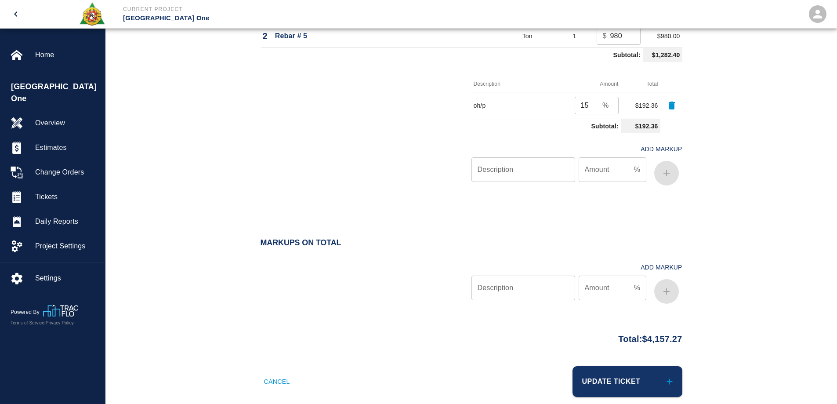
scroll to position [920, 0]
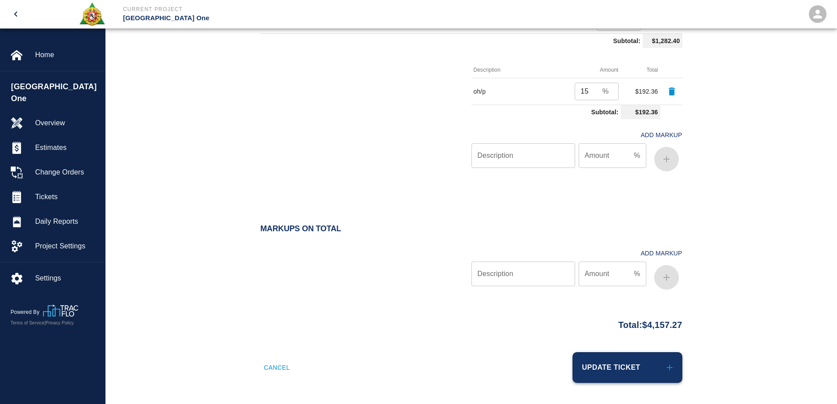
click at [607, 367] on button "Update Ticket" at bounding box center [628, 367] width 110 height 31
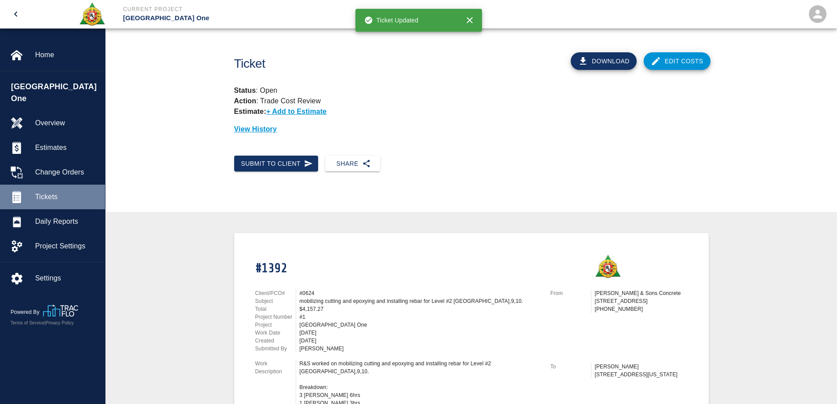
click at [56, 192] on span "Tickets" at bounding box center [66, 197] width 63 height 11
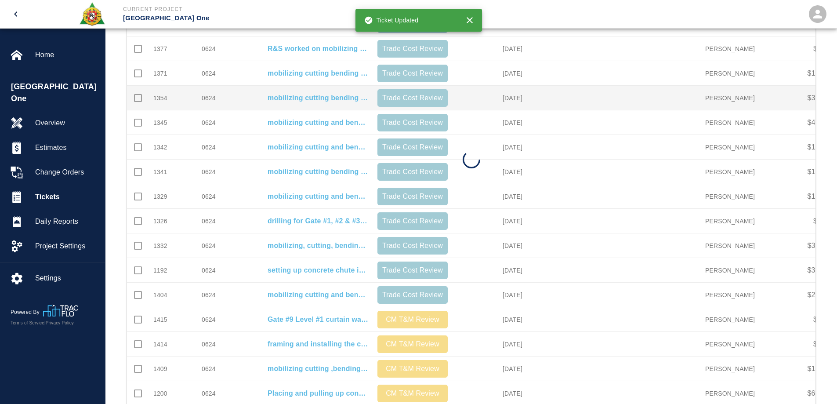
scroll to position [379, 0]
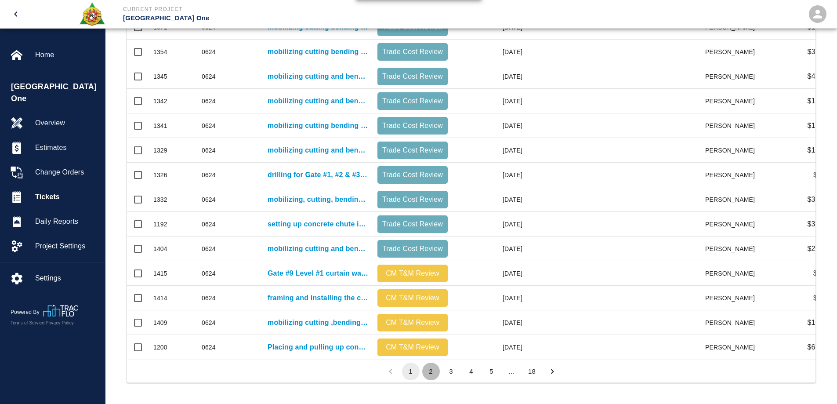
click at [432, 372] on button "2" at bounding box center [431, 372] width 18 height 18
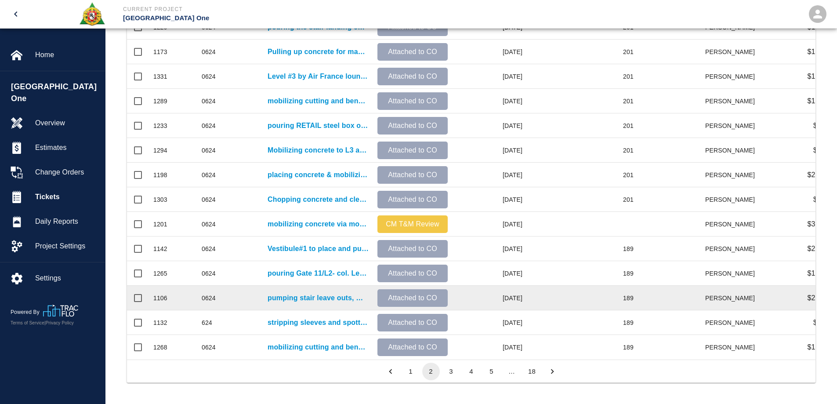
scroll to position [116, 0]
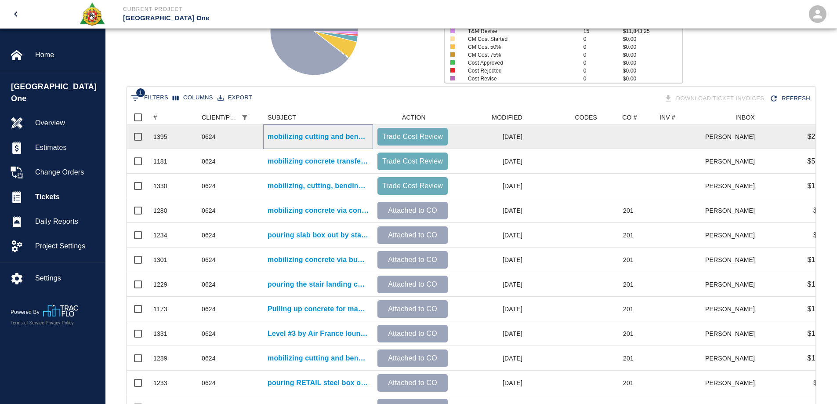
click at [330, 138] on p "mobilizing cutting and bending rebar for installation on Level #2 [GEOGRAPHIC_D…" at bounding box center [318, 136] width 101 height 11
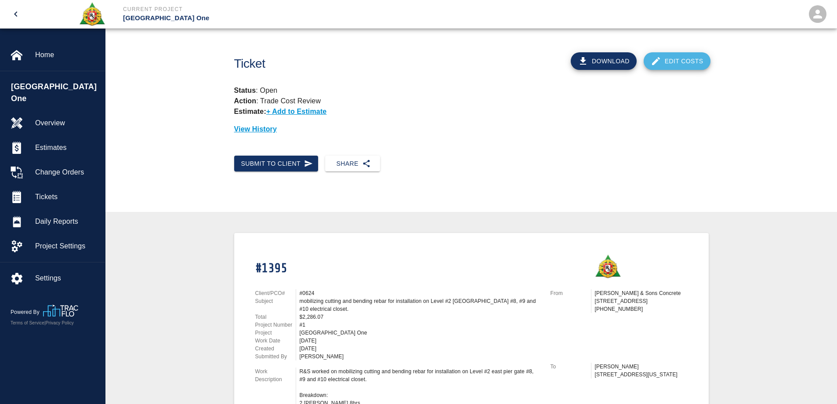
click at [687, 63] on link "Edit Costs" at bounding box center [677, 61] width 67 height 18
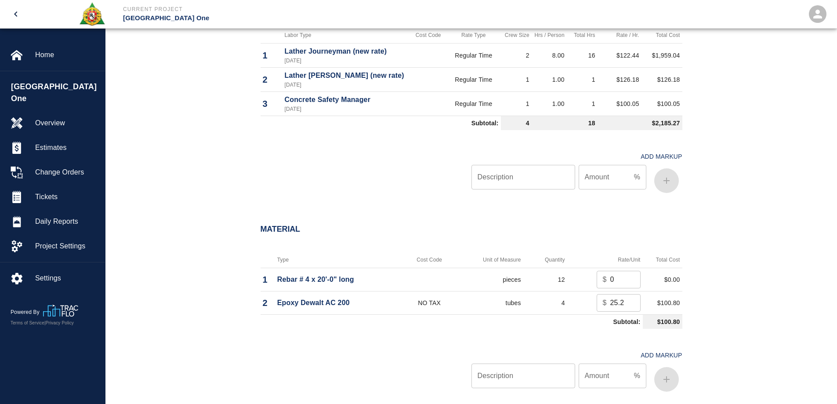
scroll to position [747, 0]
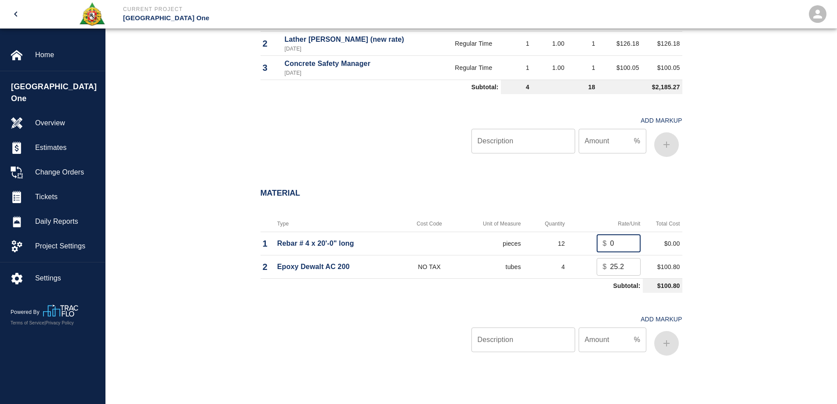
drag, startPoint x: 617, startPoint y: 242, endPoint x: 589, endPoint y: 243, distance: 28.6
click at [589, 243] on td "$ 0 ​" at bounding box center [606, 243] width 76 height 23
type input "6.54"
click at [531, 344] on input "Description" at bounding box center [524, 340] width 104 height 25
type input "oh/p"
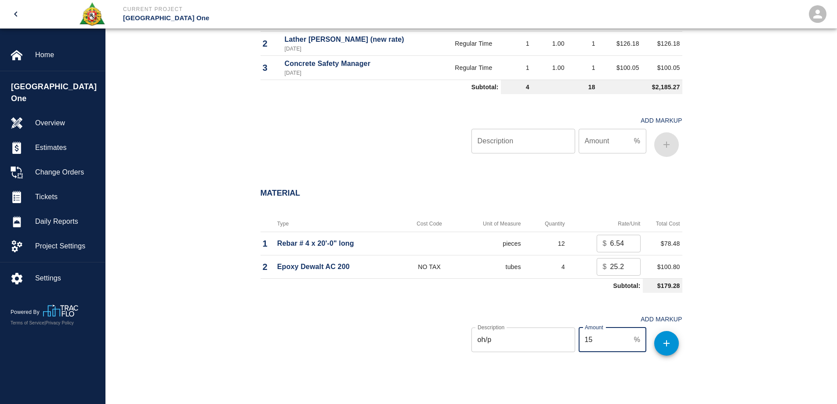
type input "15"
click at [669, 346] on icon "button" at bounding box center [667, 343] width 11 height 11
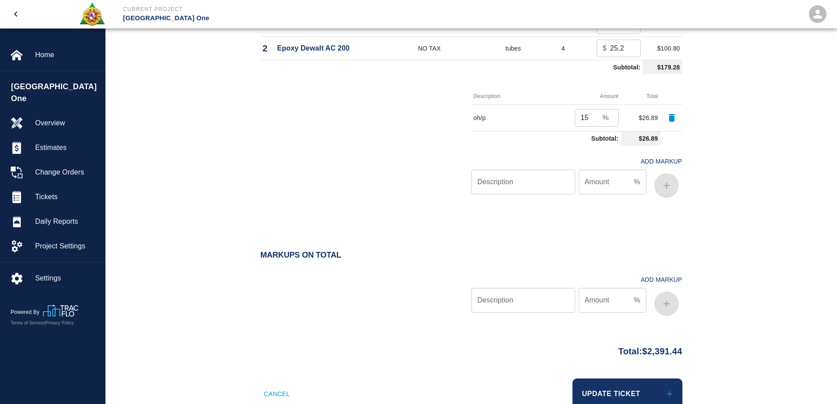
scroll to position [967, 0]
click at [659, 384] on button "Update Ticket" at bounding box center [628, 392] width 110 height 31
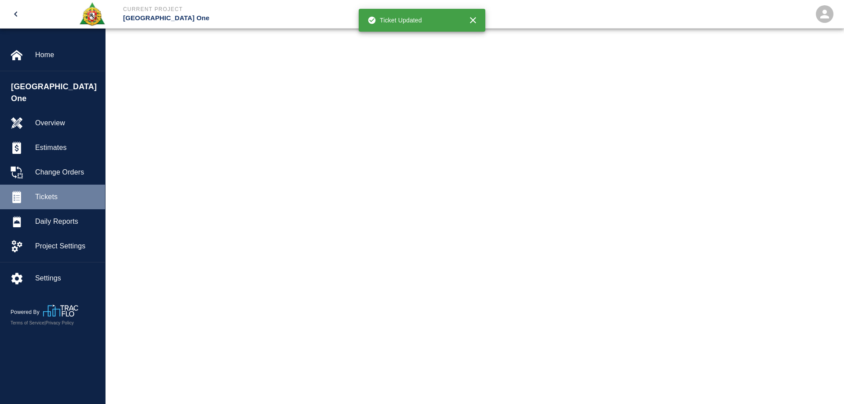
click at [52, 192] on span "Tickets" at bounding box center [66, 197] width 63 height 11
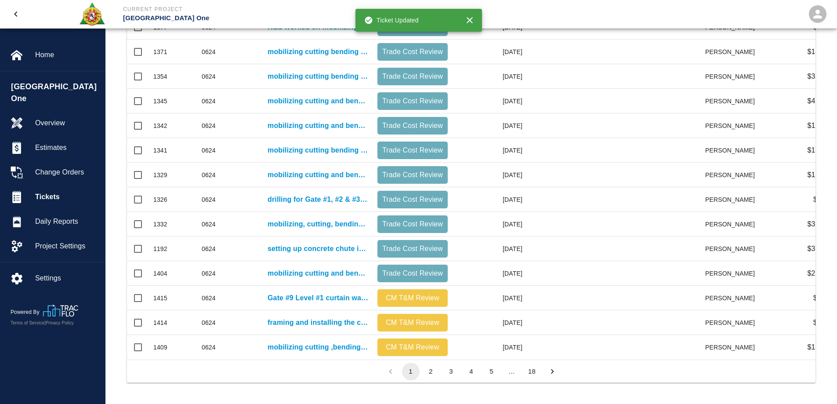
scroll to position [379, 0]
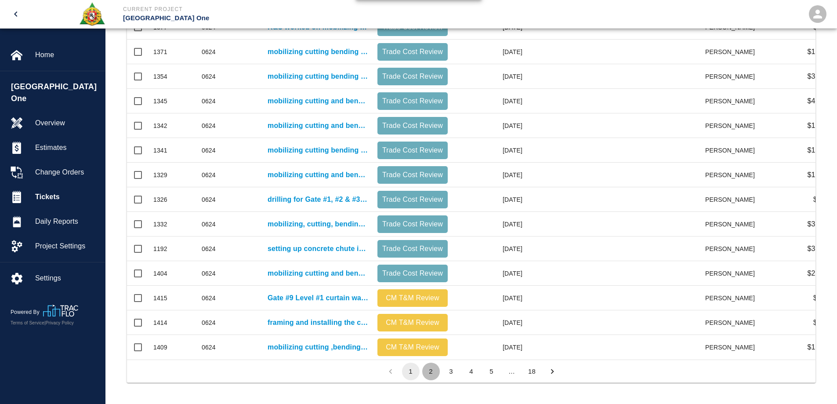
click at [434, 372] on button "2" at bounding box center [431, 372] width 18 height 18
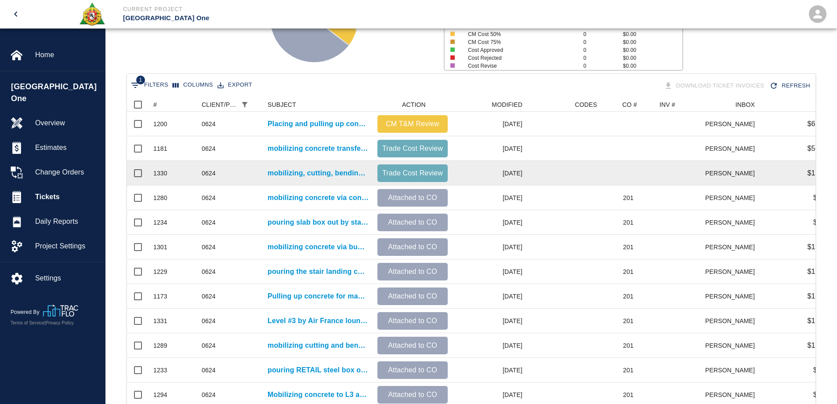
scroll to position [116, 0]
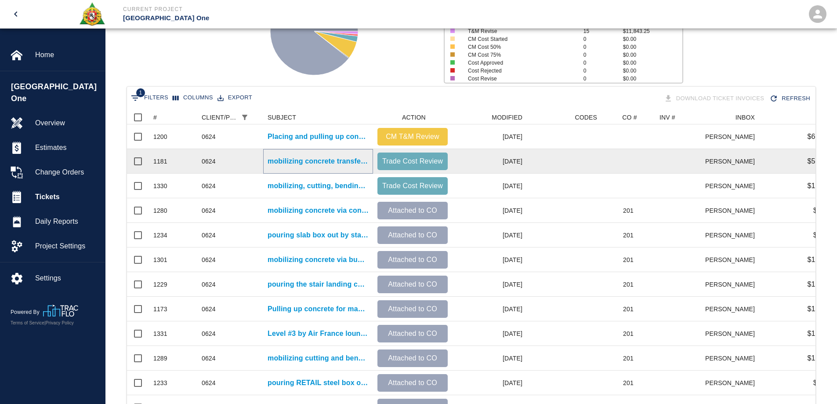
click at [335, 160] on p "mobilizing concrete transferring concrete from motorized buggies to wheel barre…" at bounding box center [318, 161] width 101 height 11
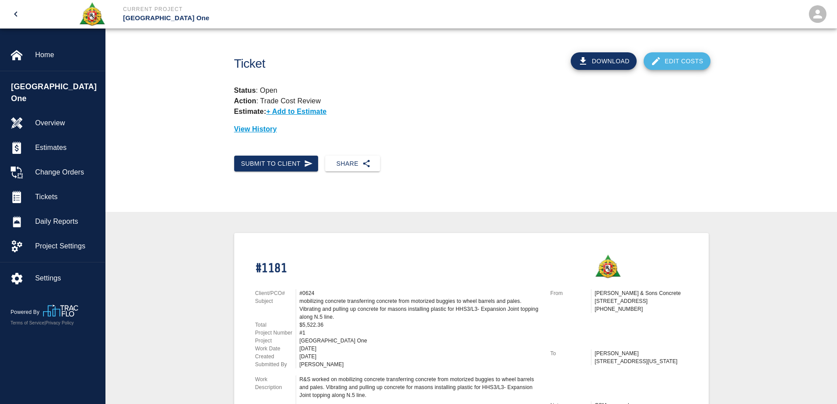
click at [674, 66] on link "Edit Costs" at bounding box center [677, 61] width 67 height 18
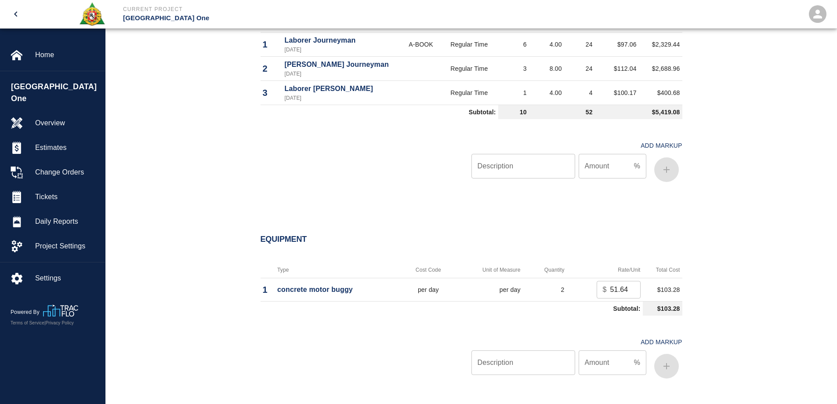
scroll to position [703, 0]
click at [560, 361] on input "Description" at bounding box center [524, 361] width 104 height 25
type input "oh/p"
type input "15"
click at [663, 366] on icon "button" at bounding box center [667, 365] width 11 height 11
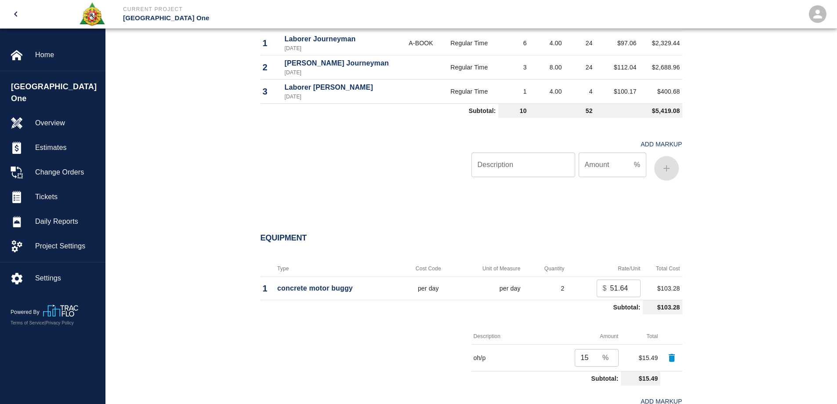
scroll to position [949, 0]
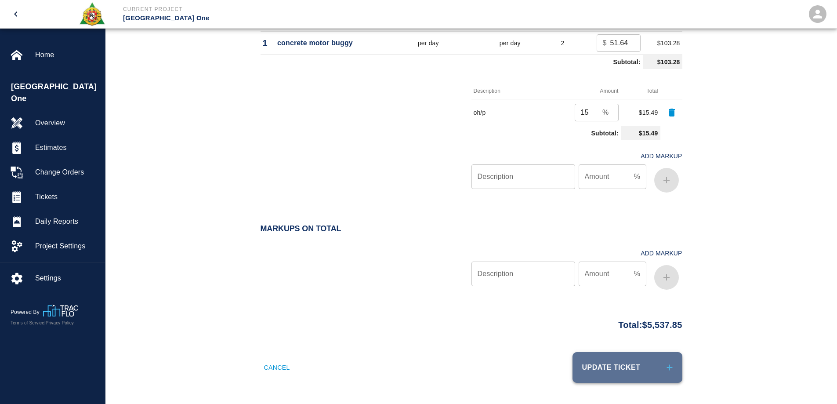
click at [655, 366] on button "Update Ticket" at bounding box center [628, 367] width 110 height 31
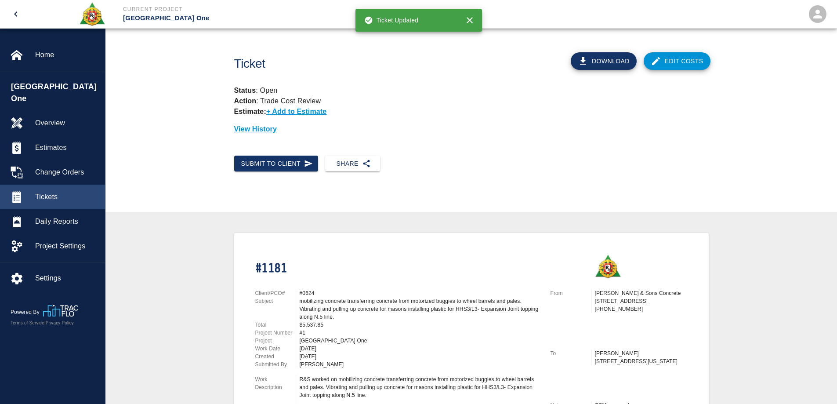
click at [42, 192] on span "Tickets" at bounding box center [66, 197] width 63 height 11
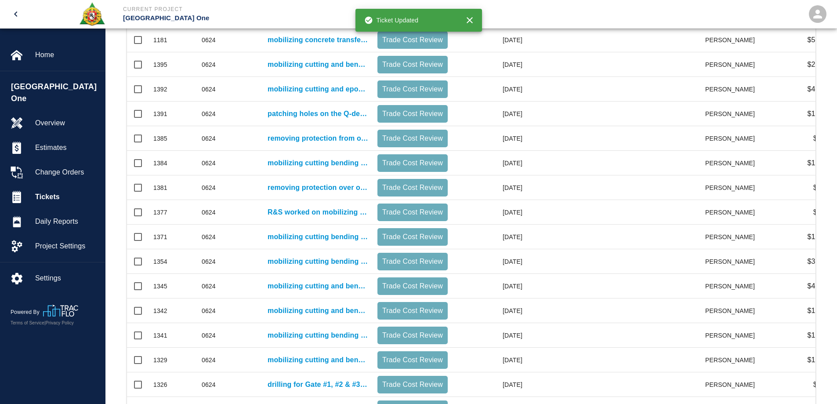
scroll to position [379, 0]
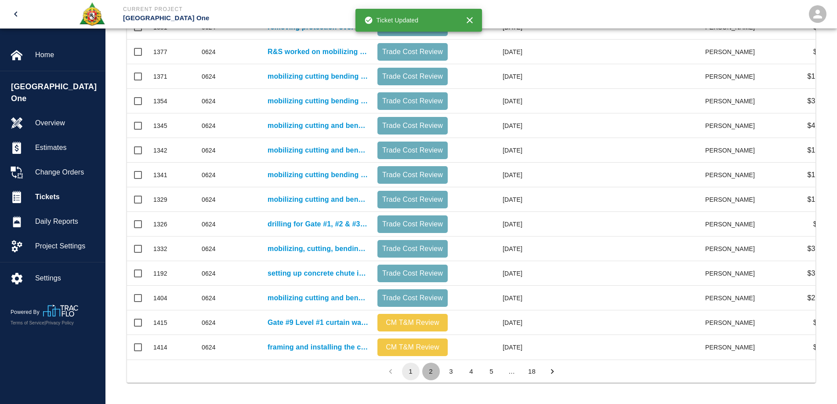
click at [431, 371] on button "2" at bounding box center [431, 372] width 18 height 18
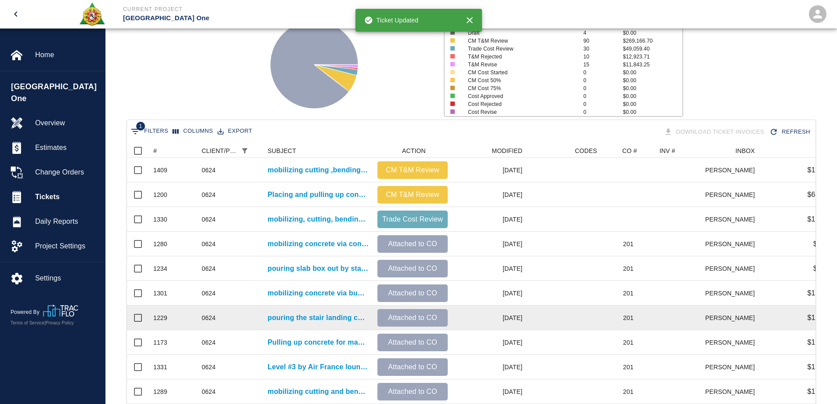
scroll to position [72, 0]
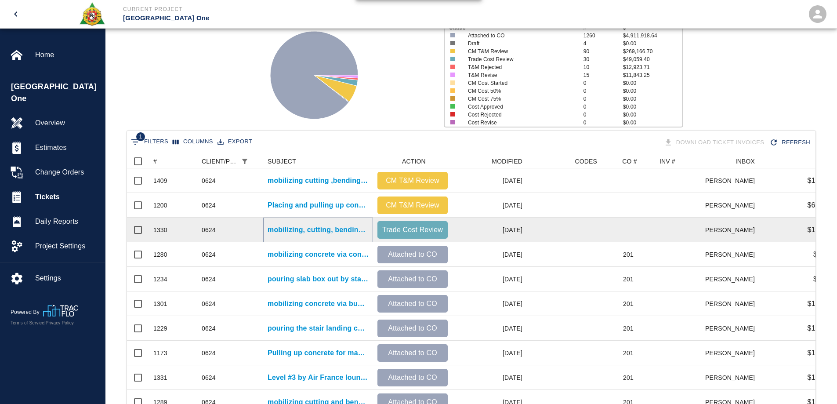
click at [353, 228] on p "mobilizing, cutting, bending, and drilling for level #3 north east side hvac in…" at bounding box center [318, 230] width 101 height 11
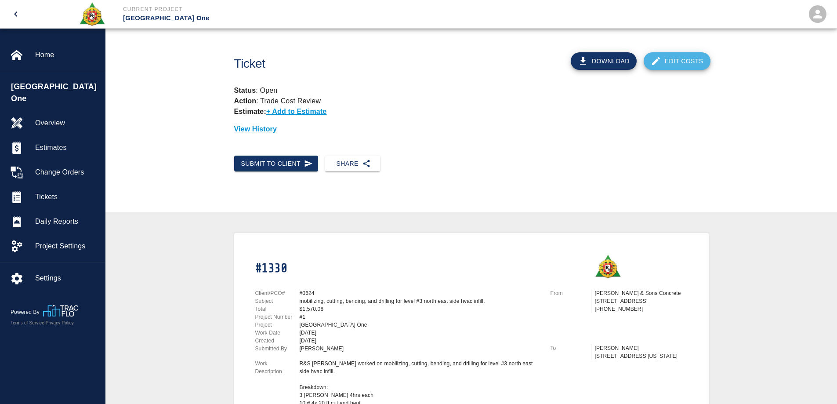
click at [673, 62] on link "Edit Costs" at bounding box center [677, 61] width 67 height 18
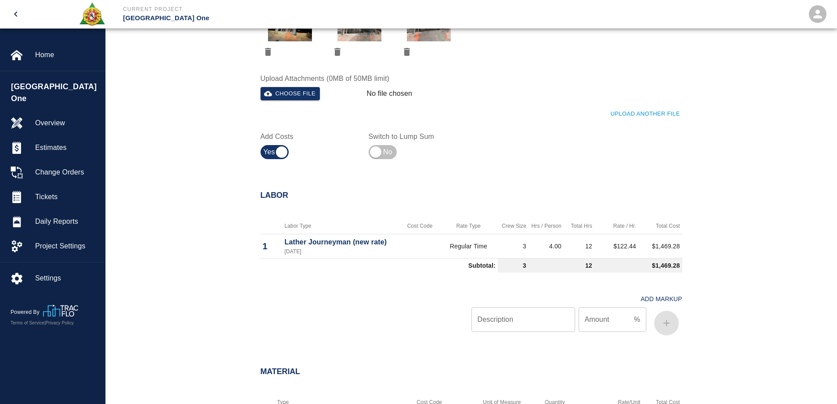
scroll to position [572, 0]
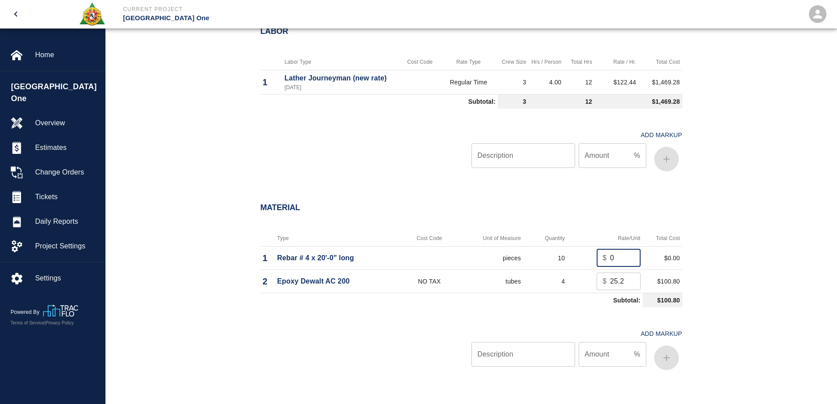
drag, startPoint x: 617, startPoint y: 255, endPoint x: 588, endPoint y: 259, distance: 29.3
click at [588, 259] on td "$ 0 ​" at bounding box center [606, 257] width 76 height 23
type input "6.54"
click at [521, 356] on input "Description" at bounding box center [524, 354] width 104 height 25
type input "oh/p"
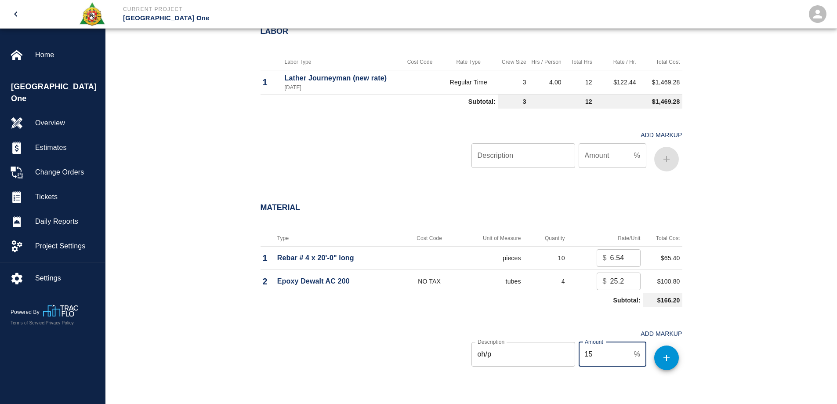
type input "15"
click at [667, 351] on button "button" at bounding box center [667, 358] width 25 height 25
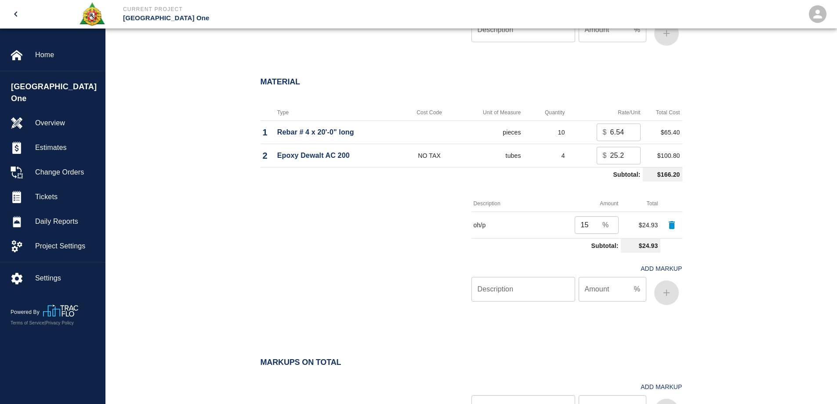
scroll to position [831, 0]
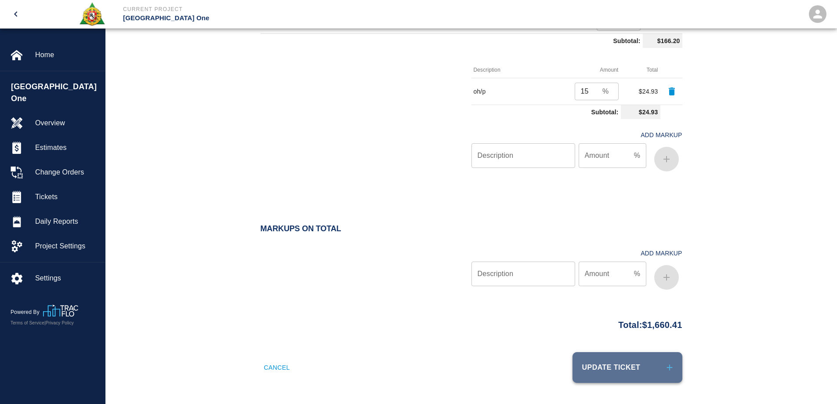
click at [648, 369] on button "Update Ticket" at bounding box center [628, 367] width 110 height 31
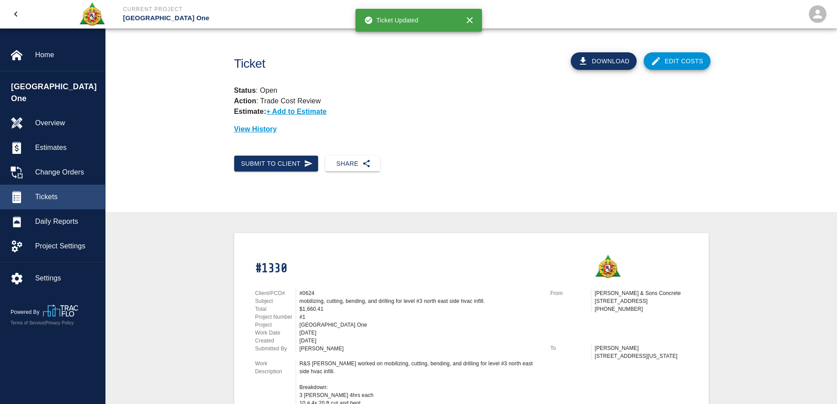
click at [51, 192] on span "Tickets" at bounding box center [66, 197] width 63 height 11
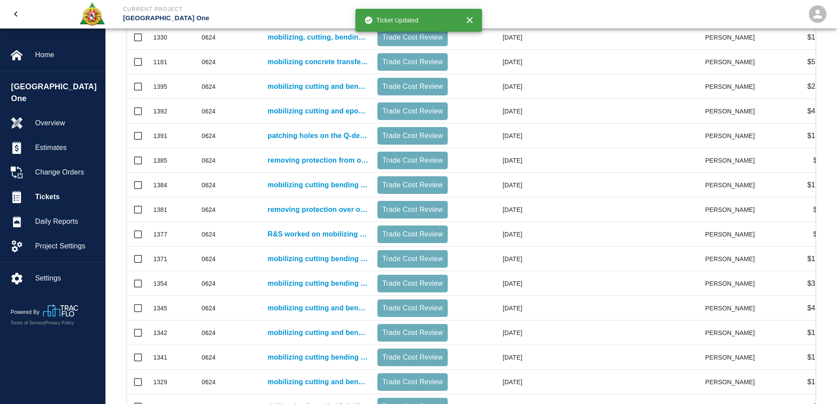
scroll to position [352, 0]
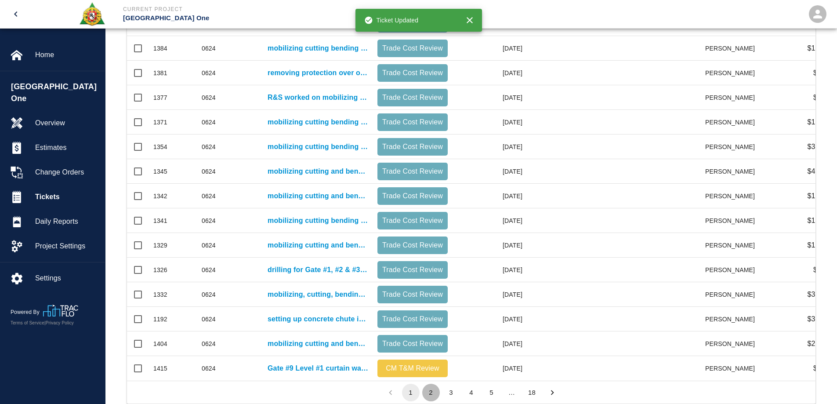
click at [430, 400] on button "2" at bounding box center [431, 393] width 18 height 18
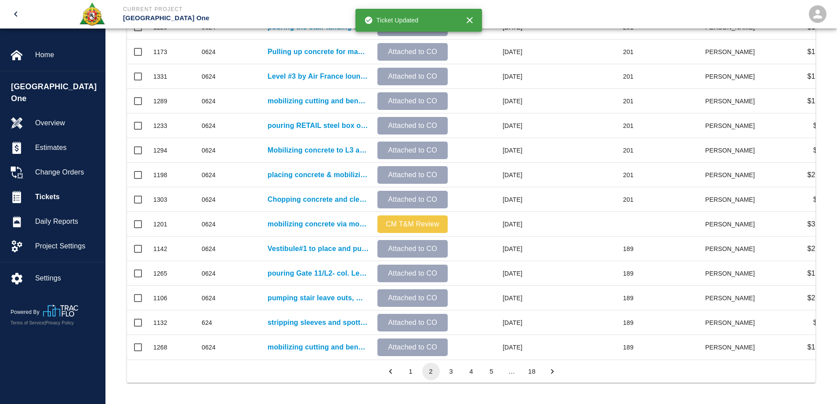
scroll to position [379, 0]
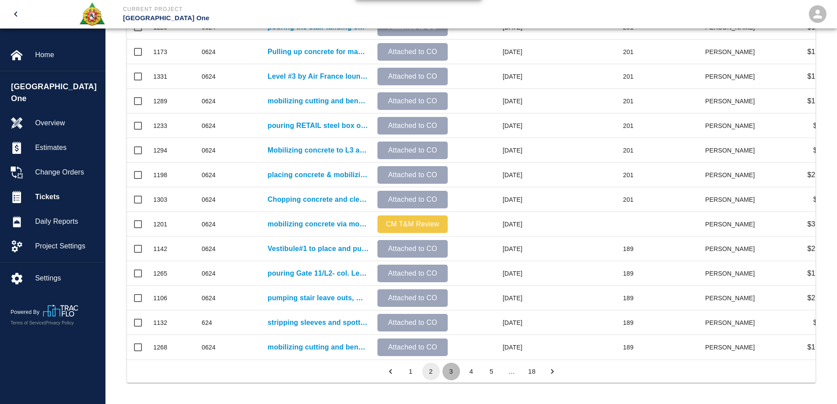
click at [453, 369] on button "3" at bounding box center [452, 372] width 18 height 18
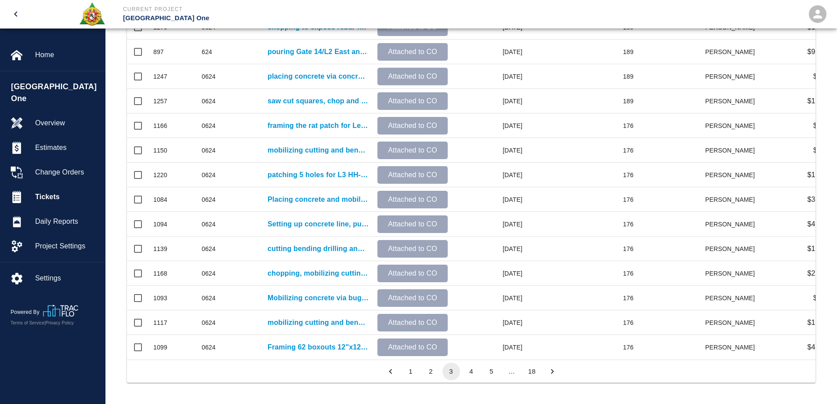
click at [469, 368] on button "4" at bounding box center [472, 372] width 18 height 18
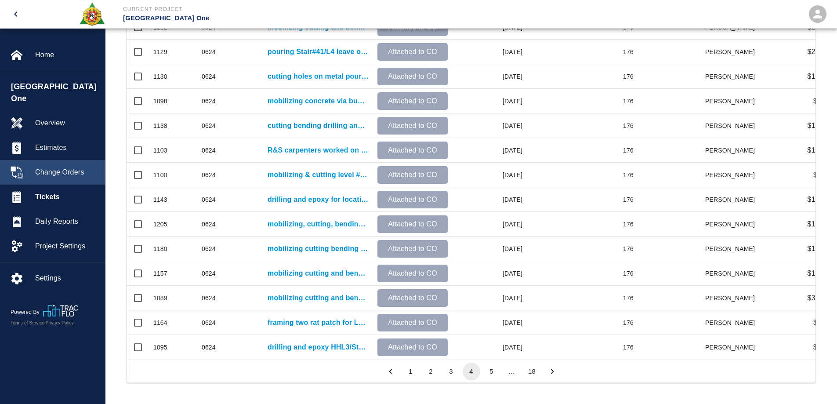
click at [62, 167] on span "Change Orders" at bounding box center [66, 172] width 63 height 11
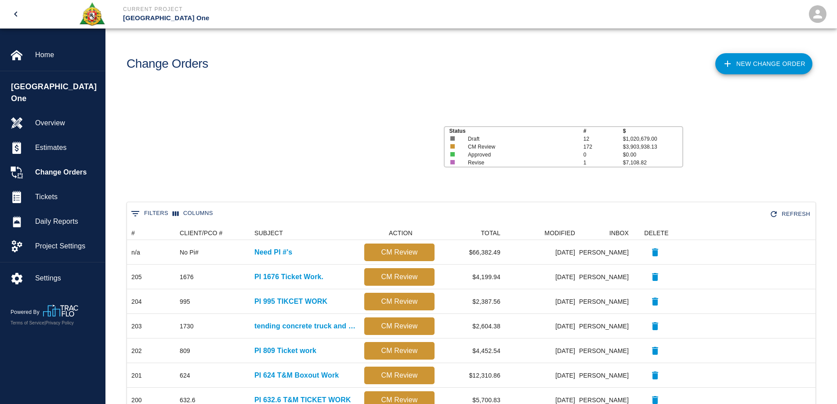
scroll to position [7, 7]
click at [752, 65] on link "New Change Order" at bounding box center [764, 63] width 97 height 21
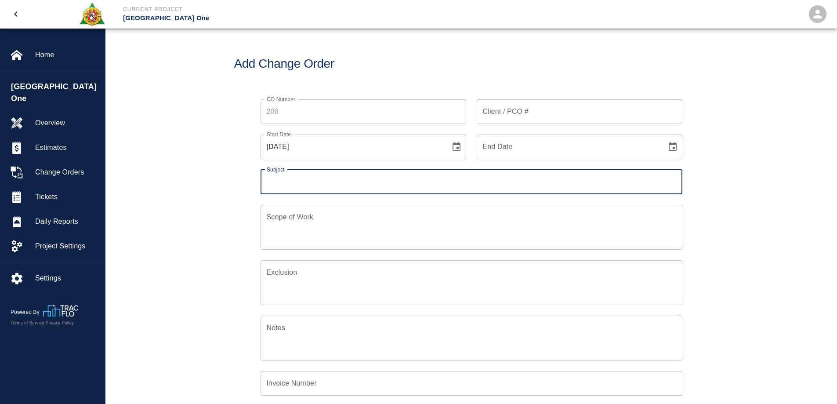
click at [531, 113] on input "Client / PCO #" at bounding box center [580, 111] width 206 height 25
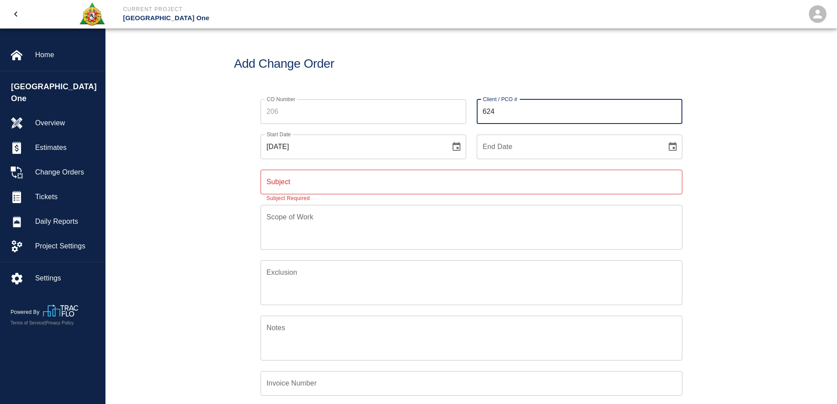
type input "624"
drag, startPoint x: 112, startPoint y: 199, endPoint x: 160, endPoint y: 204, distance: 48.2
click at [112, 200] on div "CO Number CO Number Client / PCO # 624 Client / PCO # Start Date [DATE] Start D…" at bounding box center [472, 290] width 732 height 403
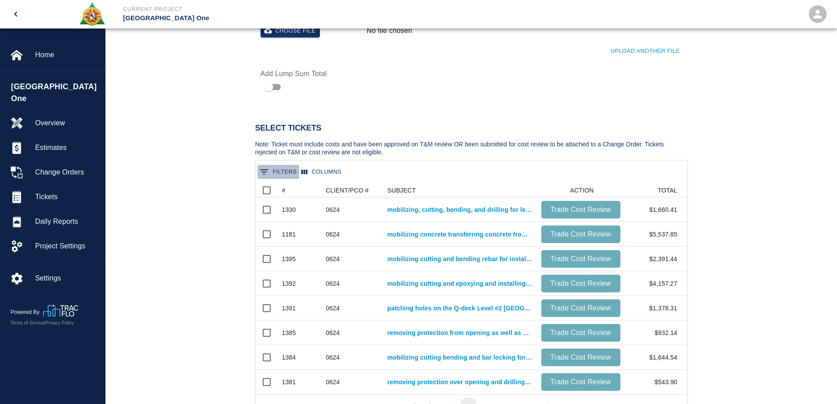
click at [281, 170] on button "0 Filters" at bounding box center [279, 172] width 42 height 14
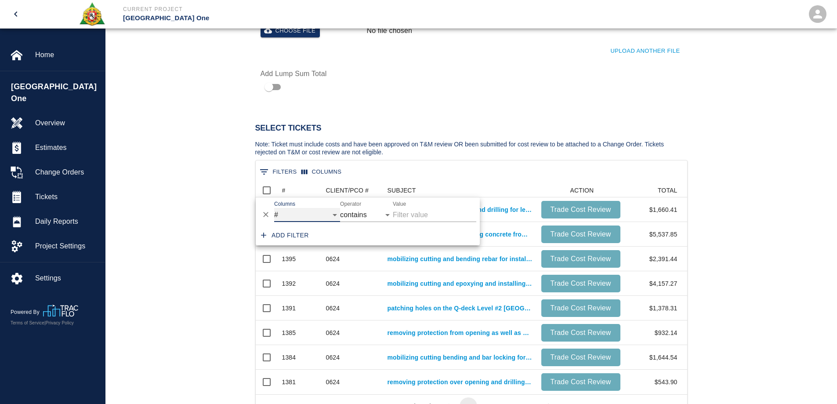
click at [297, 213] on select "# CLIENT/PCO # SUBJECT ACTION TOTAL" at bounding box center [307, 215] width 66 height 14
select select "pco_number"
click at [274, 208] on select "# CLIENT/PCO # SUBJECT ACTION TOTAL" at bounding box center [307, 215] width 66 height 14
click at [414, 218] on input "Value" at bounding box center [435, 215] width 84 height 14
type input "624"
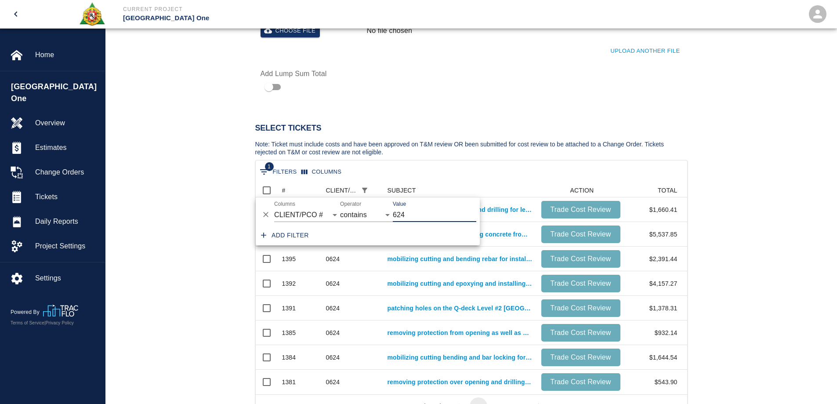
click at [194, 195] on div "Select Tickets Note: Ticket must include costs and have been approved on T&M re…" at bounding box center [472, 266] width 732 height 343
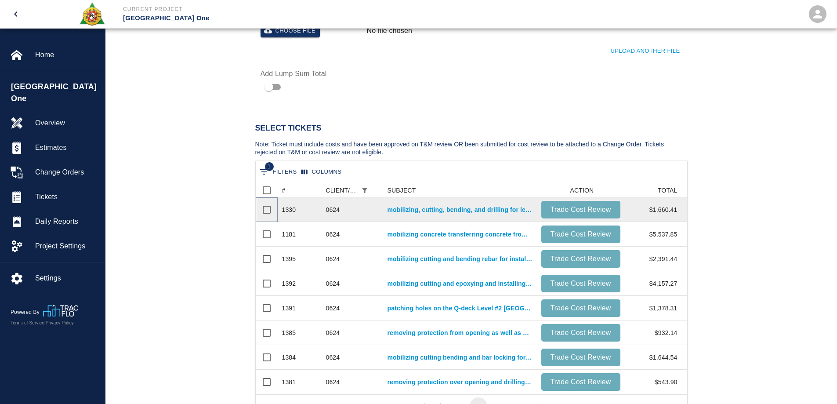
click at [265, 211] on input "Select row" at bounding box center [267, 209] width 18 height 18
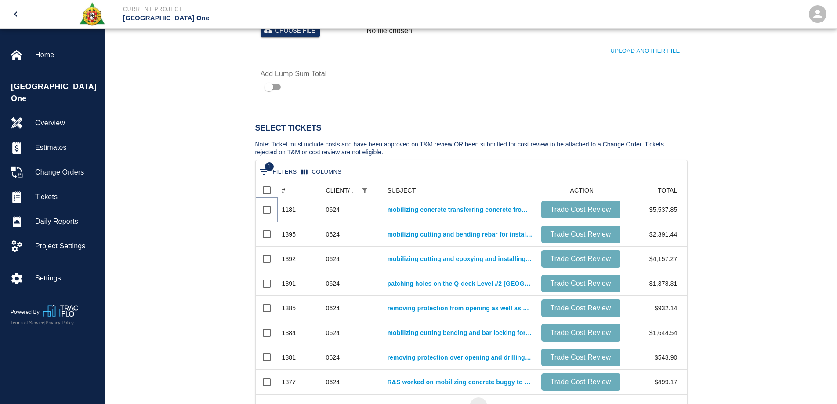
scroll to position [32, 425]
click at [265, 211] on input "Select row" at bounding box center [267, 209] width 18 height 18
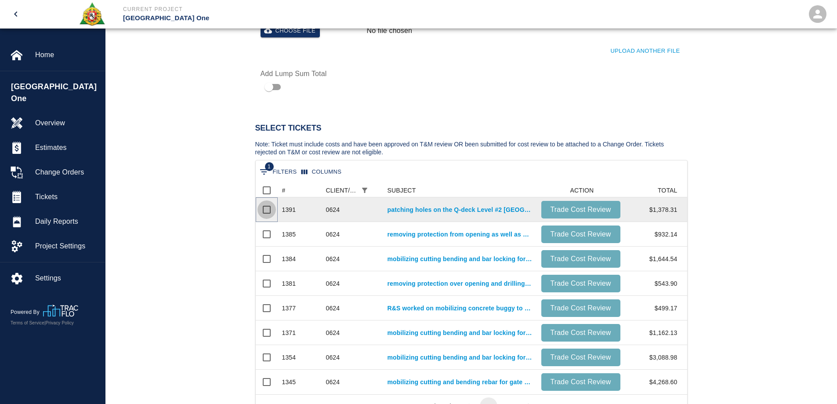
click at [265, 211] on input "Select row" at bounding box center [267, 209] width 18 height 18
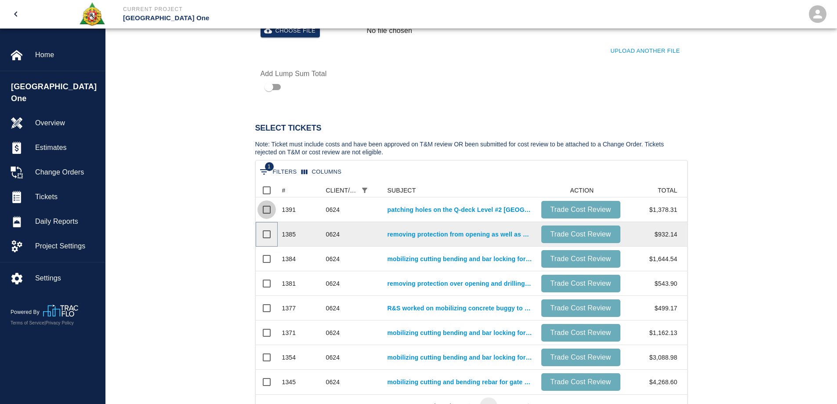
click at [265, 225] on input "Select row" at bounding box center [267, 234] width 18 height 18
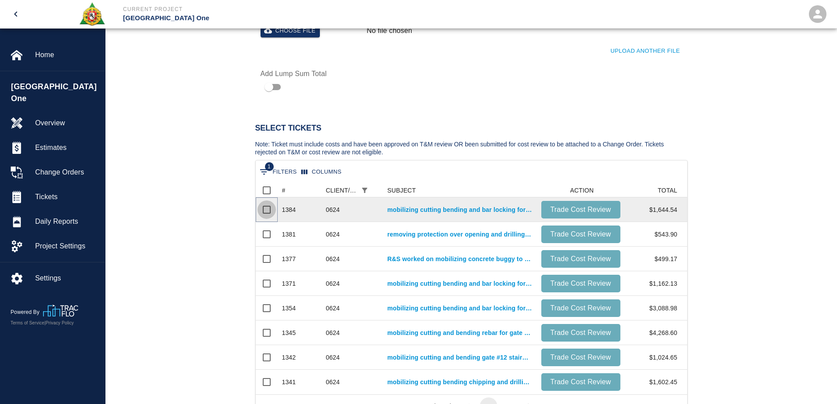
click at [265, 210] on input "Select row" at bounding box center [267, 209] width 18 height 18
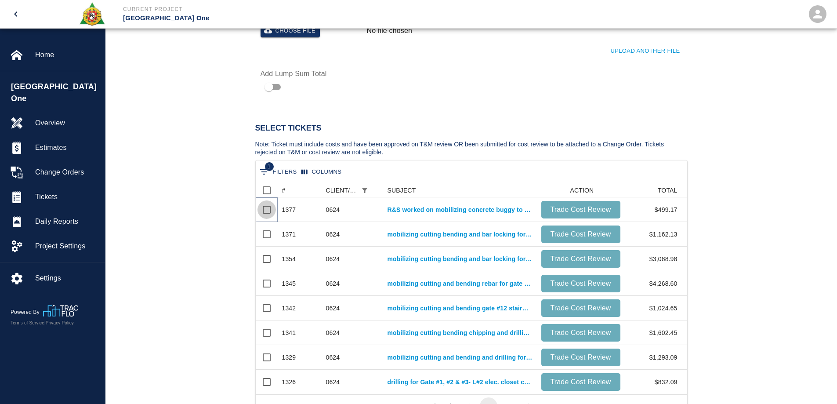
click at [265, 210] on input "Select row" at bounding box center [267, 209] width 18 height 18
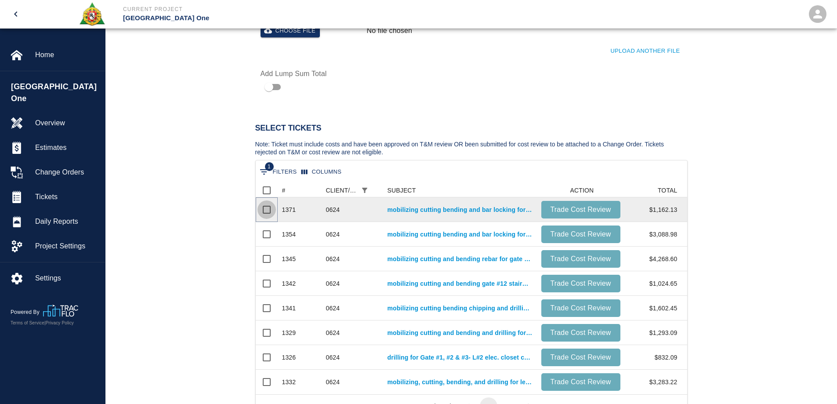
click at [265, 209] on input "Select row" at bounding box center [267, 209] width 18 height 18
click at [265, 225] on input "Select row" at bounding box center [267, 234] width 18 height 18
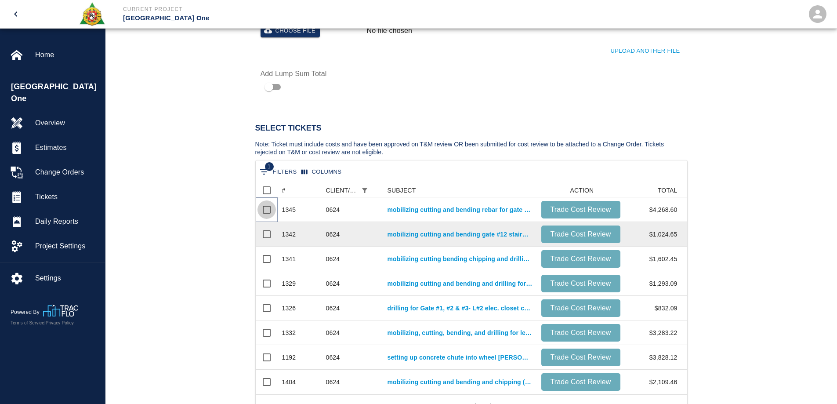
click at [265, 208] on input "Select row" at bounding box center [267, 209] width 18 height 18
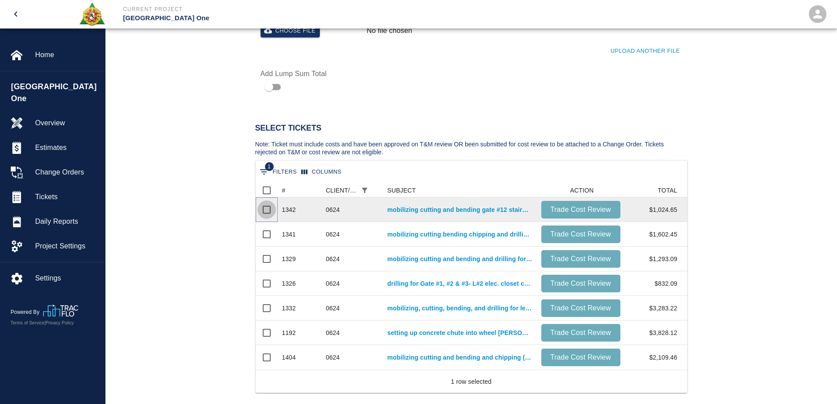
click at [265, 208] on input "Select row" at bounding box center [267, 209] width 18 height 18
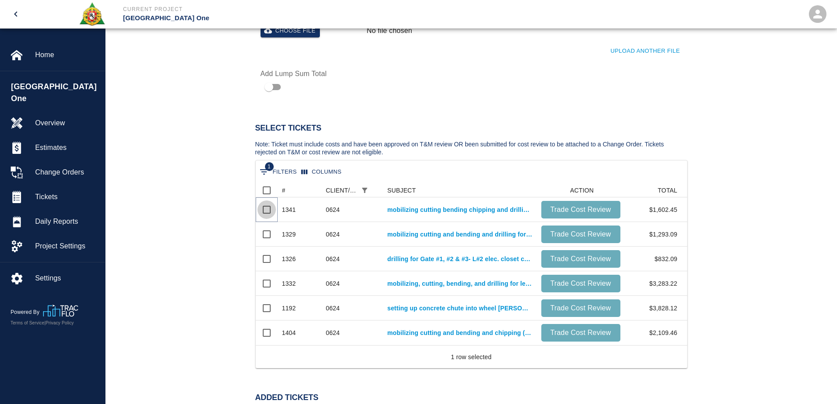
click at [265, 208] on input "Select row" at bounding box center [267, 209] width 18 height 18
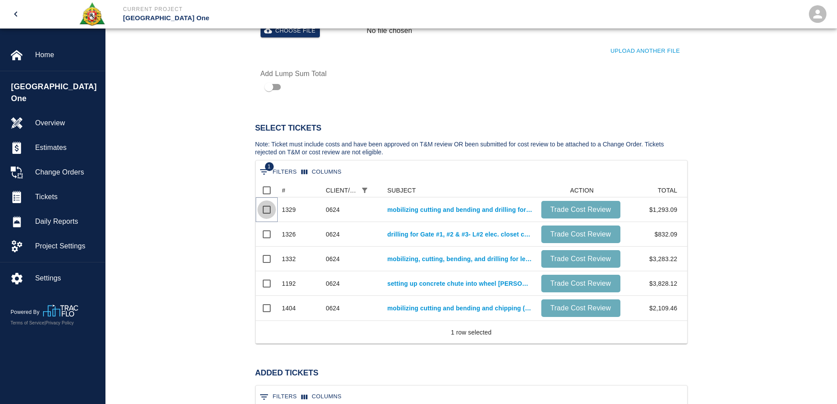
click at [265, 208] on input "Select row" at bounding box center [267, 209] width 18 height 18
click at [265, 225] on input "Select row" at bounding box center [267, 234] width 18 height 18
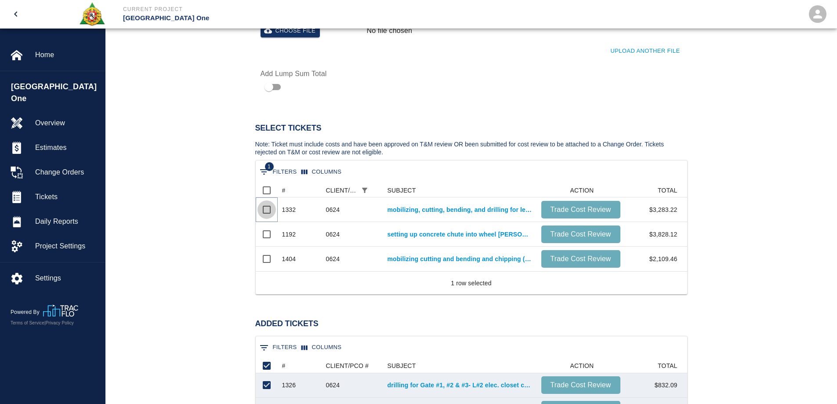
click at [265, 208] on input "Select row" at bounding box center [267, 209] width 18 height 18
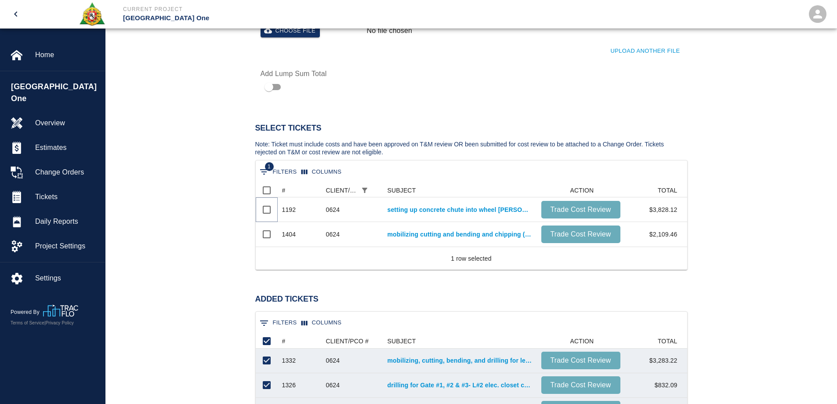
click at [265, 208] on input "Select row" at bounding box center [267, 209] width 18 height 18
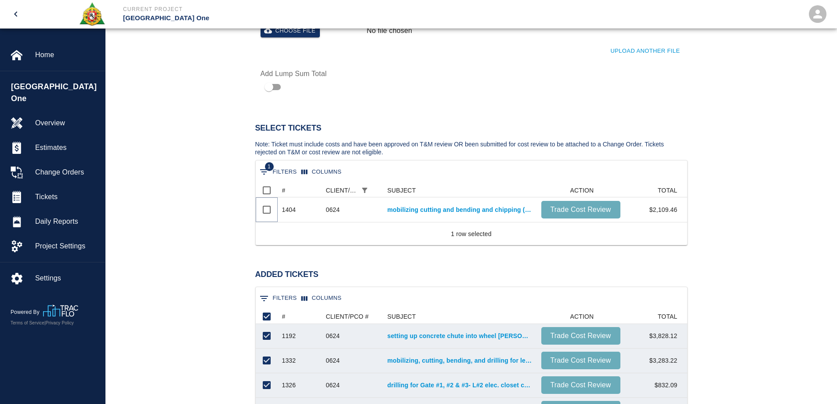
click at [265, 208] on input "Select row" at bounding box center [267, 209] width 18 height 18
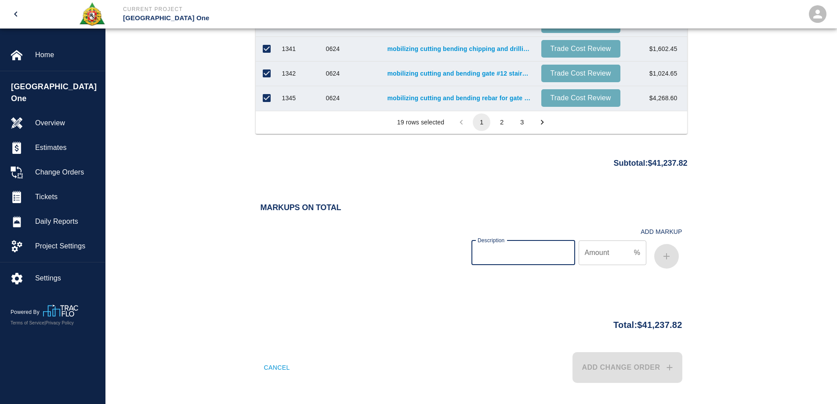
click at [508, 256] on input "Description" at bounding box center [524, 252] width 104 height 25
type input "Bond"
click at [587, 259] on input "Amount" at bounding box center [605, 252] width 52 height 25
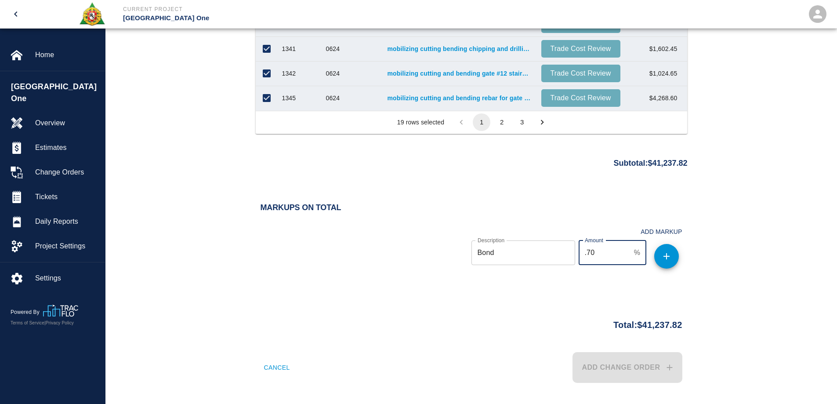
type input ".70"
click at [665, 259] on icon "button" at bounding box center [667, 256] width 11 height 11
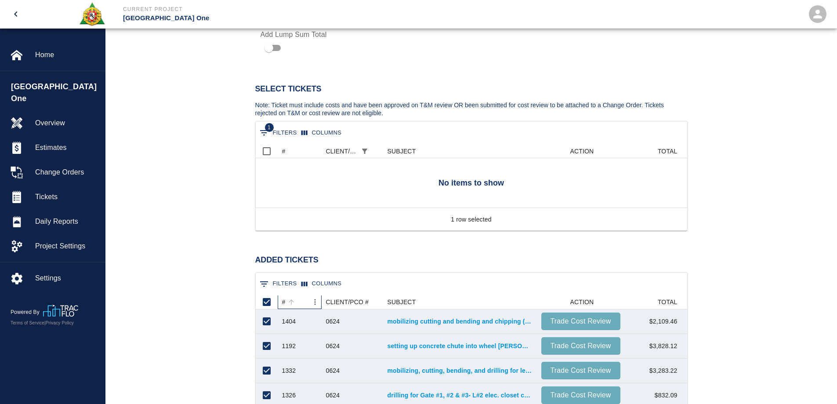
click at [285, 299] on div "#" at bounding box center [291, 302] width 12 height 12
click at [397, 321] on link "mobilizing concrete transferring concrete from motorized buggies to wheel barre…" at bounding box center [460, 321] width 145 height 9
click at [284, 302] on div "#" at bounding box center [284, 302] width 4 height 14
click at [405, 324] on link "mobilizing cutting and bending and chipping ( exposing rebar) and barlocking fo…" at bounding box center [460, 321] width 145 height 9
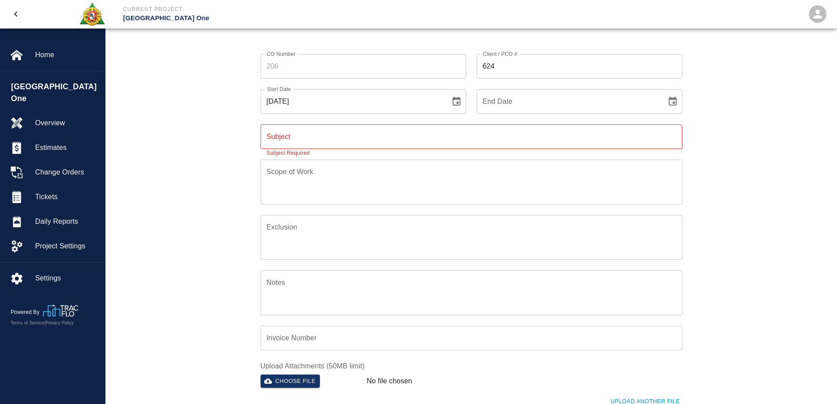
scroll to position [0, 0]
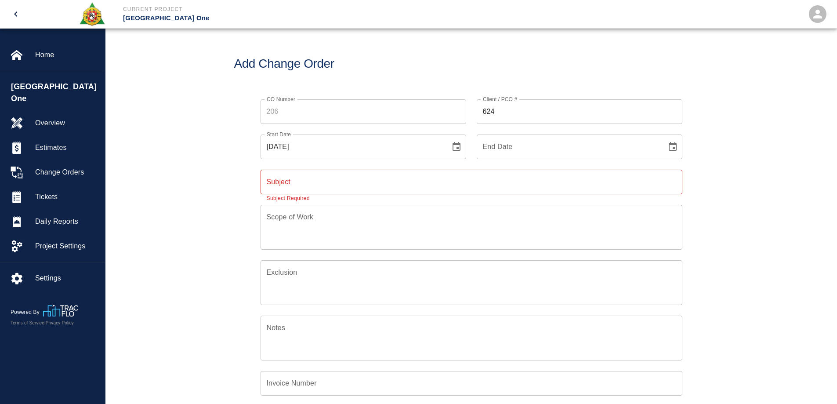
click at [457, 143] on icon "Choose date, selected date is Oct 6, 2025" at bounding box center [457, 146] width 8 height 9
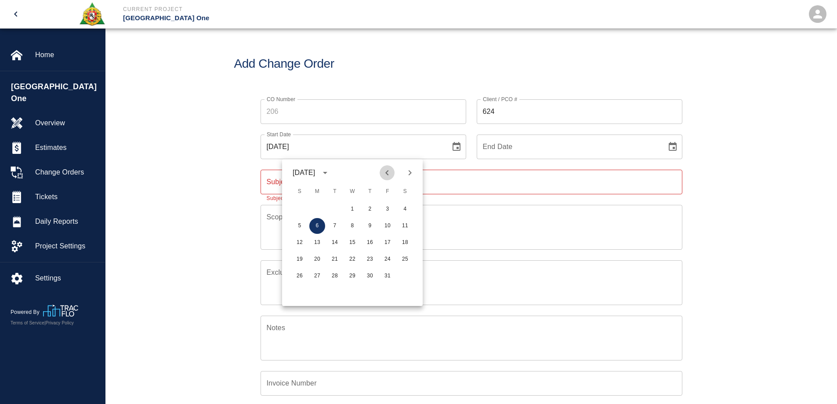
click at [390, 174] on icon "Previous month" at bounding box center [387, 172] width 11 height 11
click at [339, 207] on button "1" at bounding box center [335, 209] width 16 height 16
type input "[DATE]"
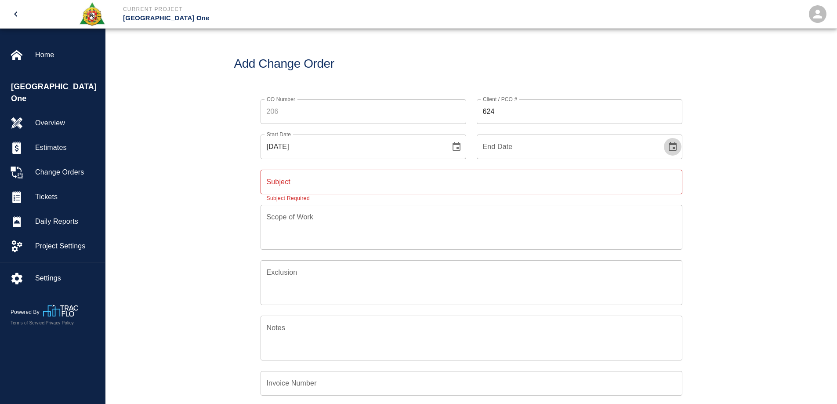
click at [680, 146] on button "Choose date" at bounding box center [673, 147] width 18 height 18
click at [606, 168] on icon "Previous month" at bounding box center [603, 172] width 11 height 11
click at [568, 260] on button "24" at bounding box center [569, 259] width 16 height 16
type input "[DATE]"
click at [349, 180] on input "Subject" at bounding box center [472, 182] width 422 height 25
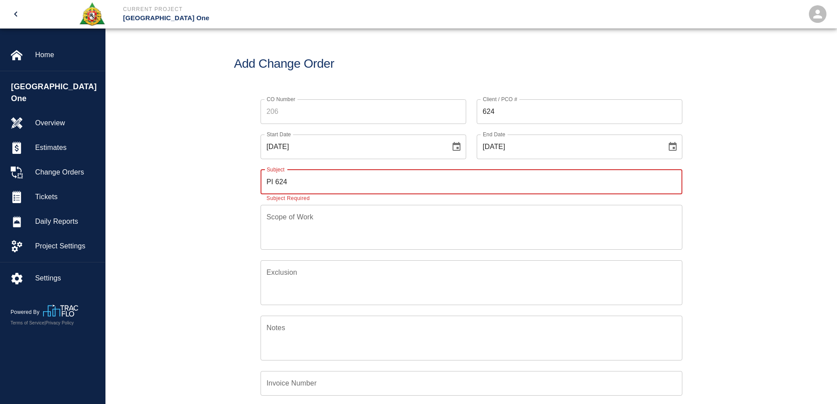
type input "PI 624 T&M Ticket Work"
click at [205, 265] on div "CO Number CO Number Client / PCO # 624 Client / PCO # Start Date [DATE] Start D…" at bounding box center [472, 290] width 732 height 403
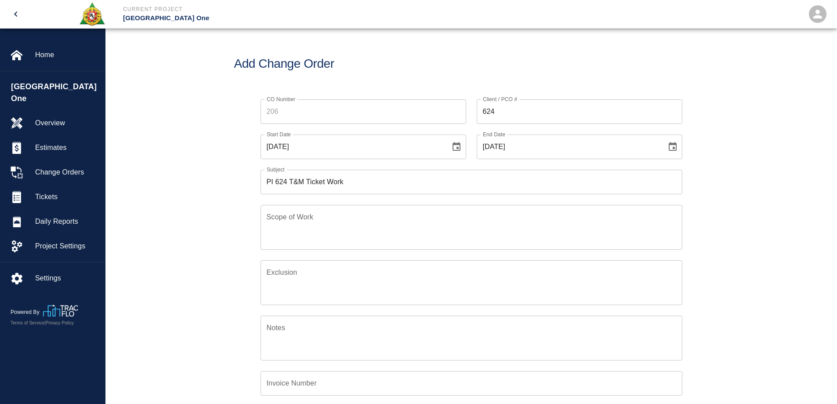
click at [292, 223] on textarea "Scope of Work" at bounding box center [472, 227] width 410 height 30
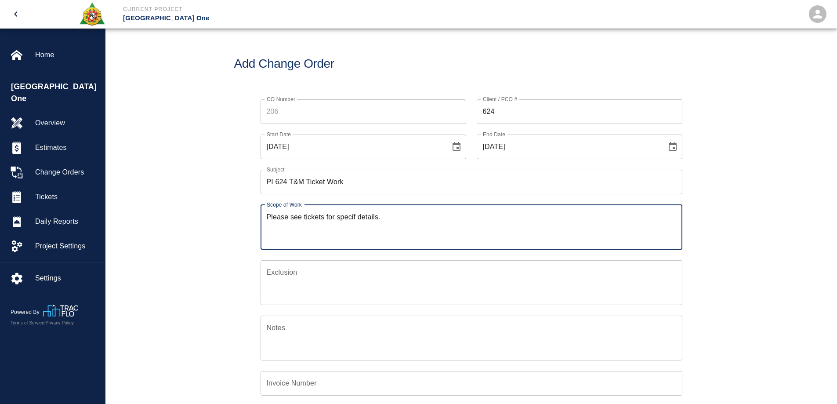
type textarea "Please see tickets for specif details."
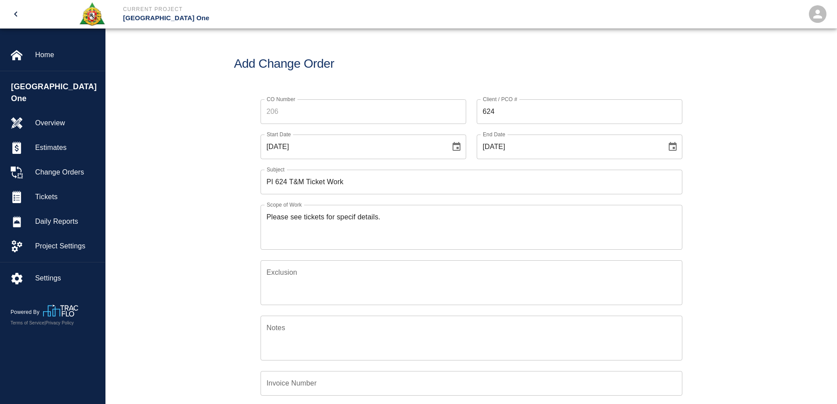
click at [265, 216] on div "Please see tickets for specif details. x Scope of Work" at bounding box center [472, 227] width 422 height 45
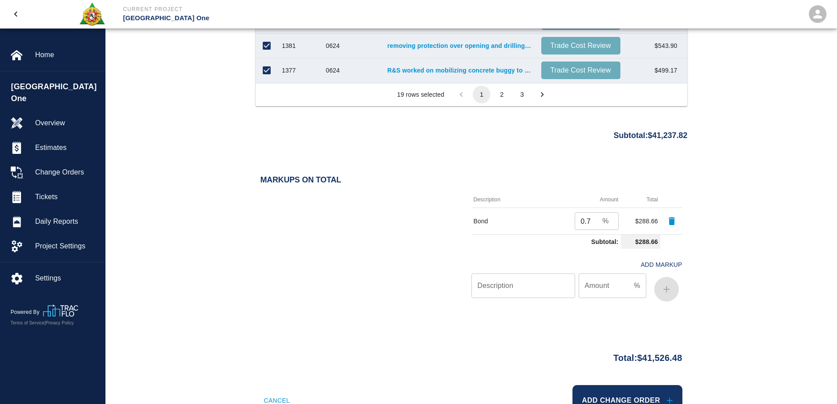
scroll to position [891, 0]
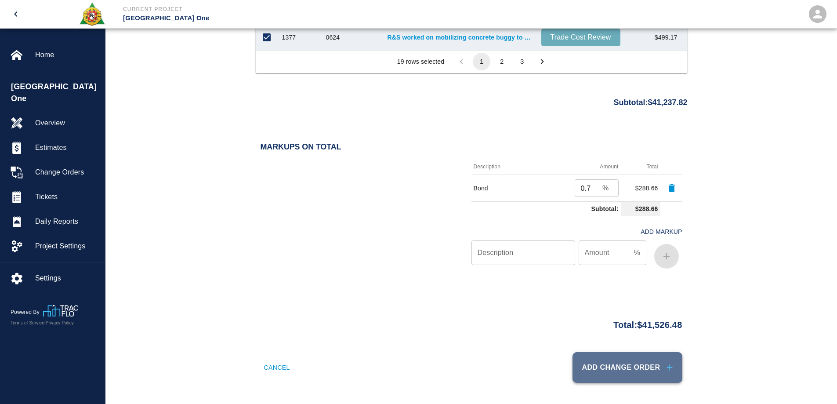
click at [624, 363] on button "Add Change Order" at bounding box center [628, 367] width 110 height 31
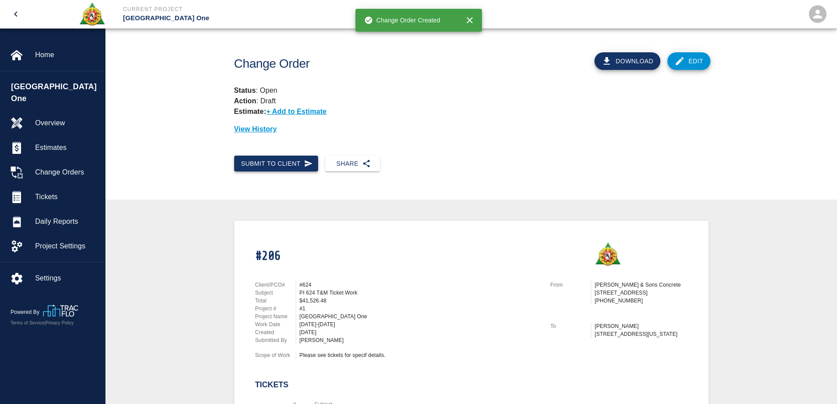
click at [292, 165] on button "Submit to Client" at bounding box center [276, 164] width 84 height 16
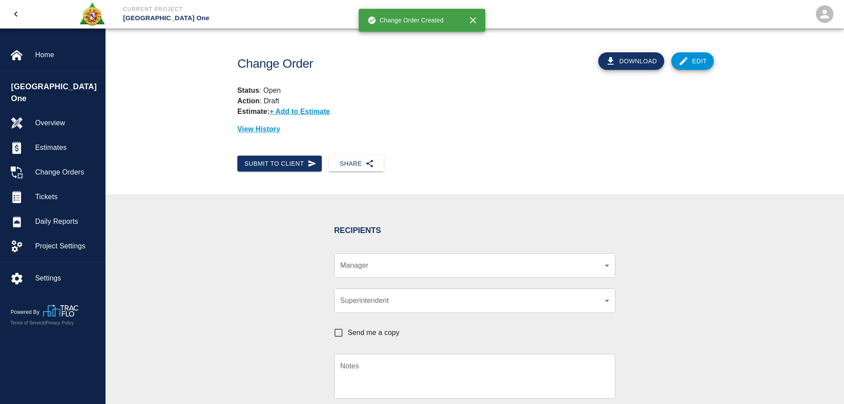
click at [378, 265] on body "Current Project [GEOGRAPHIC_DATA] One Home [GEOGRAPHIC_DATA] One Overview Estim…" at bounding box center [422, 202] width 844 height 404
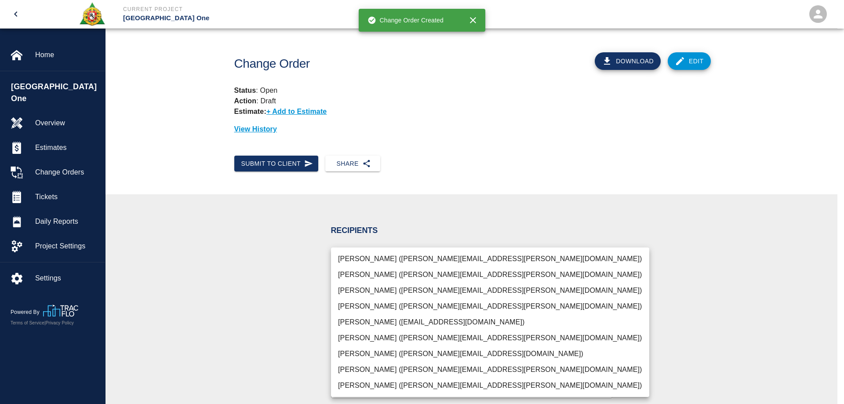
click at [378, 291] on li "[PERSON_NAME] ([PERSON_NAME][EMAIL_ADDRESS][PERSON_NAME][DOMAIN_NAME])" at bounding box center [490, 291] width 318 height 16
type input "69d78ca4-8a93-4c72-a988-7271956ccf0b"
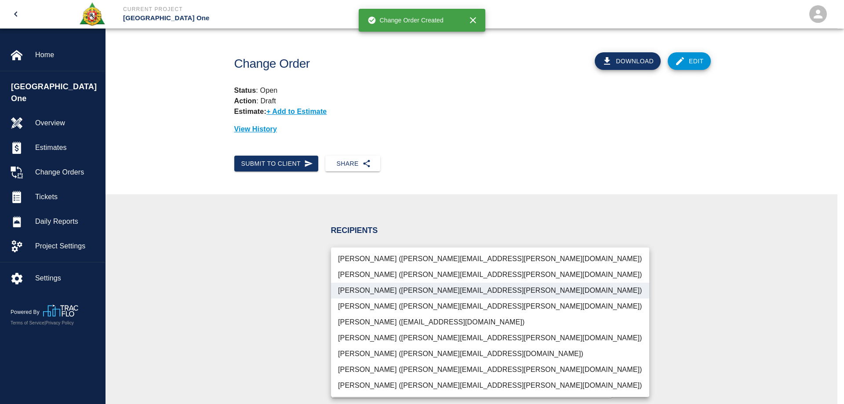
click at [266, 308] on div at bounding box center [422, 202] width 844 height 404
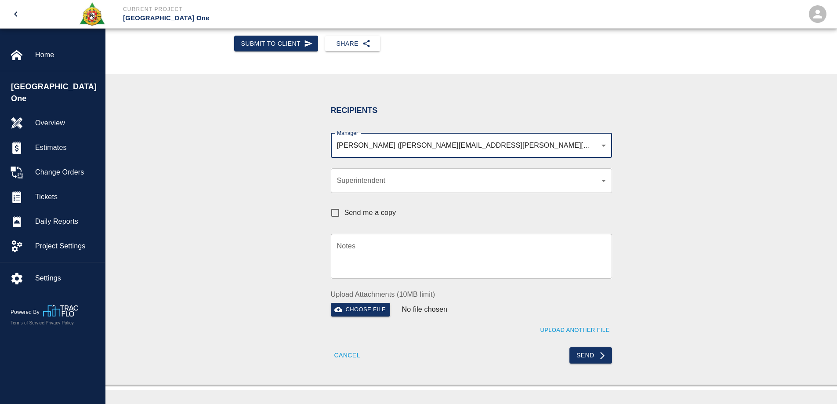
scroll to position [132, 0]
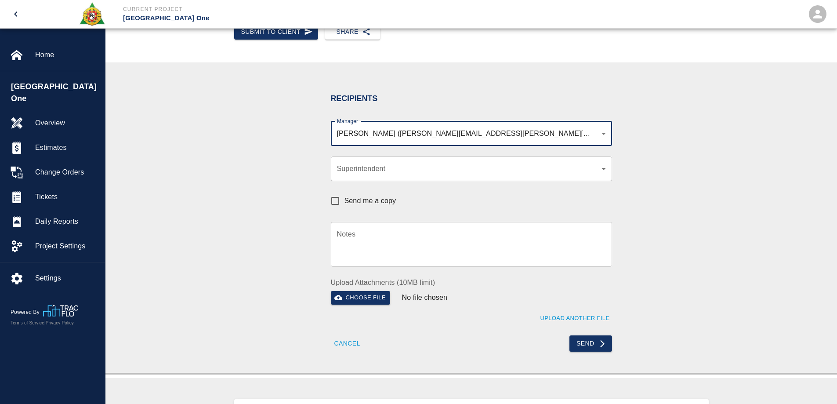
click at [357, 229] on div "x Notes" at bounding box center [471, 244] width 281 height 45
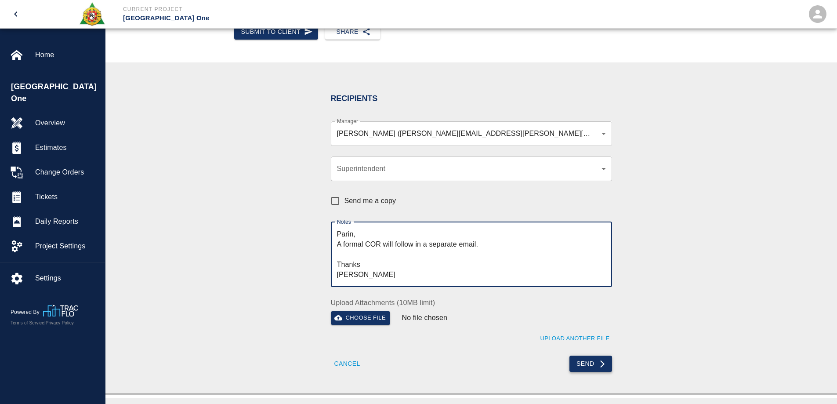
type textarea "Parin, A formal COR will follow in a separate email. Thanks [PERSON_NAME]"
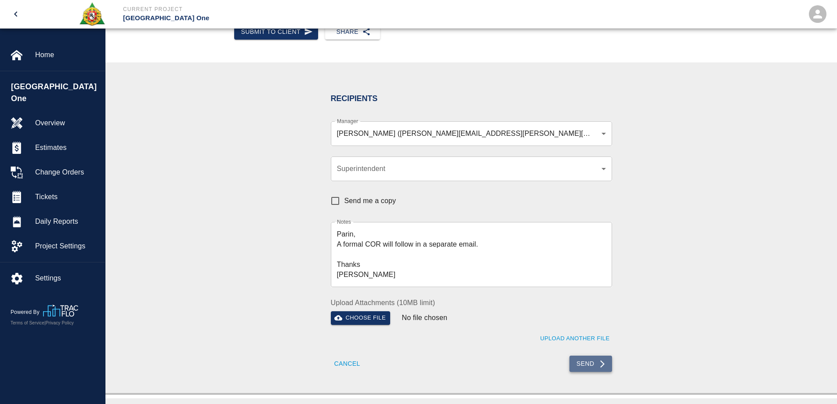
click at [580, 366] on button "Send" at bounding box center [591, 364] width 43 height 16
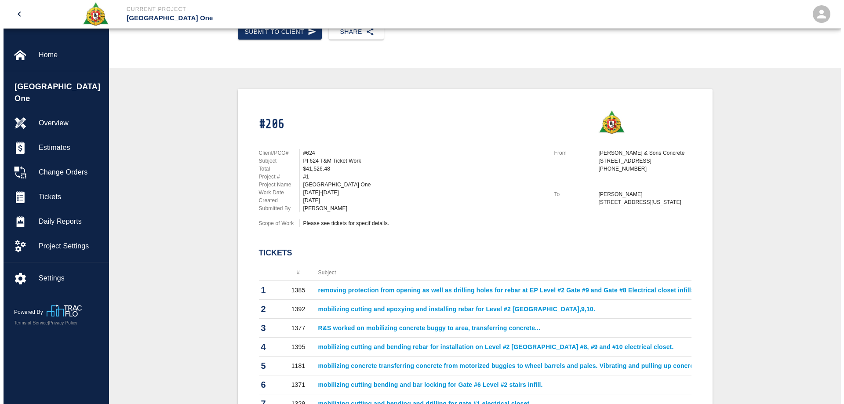
scroll to position [0, 0]
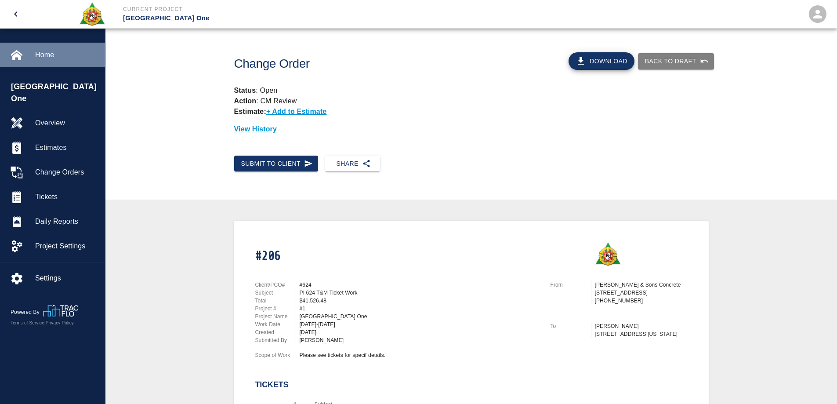
click at [42, 54] on span "Home" at bounding box center [66, 55] width 63 height 11
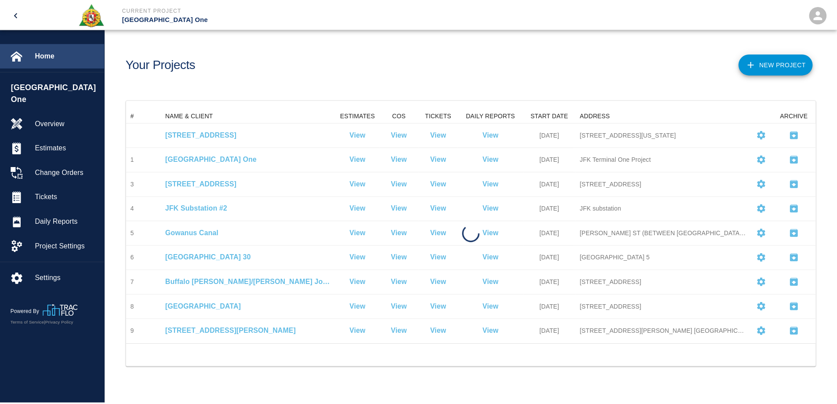
scroll to position [229, 689]
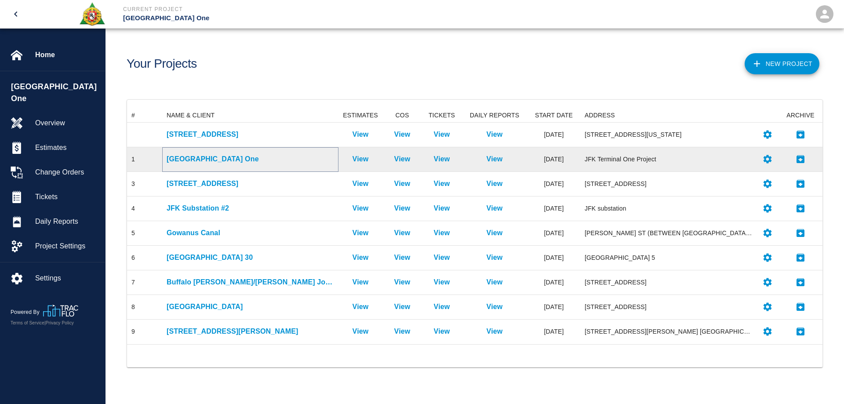
click at [202, 160] on p "[GEOGRAPHIC_DATA] One" at bounding box center [250, 159] width 167 height 11
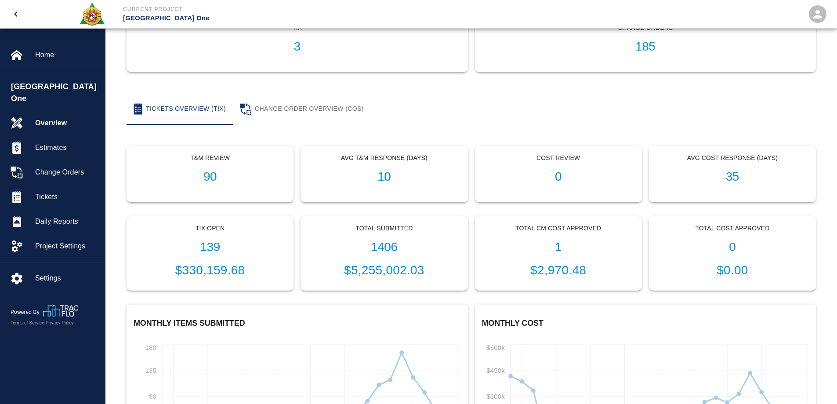
scroll to position [132, 0]
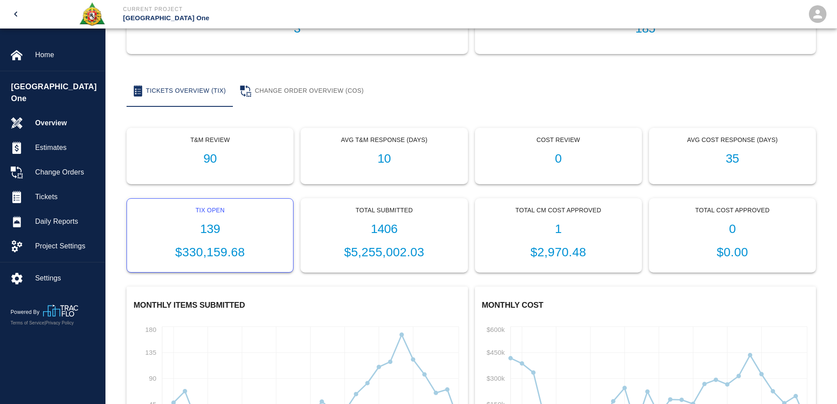
click at [211, 222] on h1 "139" at bounding box center [210, 229] width 152 height 15
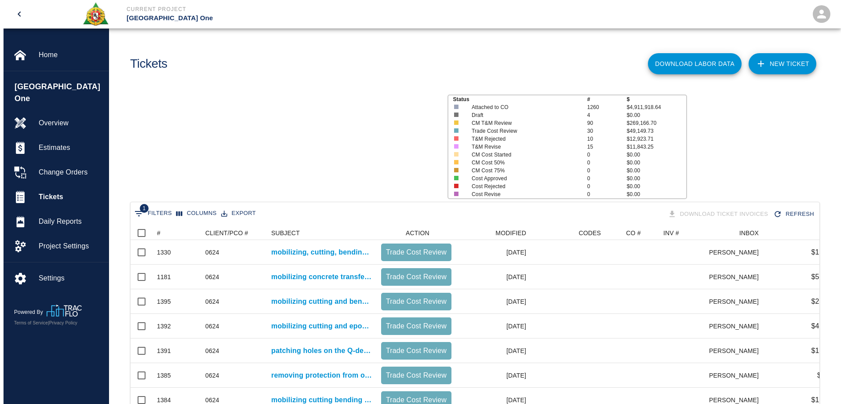
scroll to position [506, 682]
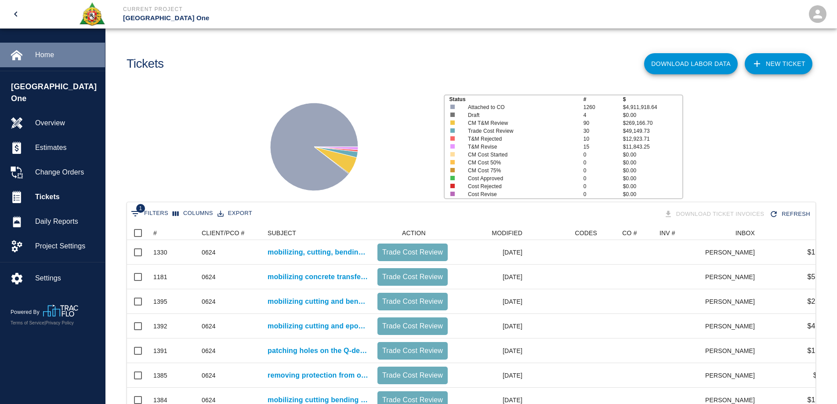
click at [49, 53] on span "Home" at bounding box center [66, 55] width 63 height 11
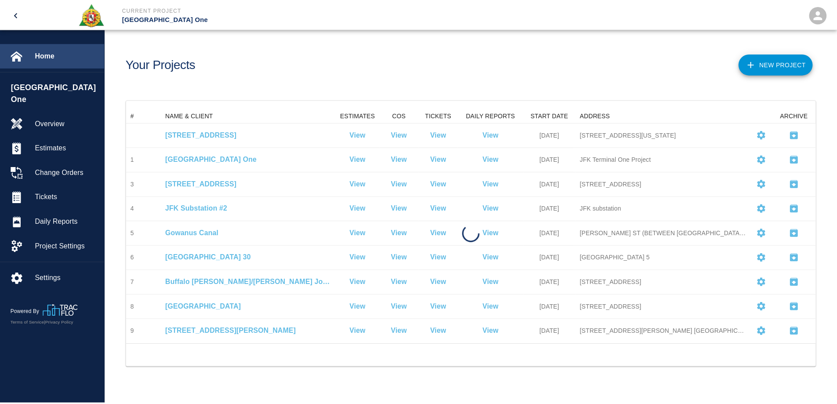
scroll to position [229, 689]
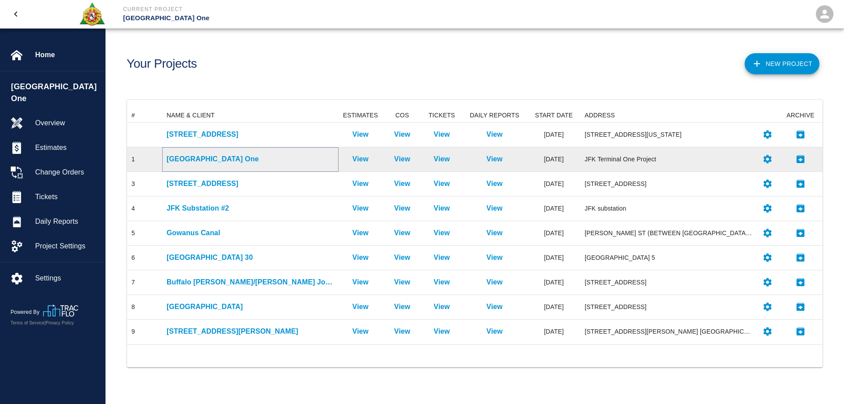
click at [221, 159] on p "[GEOGRAPHIC_DATA] One" at bounding box center [250, 159] width 167 height 11
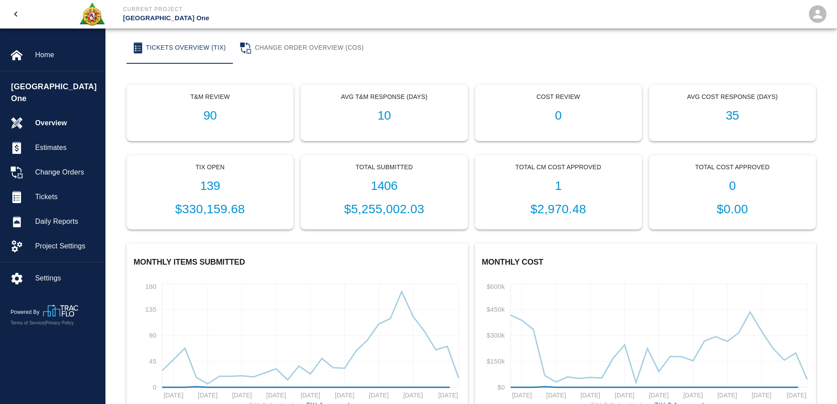
scroll to position [176, 0]
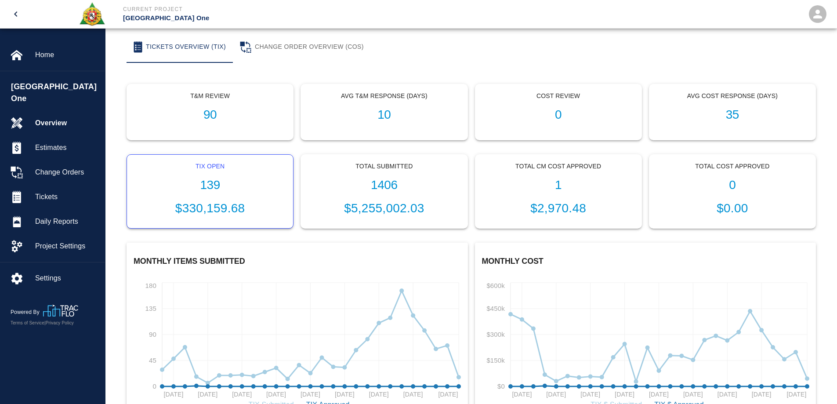
click at [213, 187] on h1 "139" at bounding box center [210, 185] width 152 height 15
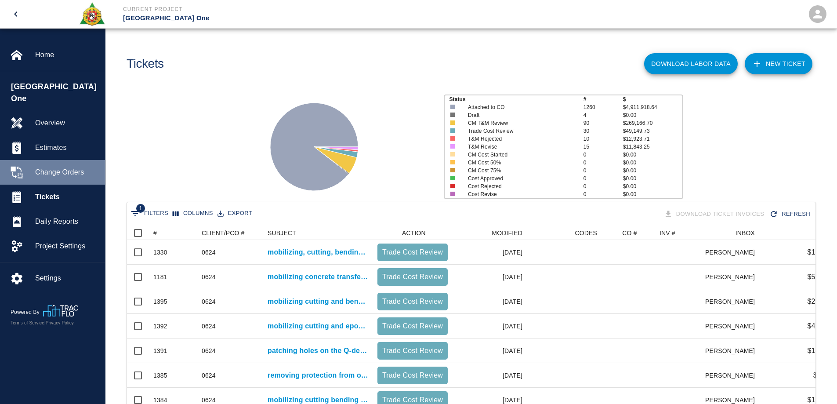
click at [61, 167] on span "Change Orders" at bounding box center [66, 172] width 63 height 11
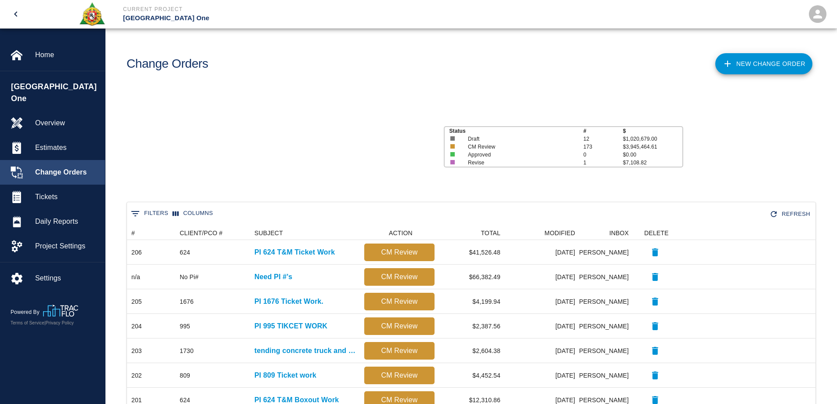
scroll to position [500, 682]
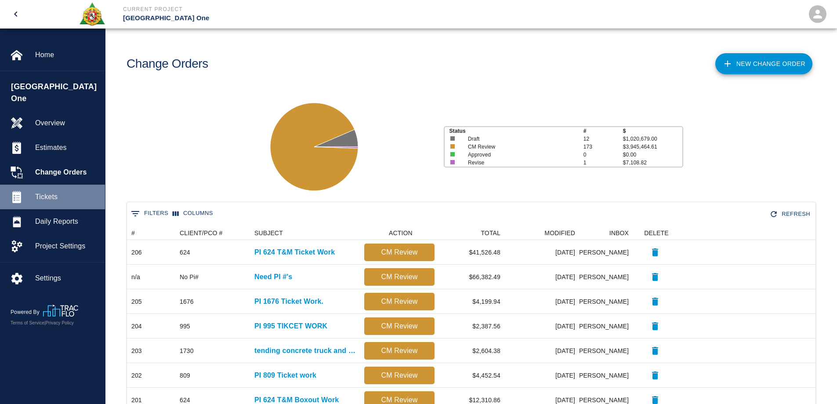
click at [56, 192] on span "Tickets" at bounding box center [66, 197] width 63 height 11
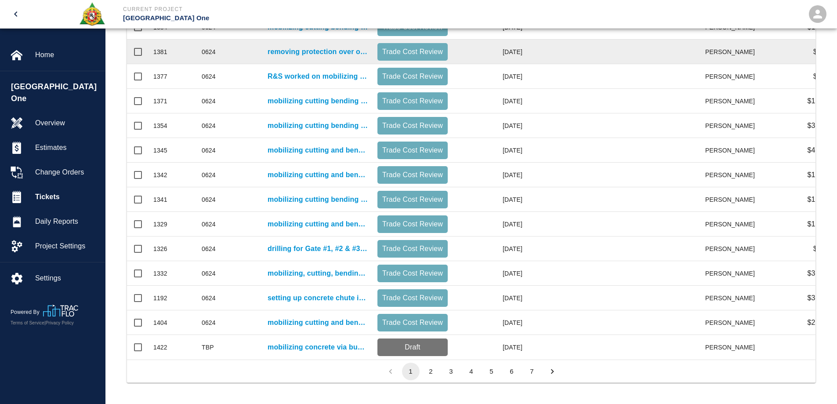
scroll to position [379, 0]
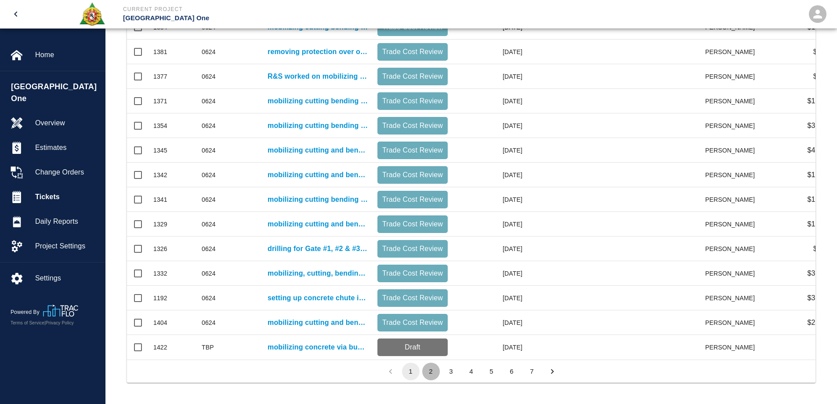
click at [431, 372] on button "2" at bounding box center [431, 372] width 18 height 18
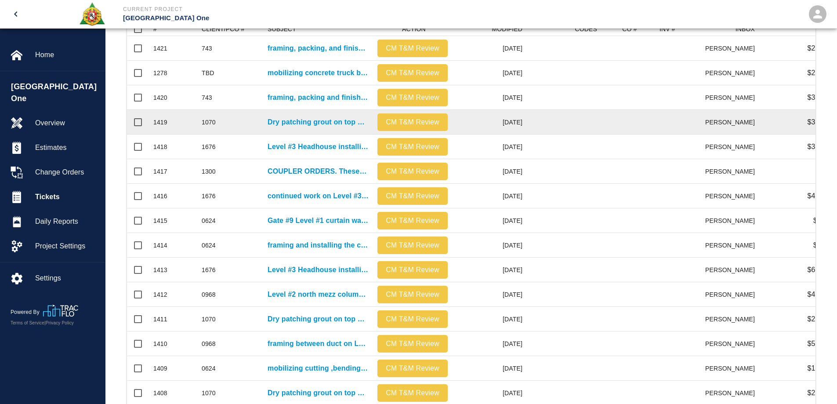
scroll to position [28, 0]
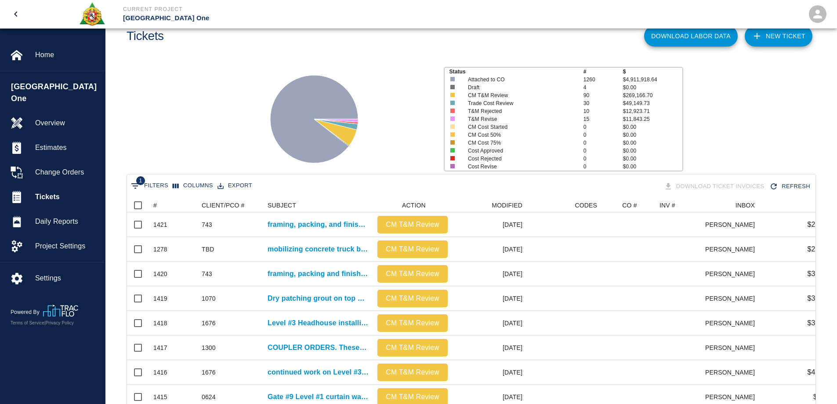
click at [162, 185] on button "1 Filters" at bounding box center [150, 186] width 42 height 14
select select "date_closed"
select select "isEmpty"
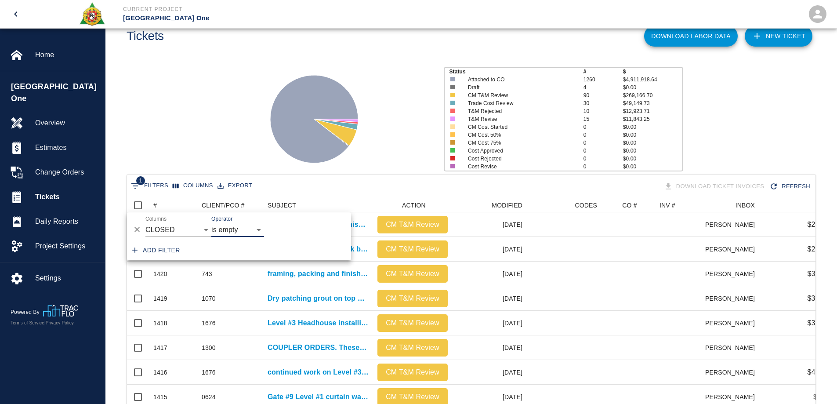
click at [172, 248] on button "Add filter" at bounding box center [156, 250] width 55 height 16
select select "date_closed"
select select "isEmpty"
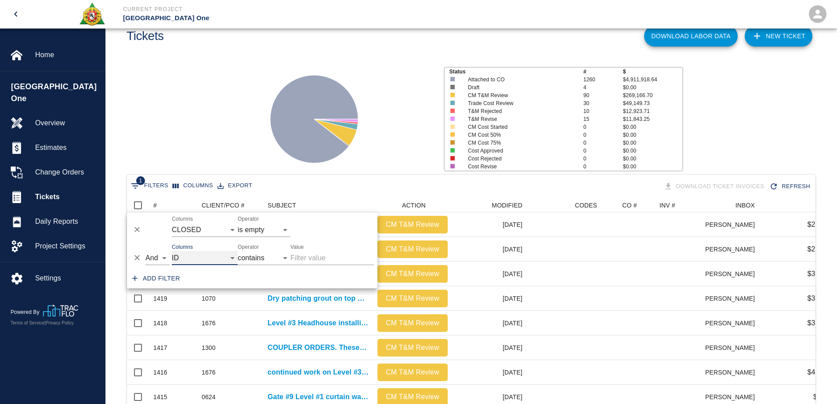
click at [194, 258] on select "ID # CLIENT/PCO # SUBJECT DESCRIPTION ACTION WORK MODIFIED CREATED CODES CO # I…" at bounding box center [205, 258] width 66 height 14
click at [172, 251] on select "ID # CLIENT/PCO # SUBJECT DESCRIPTION ACTION WORK MODIFIED CREATED CODES CO # I…" at bounding box center [205, 258] width 66 height 14
select select "pco_number"
click at [321, 253] on input "Value" at bounding box center [333, 258] width 84 height 14
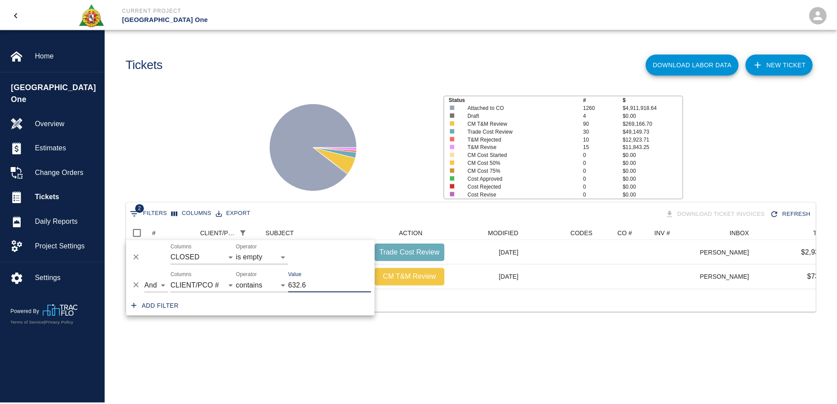
scroll to position [7, 7]
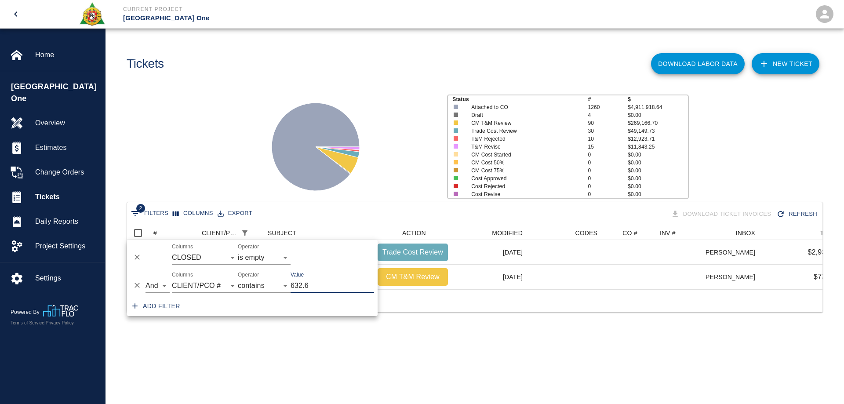
type input "632.6"
click at [253, 138] on div "Status # $ Attached to CO 1260 $4,911,918.64 Draft 4 $0.00 CM T&M Review 90 $26…" at bounding box center [471, 143] width 746 height 117
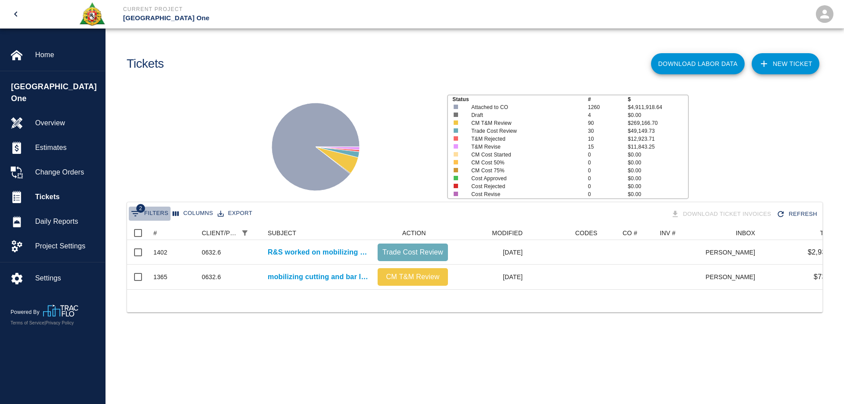
click at [160, 212] on button "2 Filters" at bounding box center [150, 214] width 42 height 14
select select "date_closed"
select select "isEmpty"
select select "pco_number"
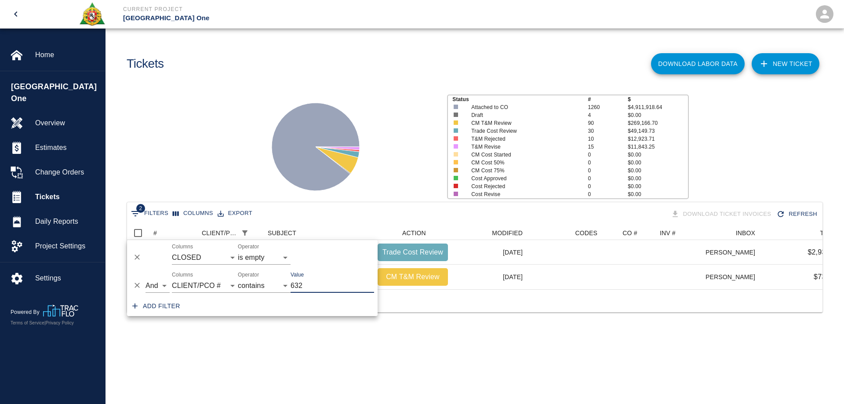
type input "632"
click at [261, 175] on icon at bounding box center [316, 147] width 110 height 110
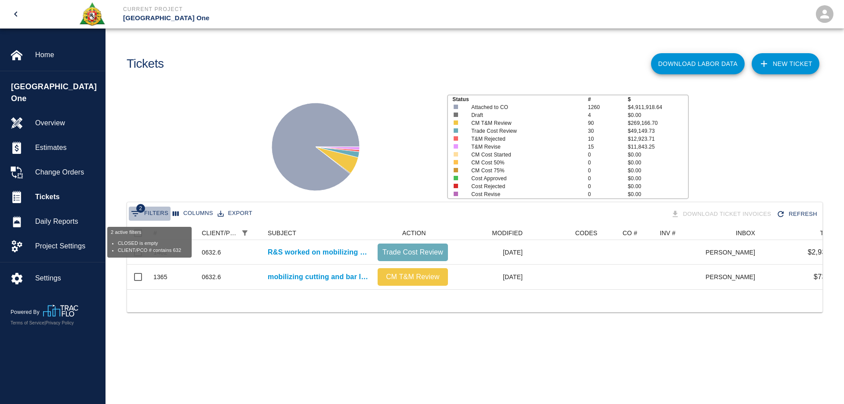
click at [138, 214] on icon "Show filters" at bounding box center [135, 213] width 11 height 11
select select "date_closed"
select select "isEmpty"
select select "pco_number"
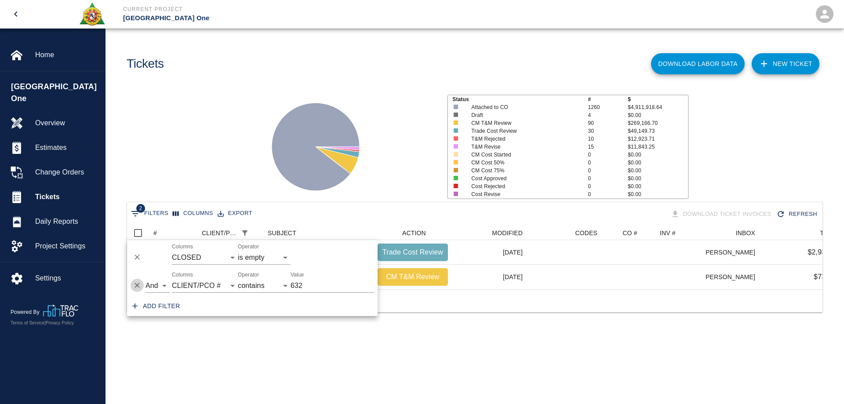
click at [138, 285] on icon "Delete" at bounding box center [137, 285] width 5 height 5
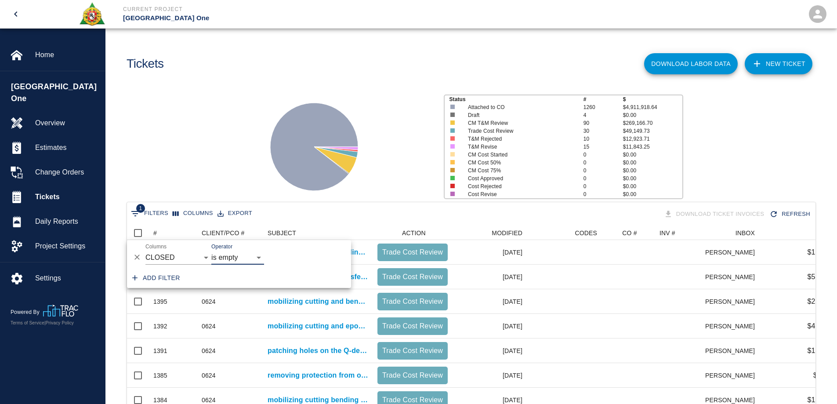
click at [193, 171] on div "Status # $ Attached to CO 1260 $4,911,918.64 Draft 4 $0.00 CM T&M Review 90 $26…" at bounding box center [467, 143] width 739 height 117
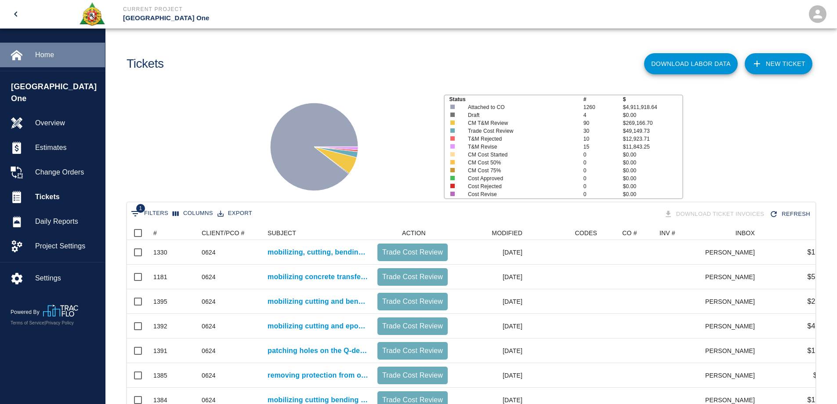
click at [53, 54] on span "Home" at bounding box center [66, 55] width 63 height 11
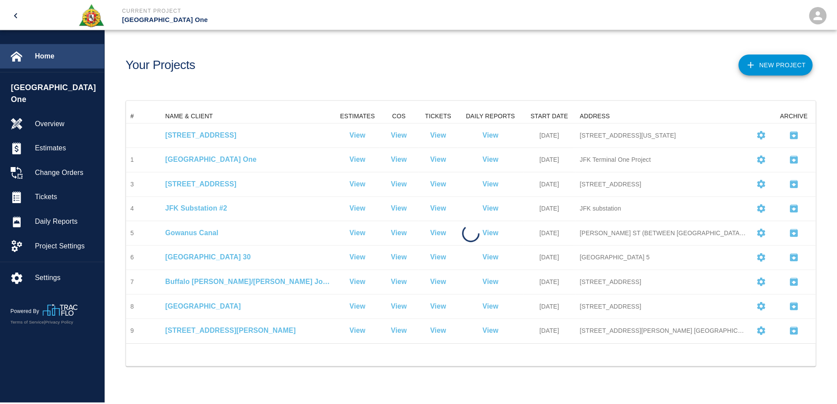
scroll to position [229, 689]
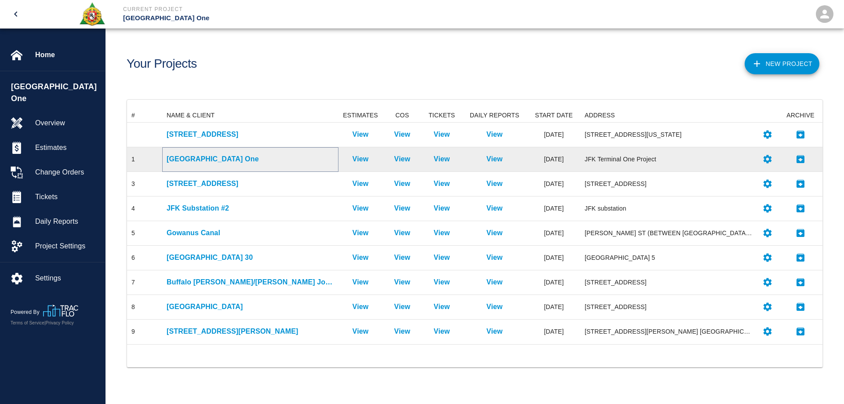
click at [189, 160] on p "[GEOGRAPHIC_DATA] One" at bounding box center [250, 159] width 167 height 11
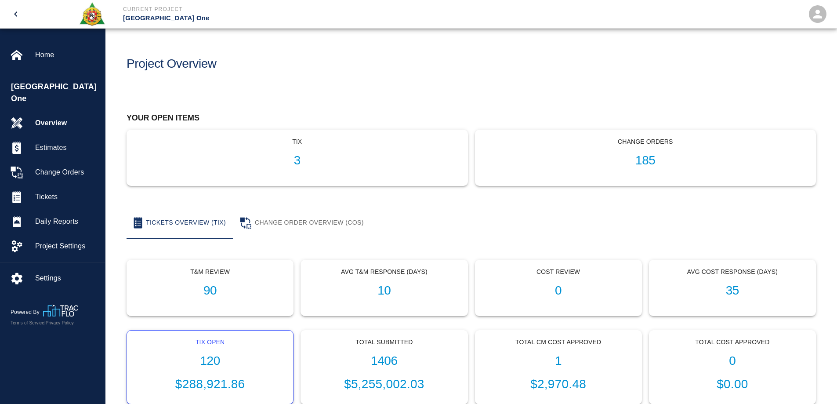
click at [214, 357] on h1 "120" at bounding box center [210, 361] width 152 height 15
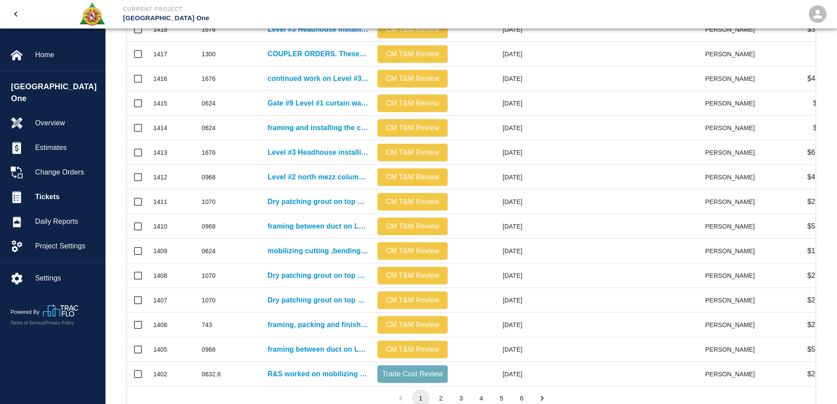
scroll to position [379, 0]
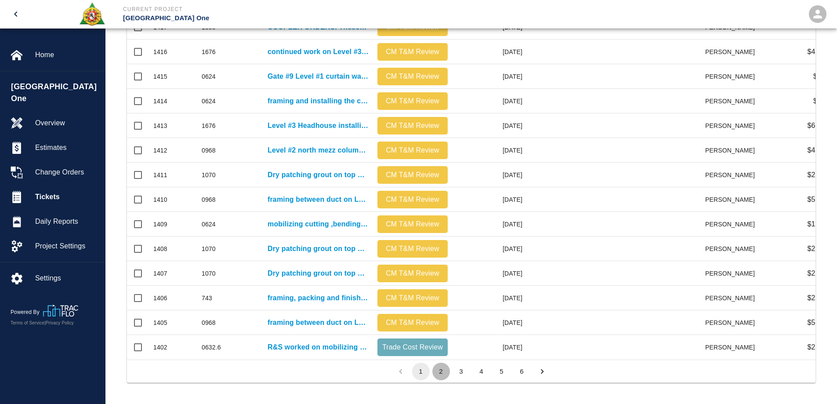
click at [445, 371] on button "2" at bounding box center [442, 372] width 18 height 18
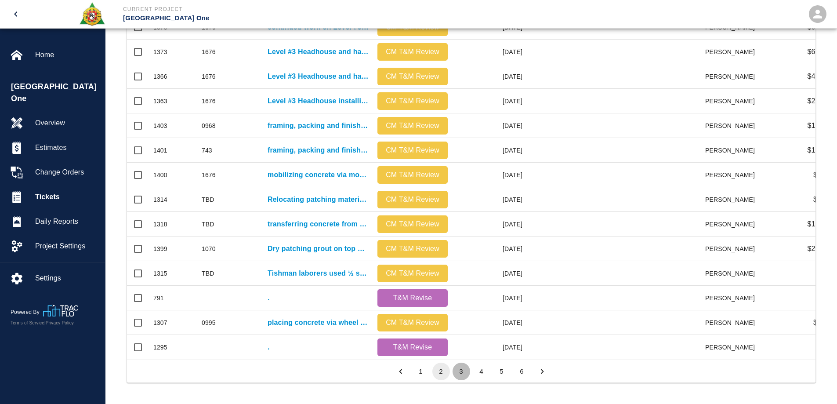
click at [462, 372] on button "3" at bounding box center [462, 372] width 18 height 18
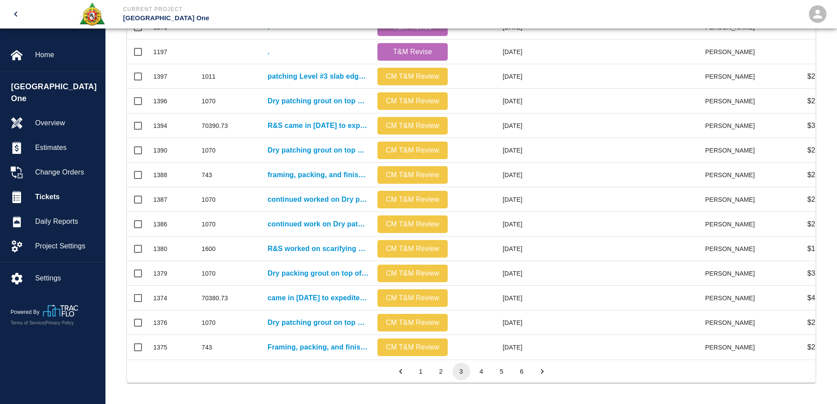
click at [482, 373] on button "4" at bounding box center [482, 372] width 18 height 18
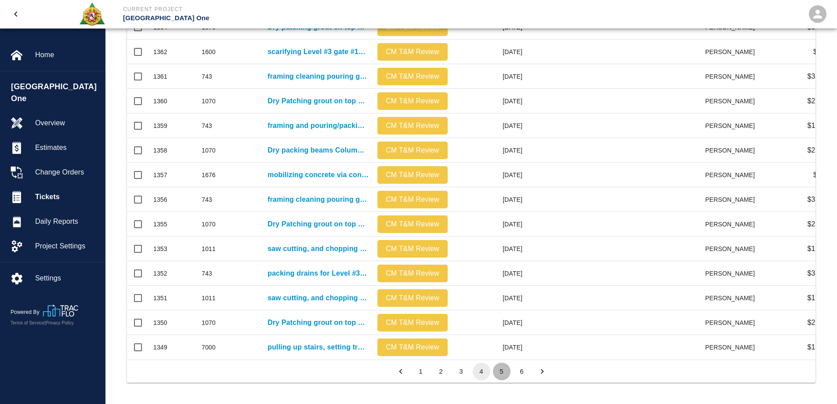
click at [502, 370] on button "5" at bounding box center [502, 372] width 18 height 18
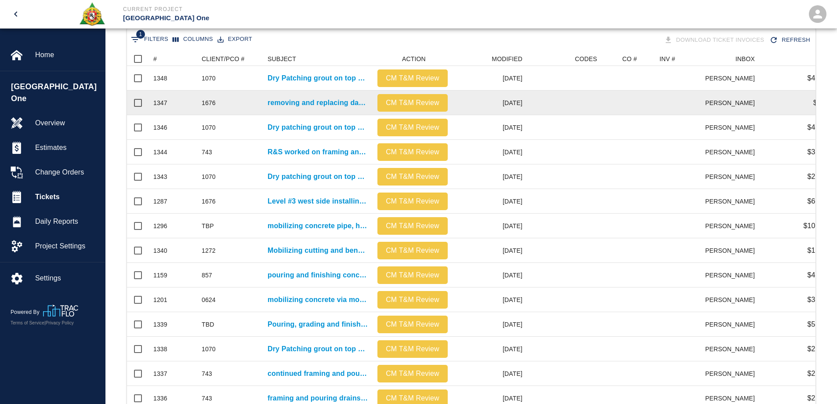
scroll to position [28, 0]
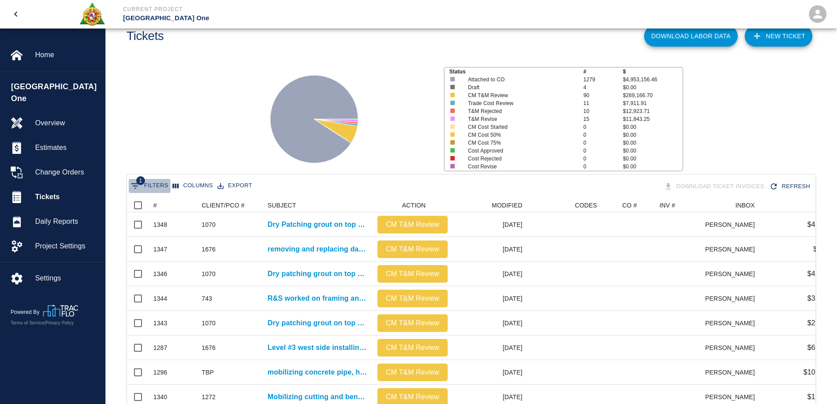
click at [160, 184] on button "1 Filters" at bounding box center [150, 186] width 42 height 14
select select "date_closed"
select select "isEmpty"
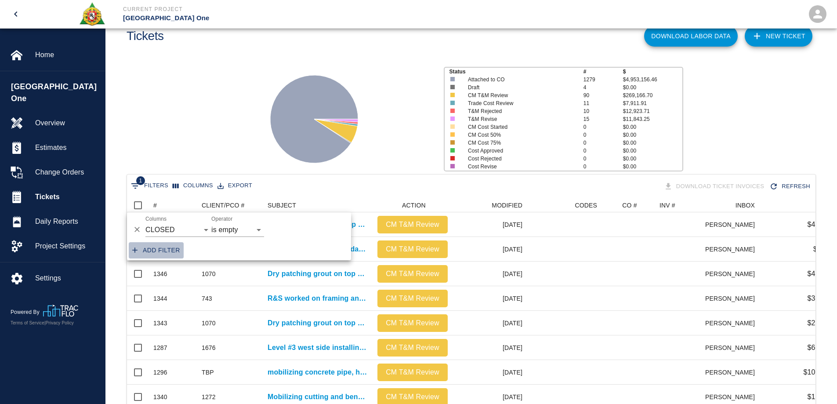
click at [169, 253] on button "Add filter" at bounding box center [156, 250] width 55 height 16
select select "date_closed"
select select "isEmpty"
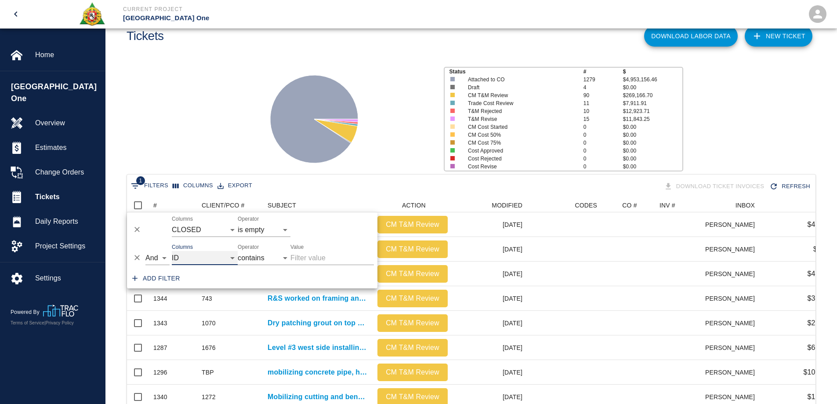
click at [184, 261] on select "ID # CLIENT/PCO # SUBJECT DESCRIPTION ACTION WORK MODIFIED CREATED CODES CO # I…" at bounding box center [205, 258] width 66 height 14
click at [172, 251] on select "ID # CLIENT/PCO # SUBJECT DESCRIPTION ACTION WORK MODIFIED CREATED CODES CO # I…" at bounding box center [205, 258] width 66 height 14
select select "pco_number"
click at [308, 257] on input "Value" at bounding box center [333, 258] width 84 height 14
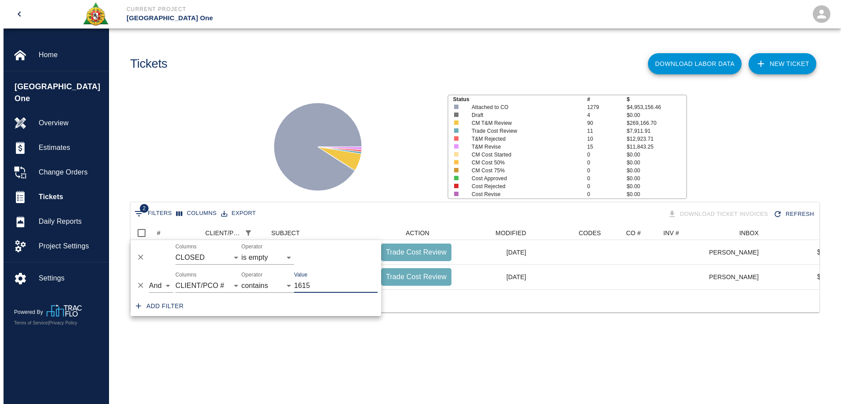
scroll to position [7, 7]
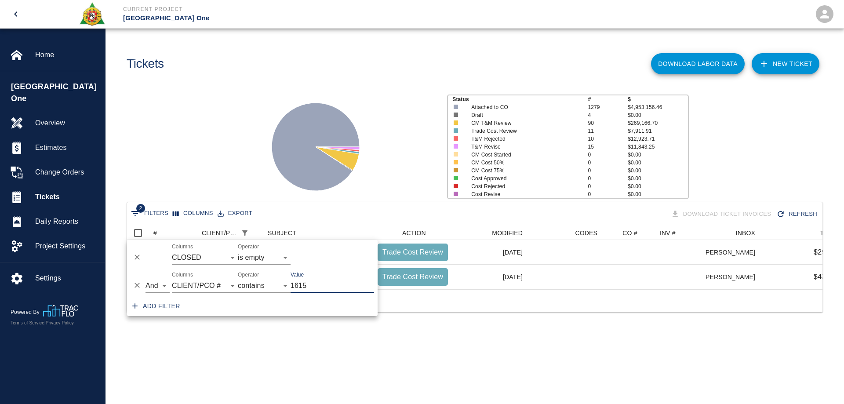
type input "1615"
click at [248, 125] on div "Status # $ Attached to CO 1279 $4,953,156.46 Draft 4 $0.00 CM T&M Review 90 $26…" at bounding box center [471, 143] width 746 height 117
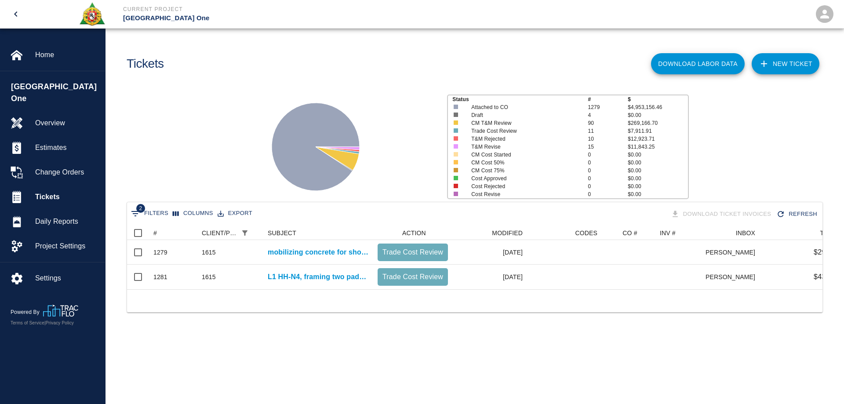
scroll to position [0, 66]
